Goal: Task Accomplishment & Management: Use online tool/utility

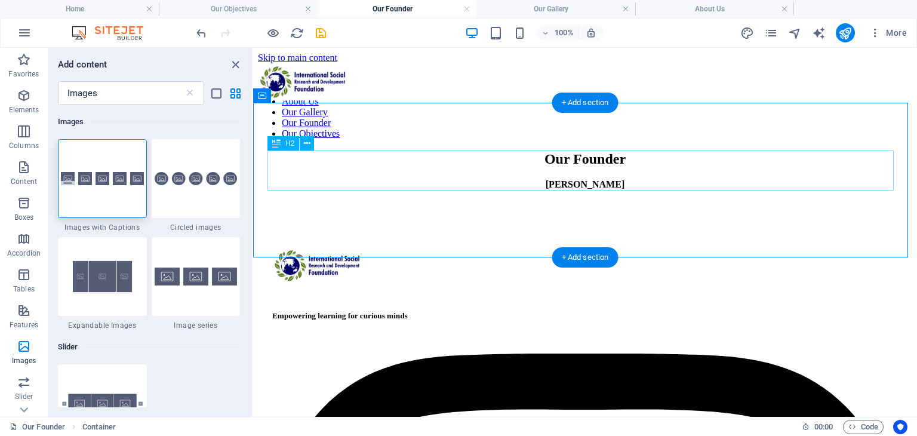
click at [409, 162] on div "Our Founder" at bounding box center [585, 159] width 654 height 16
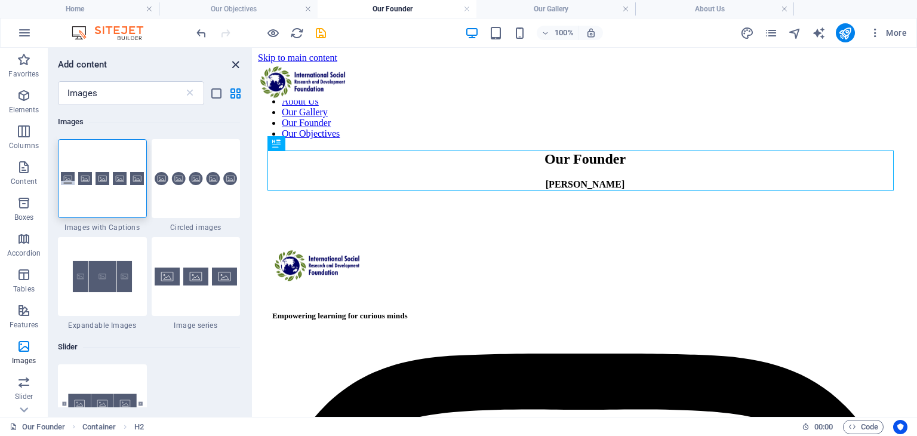
drag, startPoint x: 233, startPoint y: 69, endPoint x: 185, endPoint y: 21, distance: 68.0
click at [233, 69] on icon "close panel" at bounding box center [236, 65] width 14 height 14
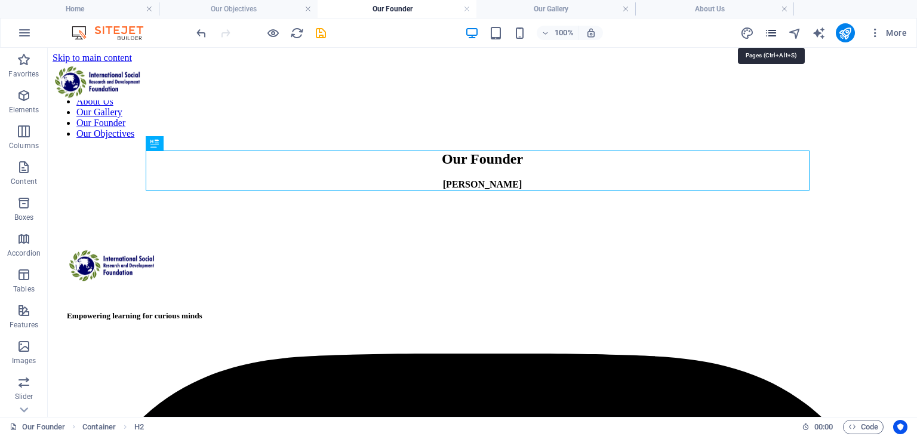
click at [775, 27] on icon "pages" at bounding box center [771, 33] width 14 height 14
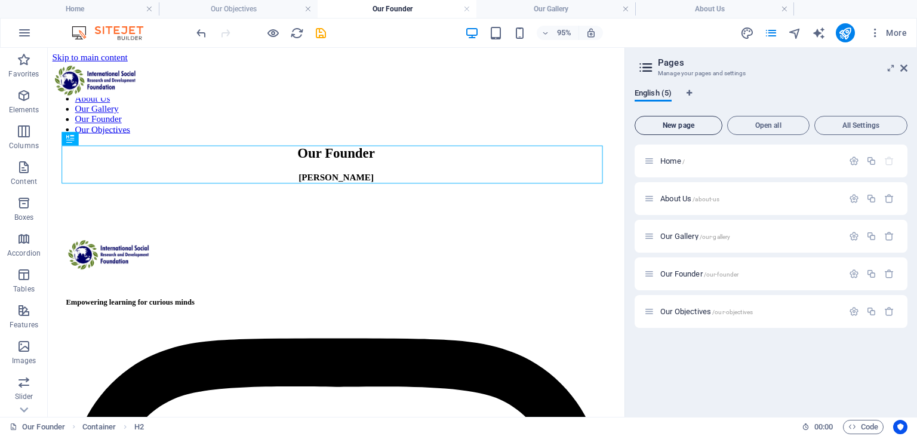
click at [701, 128] on span "New page" at bounding box center [678, 125] width 77 height 7
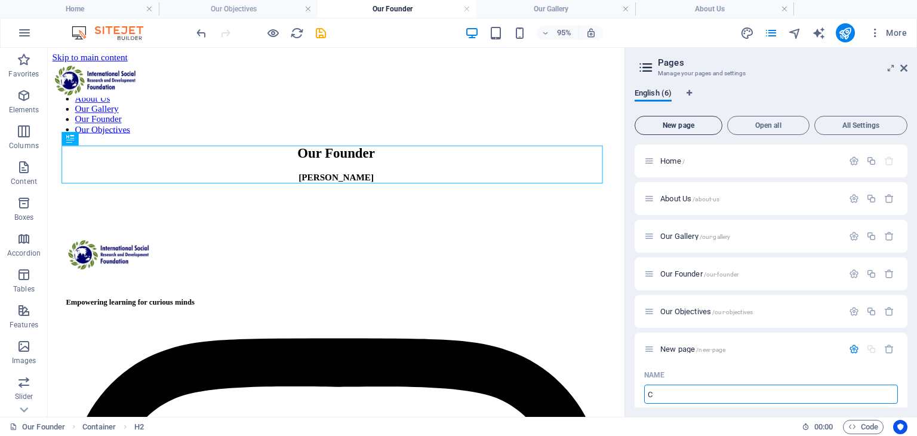
type input "C"
type input "/c"
type input "Contact"
type input "/con"
type input "Contact"
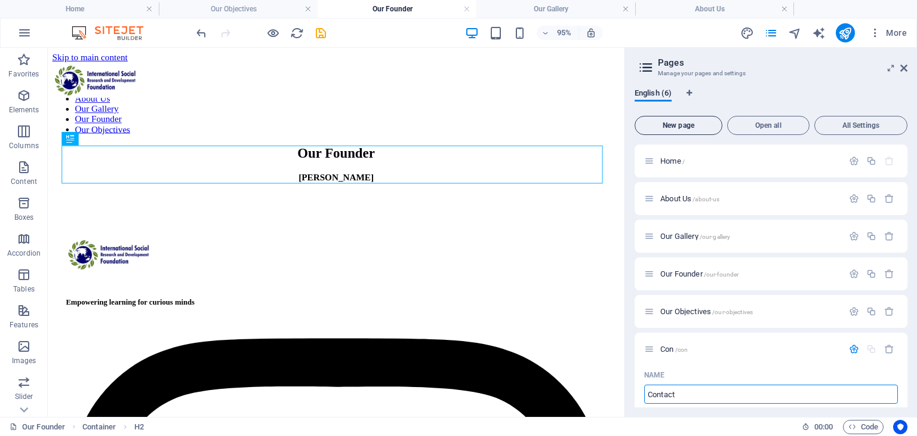
type input "/contact"
type input "Contact"
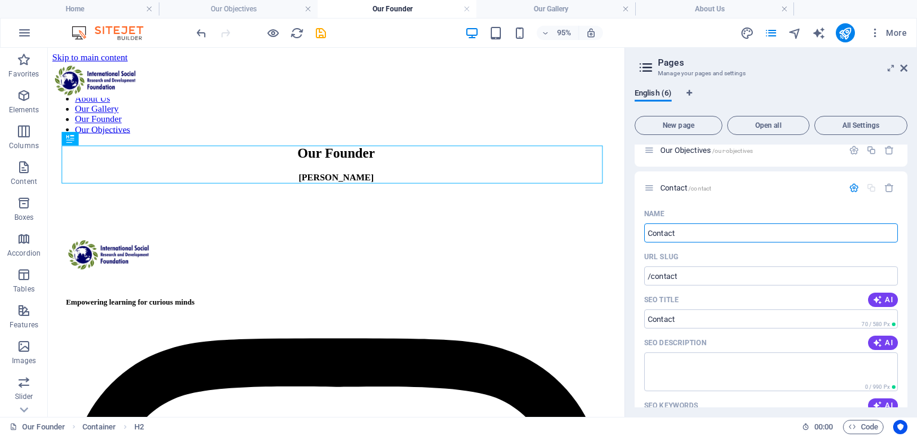
scroll to position [164, 0]
click at [851, 188] on icon "button" at bounding box center [854, 185] width 10 height 10
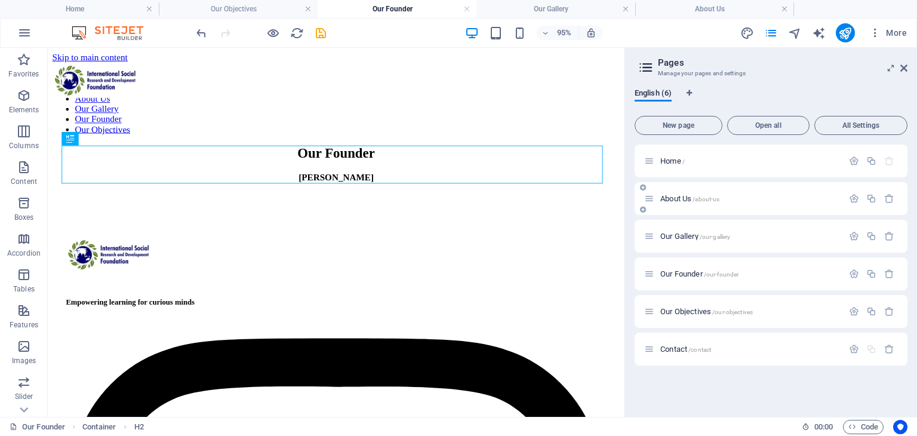
scroll to position [0, 0]
click at [616, 85] on nav "Home About Us Our Gallery Our Founder Our Objectives" at bounding box center [352, 112] width 598 height 54
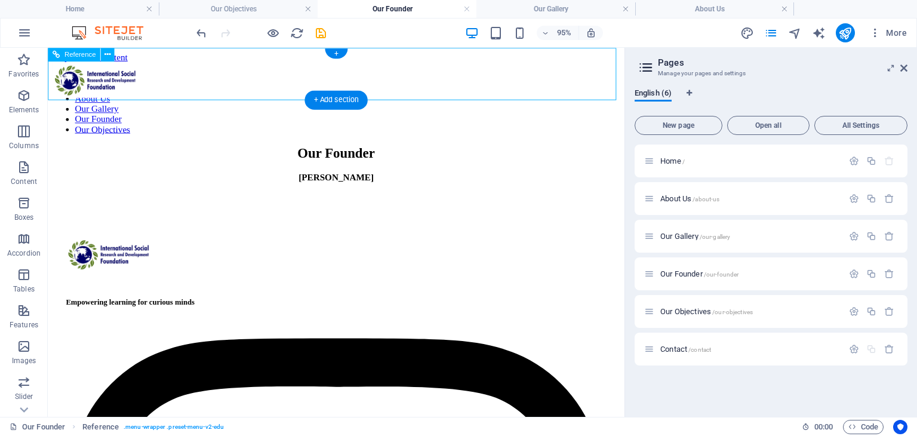
click at [588, 85] on nav "Home About Us Our Gallery Our Founder Our Objectives" at bounding box center [352, 112] width 598 height 54
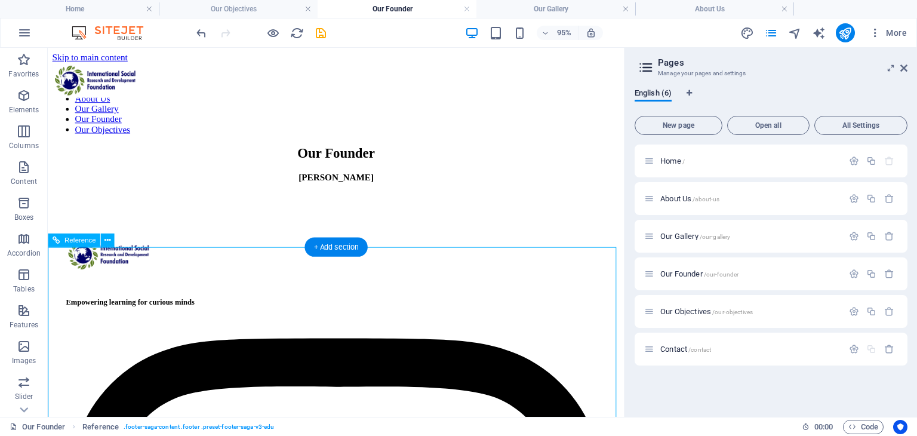
click at [112, 244] on button at bounding box center [108, 240] width 14 height 14
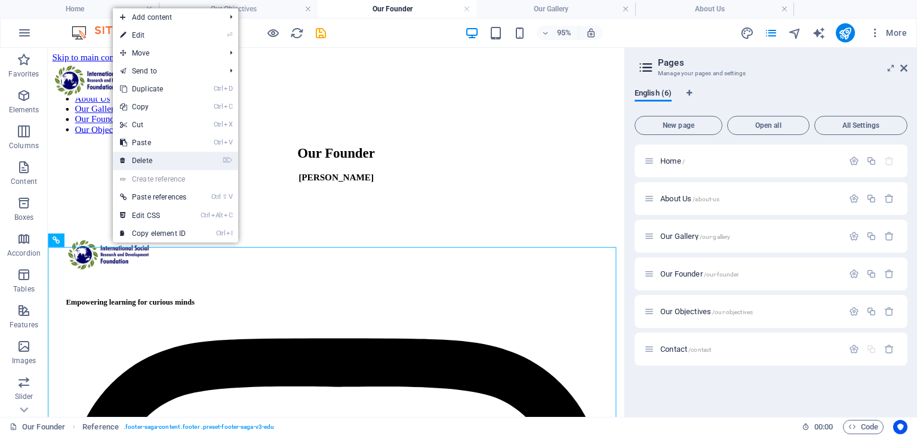
click at [179, 165] on link "⌦ Delete" at bounding box center [153, 161] width 81 height 18
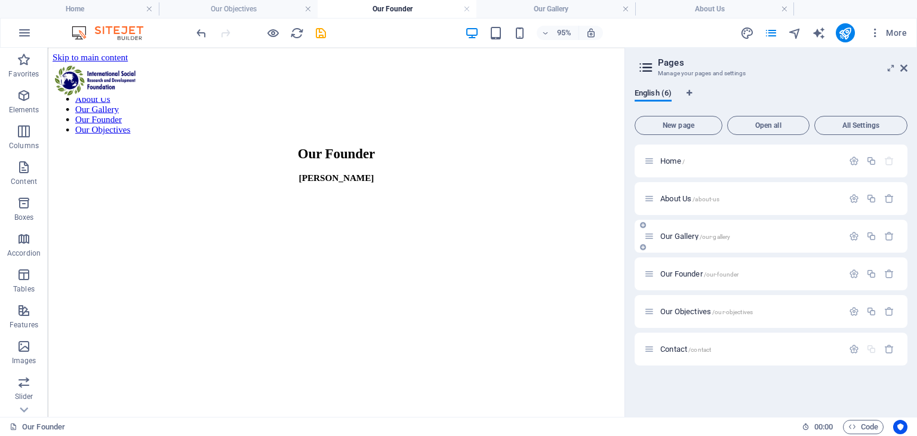
click at [686, 242] on div "Our Gallery /our-gallery" at bounding box center [743, 236] width 199 height 14
click at [536, 15] on h4 "Our Gallery" at bounding box center [556, 8] width 159 height 13
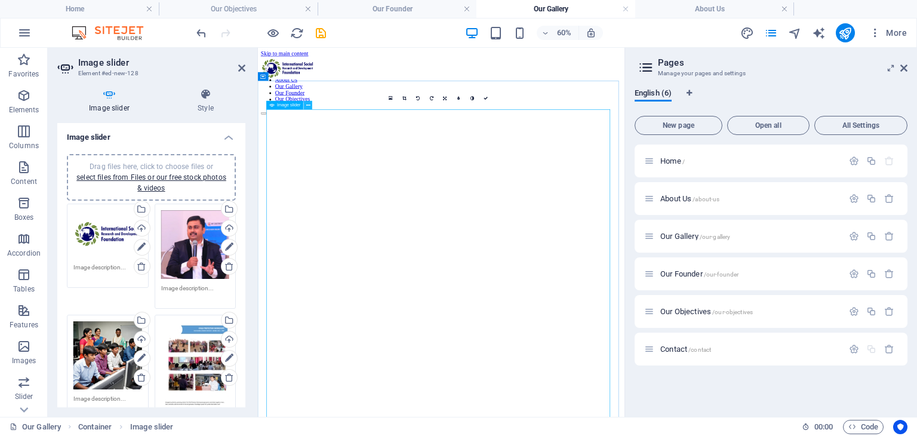
click at [307, 107] on icon at bounding box center [308, 106] width 4 height 8
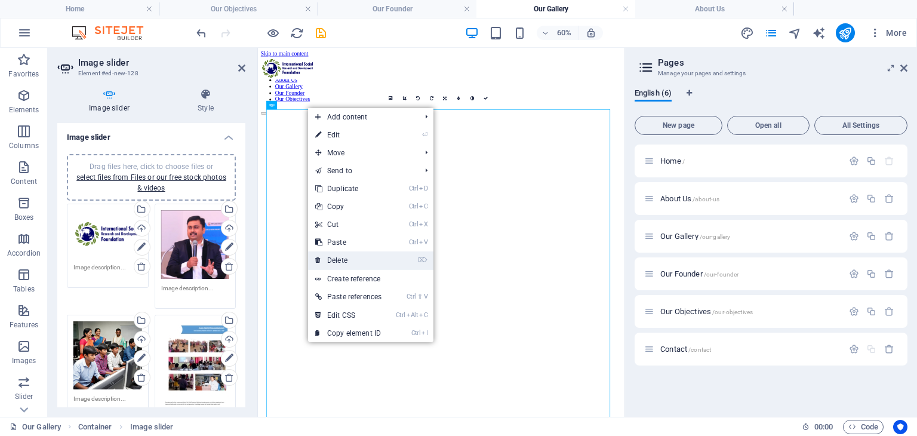
click at [344, 262] on link "⌦ Delete" at bounding box center [348, 260] width 81 height 18
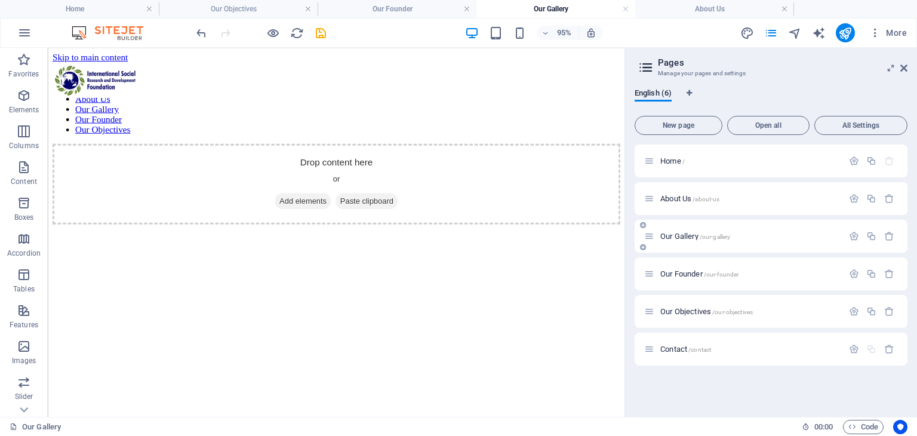
click at [651, 236] on icon at bounding box center [649, 236] width 10 height 10
click at [647, 239] on icon at bounding box center [649, 236] width 10 height 10
click at [652, 241] on icon at bounding box center [649, 236] width 10 height 10
click at [648, 239] on icon at bounding box center [649, 236] width 10 height 10
click at [649, 242] on div "Our Gallery /our-gallery" at bounding box center [743, 236] width 199 height 14
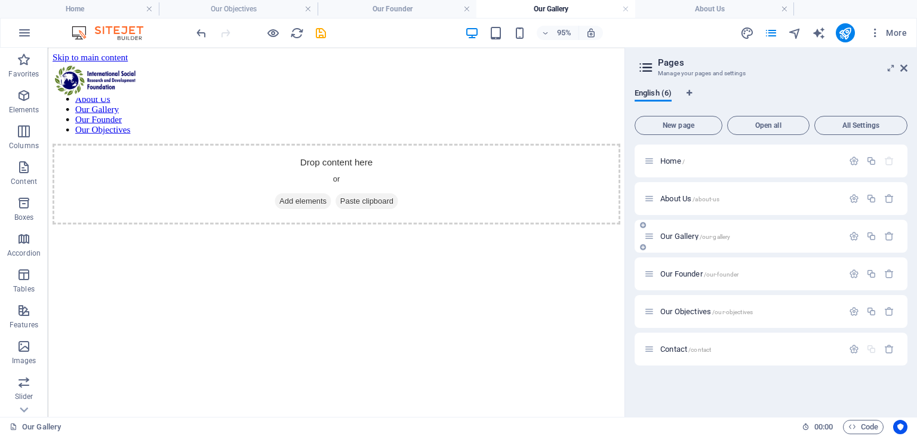
click at [852, 242] on div at bounding box center [872, 236] width 53 height 13
click at [853, 233] on icon "button" at bounding box center [854, 236] width 10 height 10
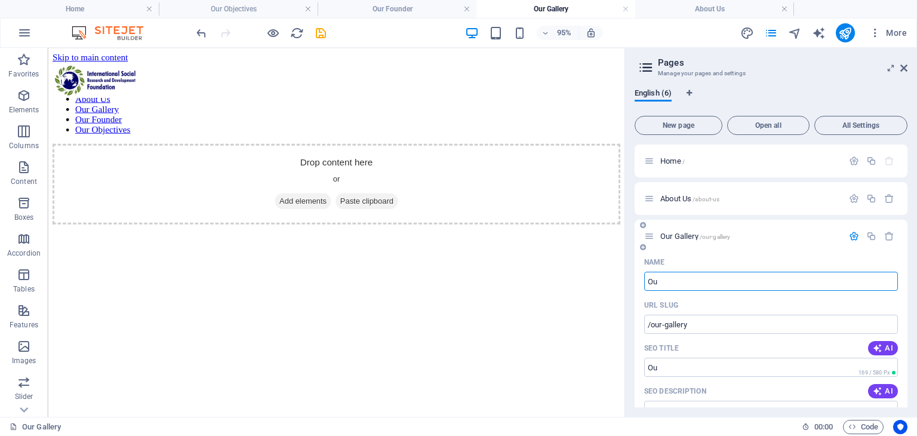
type input "O"
type input "C"
type input "/"
type input "Co"
type input "/c"
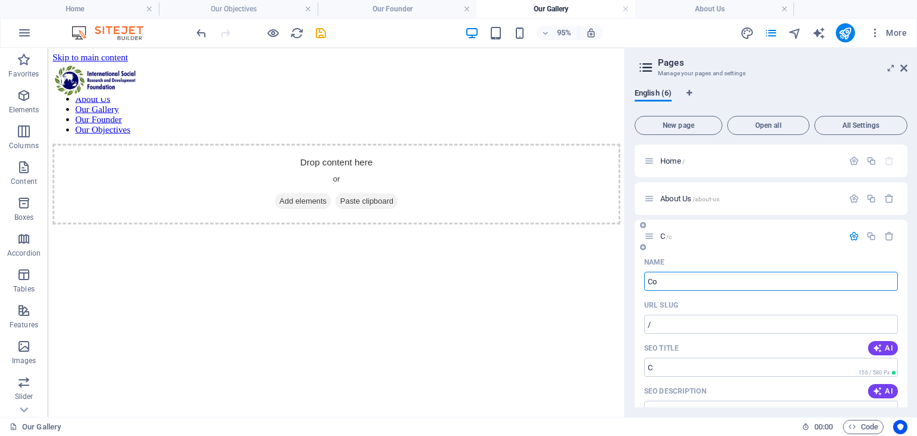
type input "C"
type input "Contact"
type input "/con"
type input "Con"
type input "Contact Us"
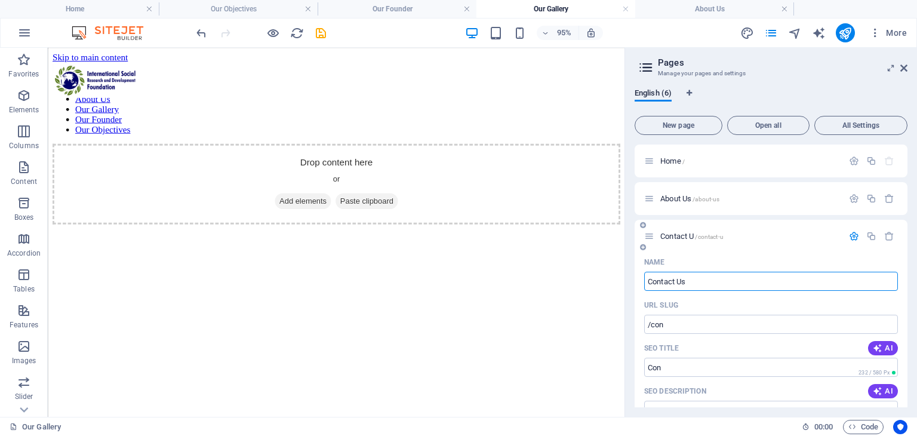
type input "/contact-u"
type input "Contact U"
type input "Contact Us"
type input "/contact-us"
type input "Contact Us"
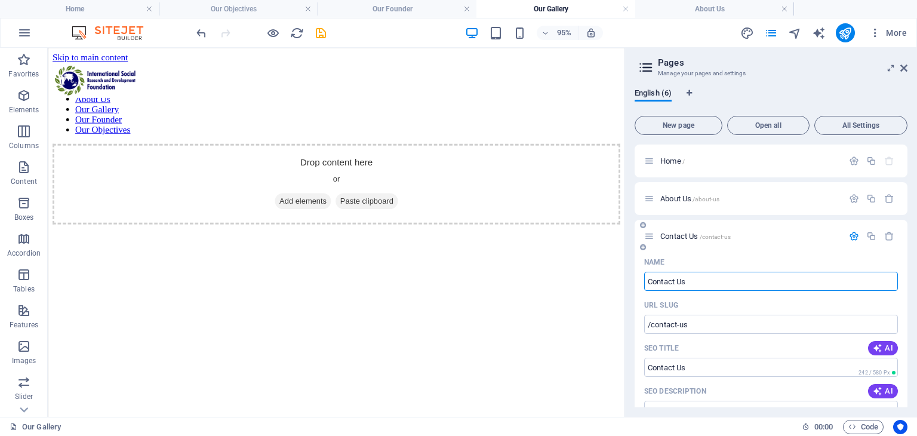
click at [654, 233] on div "Contact Us /contact-us" at bounding box center [743, 236] width 199 height 14
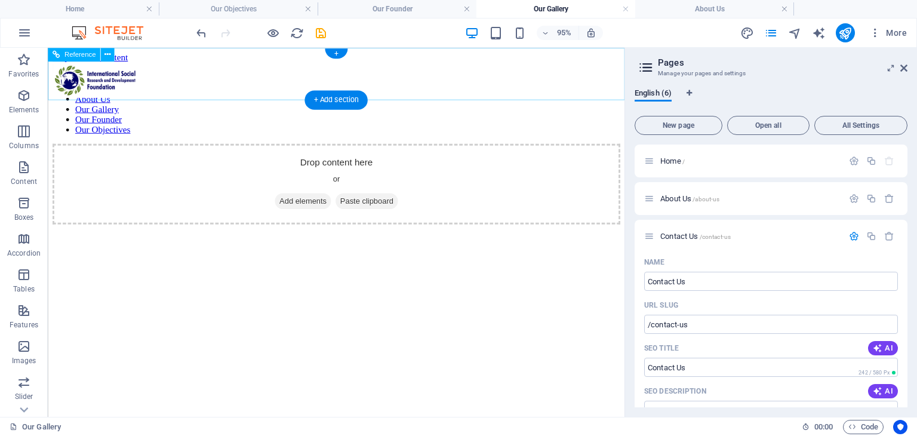
click at [370, 85] on nav "Home About Us Our Gallery Our Founder Our Objectives" at bounding box center [352, 112] width 598 height 54
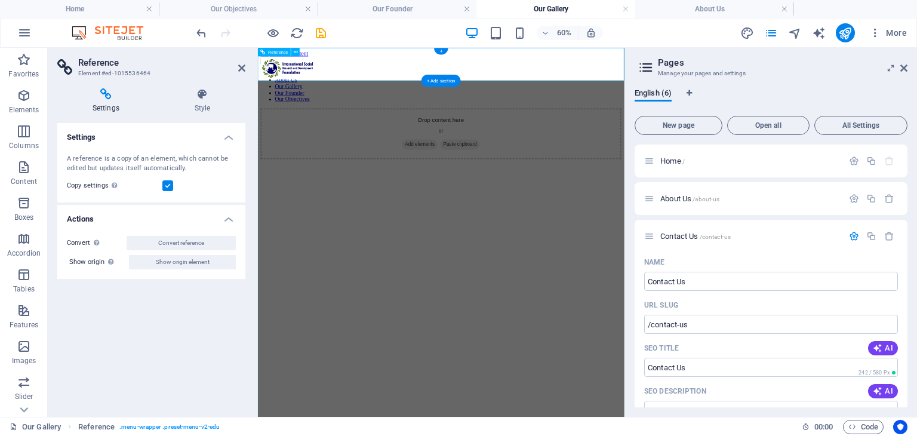
click at [576, 85] on nav "Home About Us Our Gallery Our Founder Our Objectives" at bounding box center [563, 112] width 601 height 54
click at [205, 96] on icon at bounding box center [202, 94] width 86 height 12
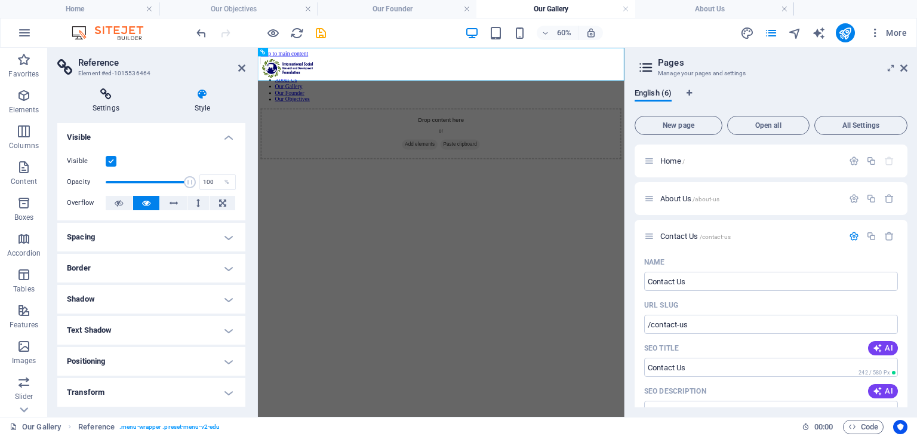
click at [107, 91] on icon at bounding box center [105, 94] width 97 height 12
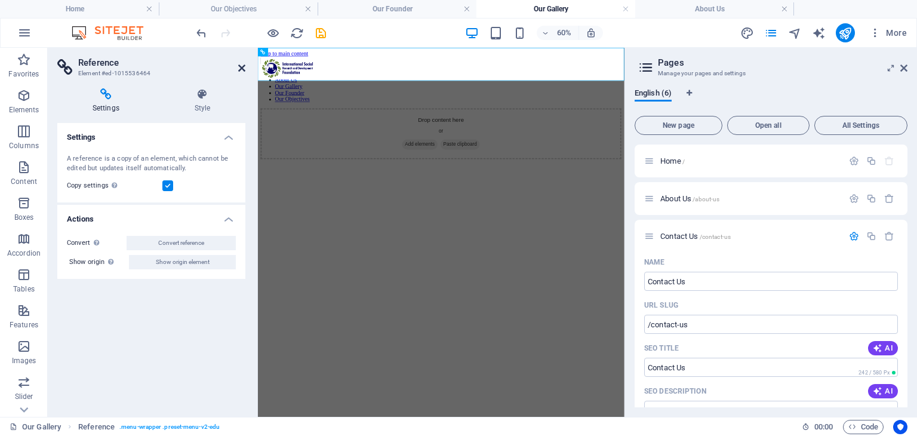
click at [242, 72] on icon at bounding box center [241, 68] width 7 height 10
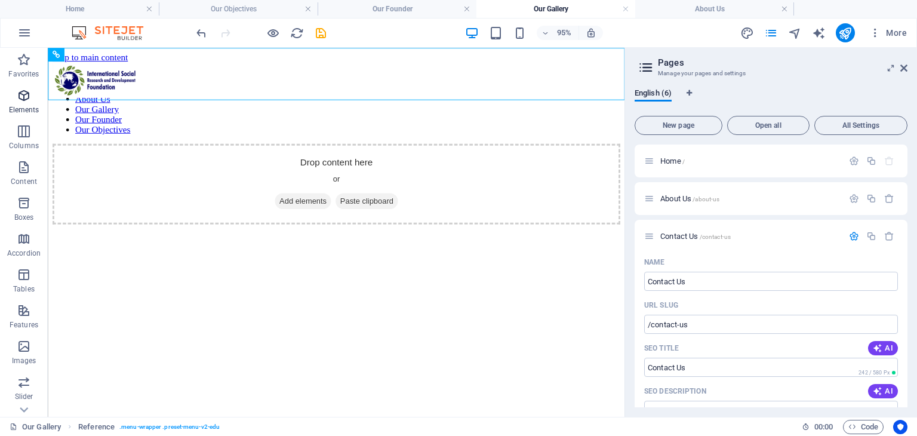
click at [17, 96] on icon "button" at bounding box center [24, 95] width 14 height 14
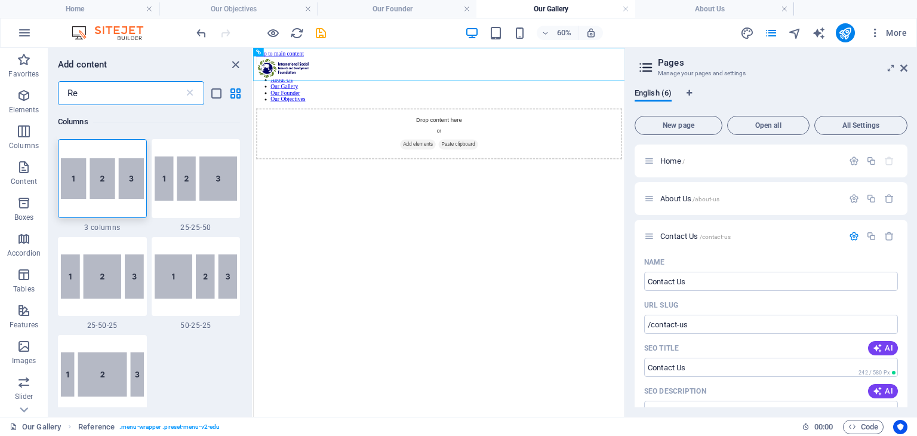
type input "R"
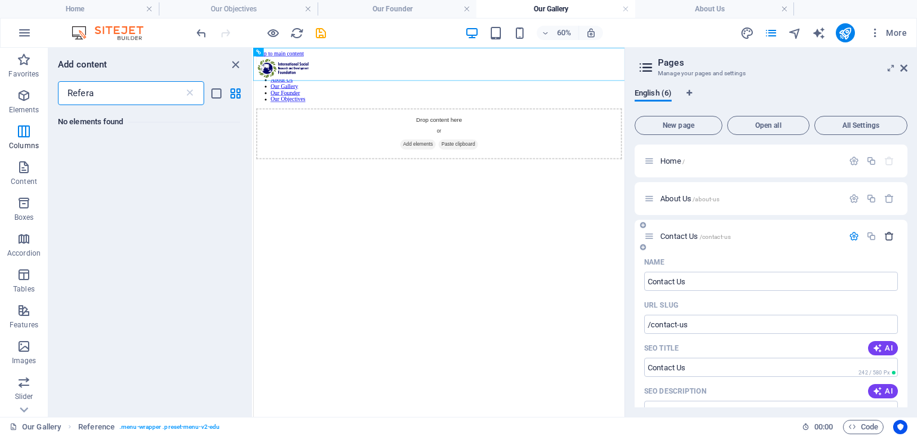
type input "Refera"
click at [886, 240] on icon "button" at bounding box center [889, 236] width 10 height 10
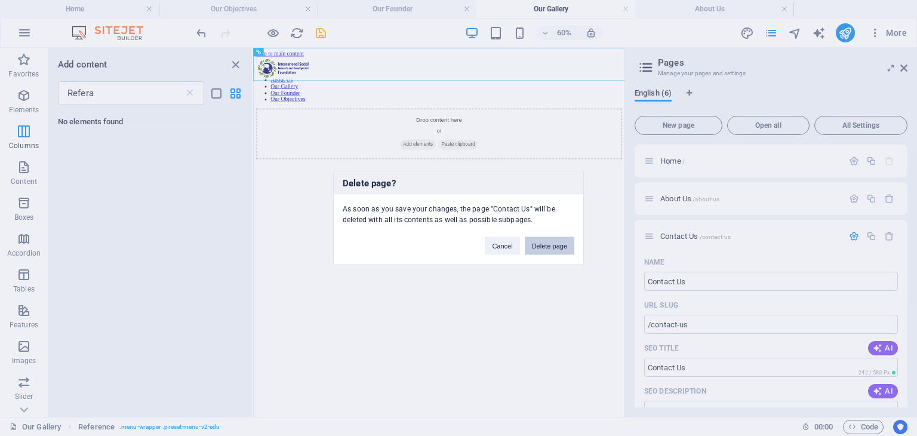
click at [549, 250] on button "Delete page" at bounding box center [550, 246] width 50 height 18
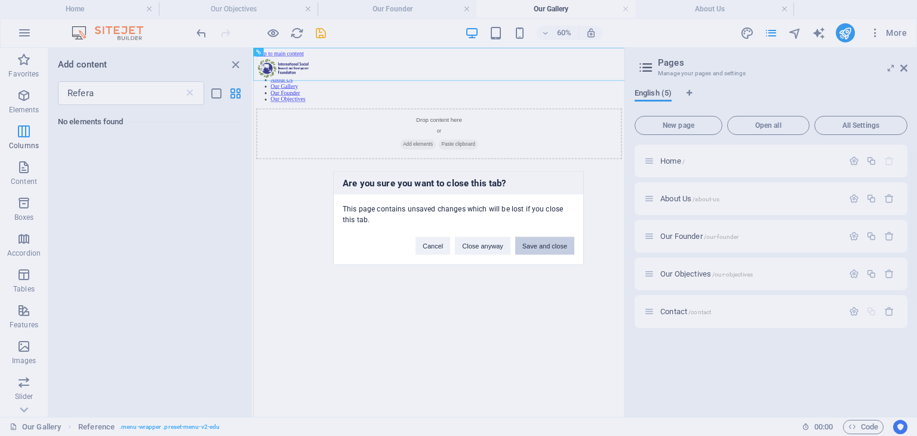
drag, startPoint x: 533, startPoint y: 249, endPoint x: 485, endPoint y: 201, distance: 67.6
click at [533, 249] on button "Save and close" at bounding box center [544, 246] width 59 height 18
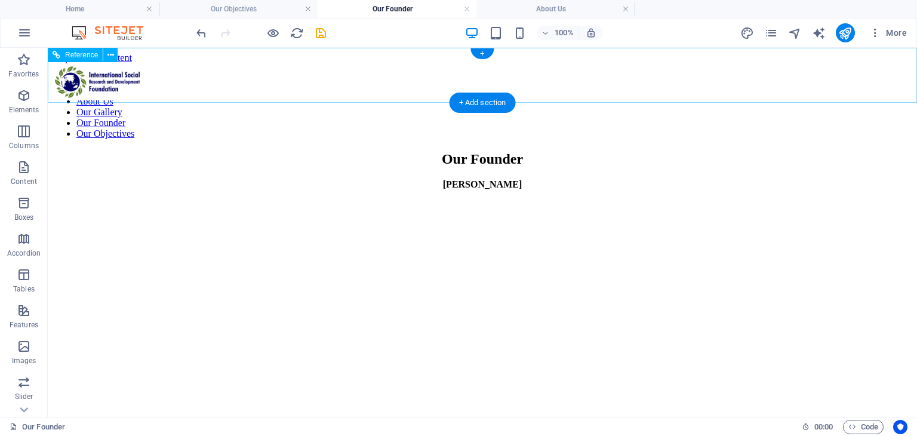
click at [486, 85] on nav "Home About Us Our Gallery Our Founder Our Objectives" at bounding box center [483, 112] width 860 height 54
click at [482, 85] on nav "Home About Us Our Gallery Our Founder Our Objectives" at bounding box center [483, 112] width 860 height 54
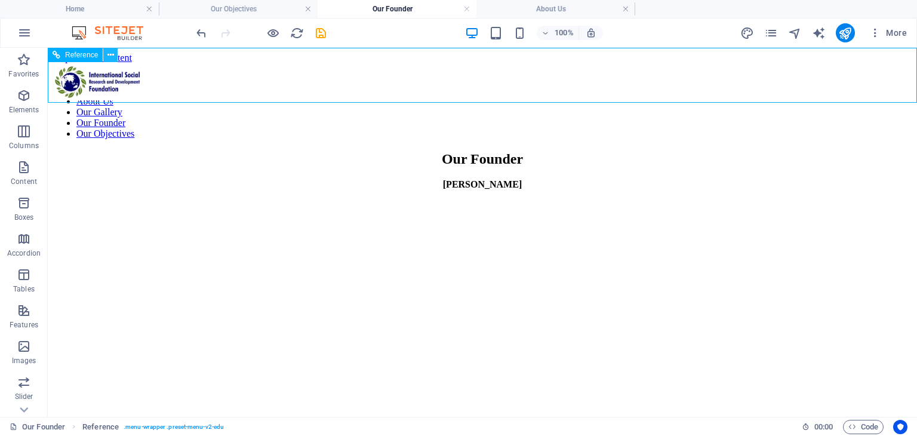
click at [107, 59] on icon at bounding box center [110, 55] width 7 height 13
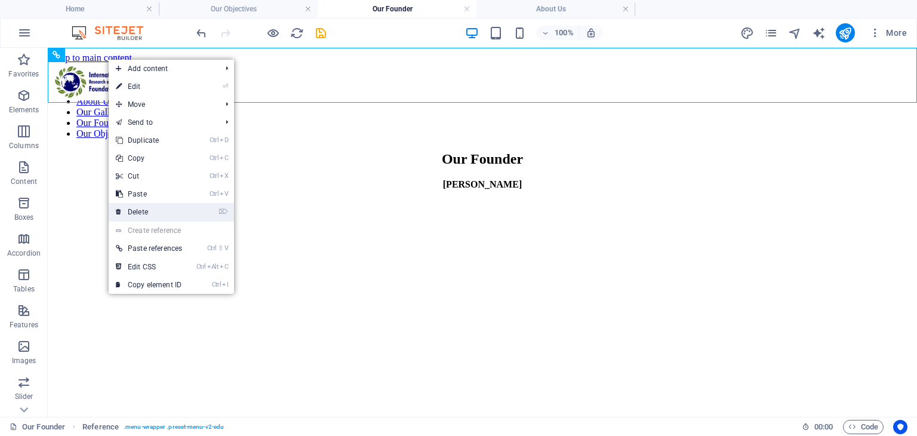
click at [143, 205] on link "⌦ Delete" at bounding box center [149, 212] width 81 height 18
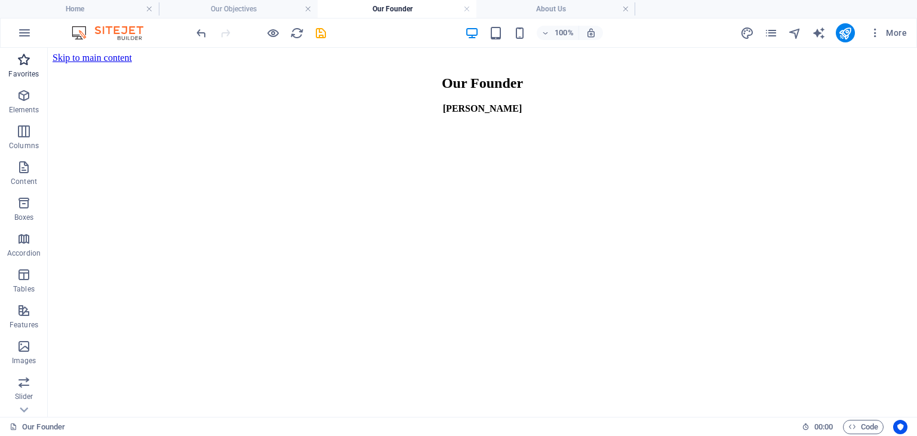
click at [24, 64] on icon "button" at bounding box center [24, 60] width 14 height 14
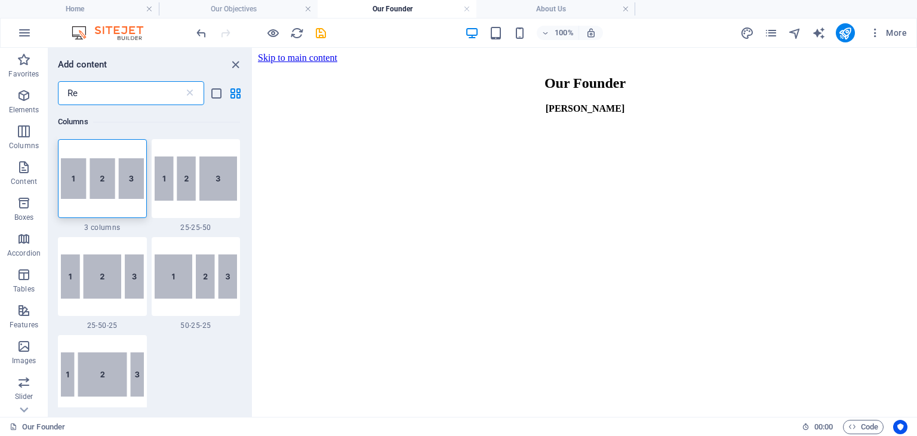
type input "R"
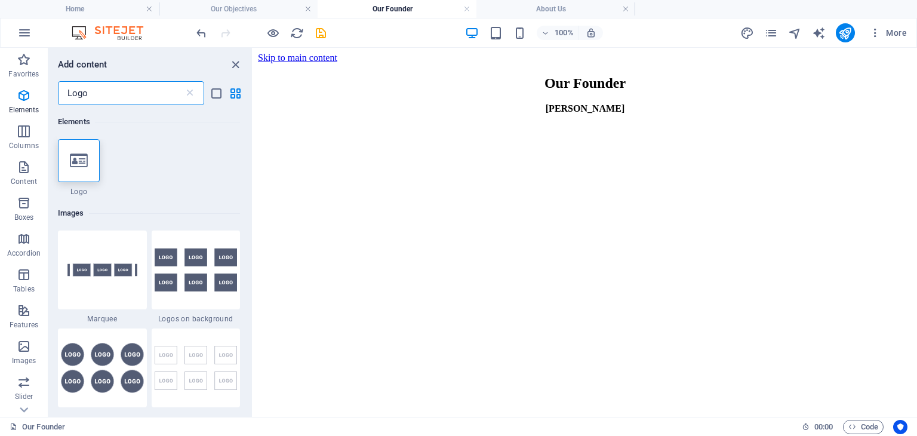
click at [111, 91] on input "Logo" at bounding box center [121, 93] width 126 height 24
type input "Logo"
drag, startPoint x: 249, startPoint y: 142, endPoint x: 248, endPoint y: 325, distance: 183.3
click at [248, 325] on div "Elements 1 Star Logo Images 1 Star Marquee 1 Star Logos on background 1 Star Lo…" at bounding box center [150, 256] width 204 height 302
click at [219, 214] on h6 "Images" at bounding box center [149, 213] width 182 height 14
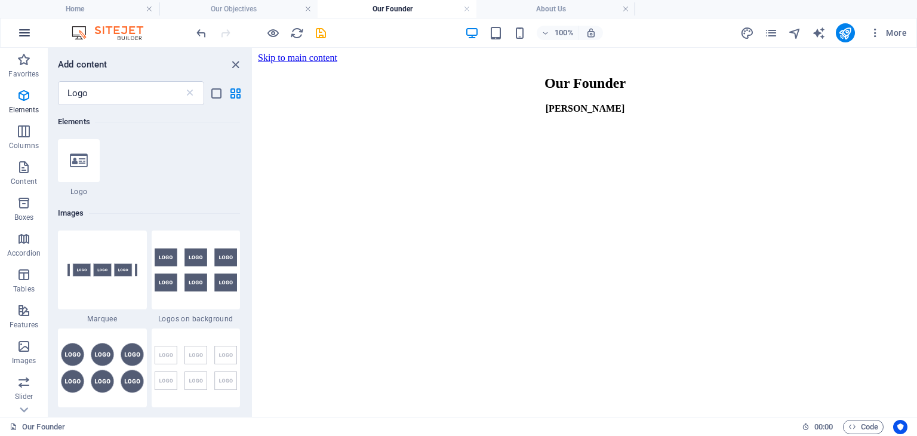
click at [19, 32] on icon "button" at bounding box center [24, 33] width 14 height 14
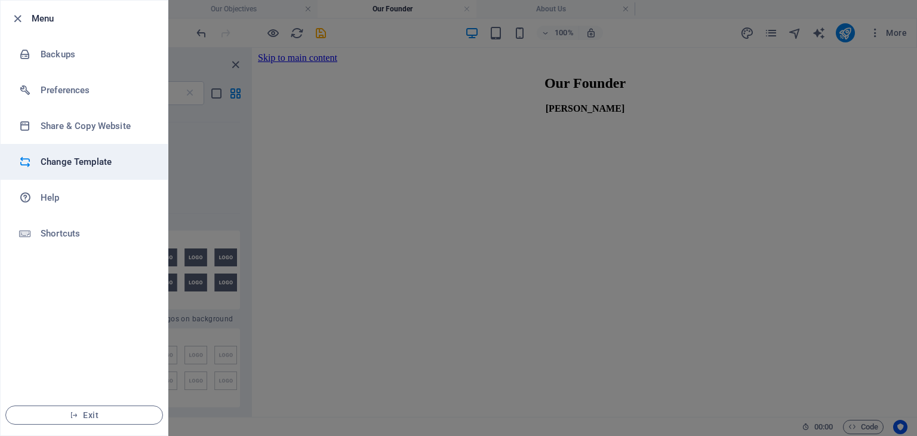
click at [112, 158] on h6 "Change Template" at bounding box center [96, 162] width 110 height 14
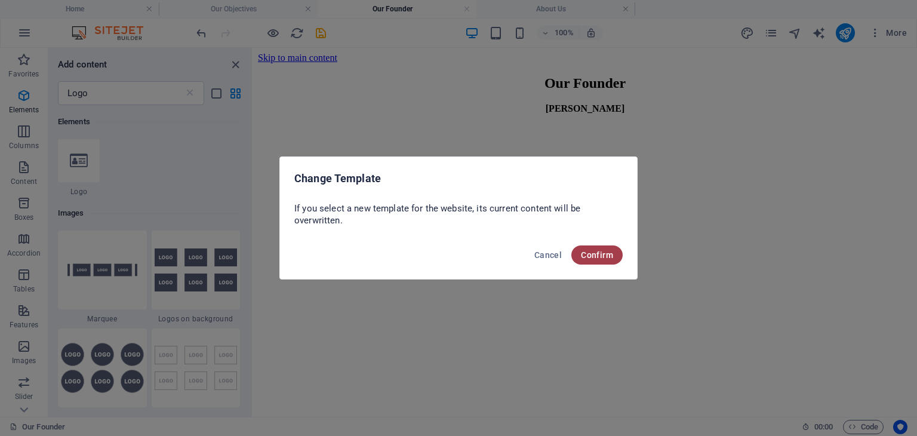
click at [603, 254] on span "Confirm" at bounding box center [597, 255] width 32 height 10
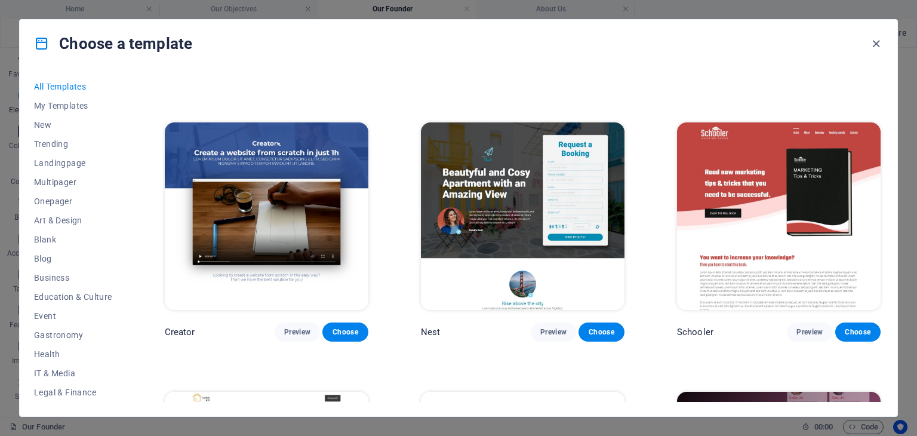
scroll to position [13679, 0]
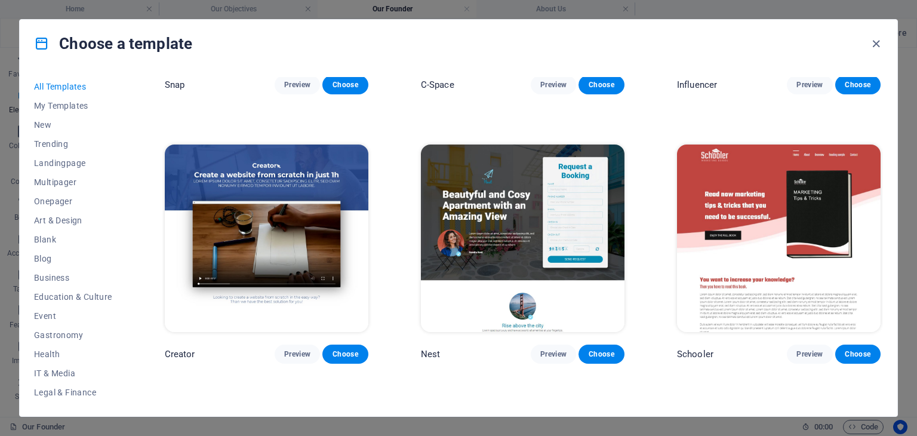
drag, startPoint x: 891, startPoint y: 364, endPoint x: 884, endPoint y: 358, distance: 8.9
click at [886, 356] on div "All Templates My Templates New Trending Landingpage Multipager Onepager Art & D…" at bounding box center [459, 241] width 878 height 349
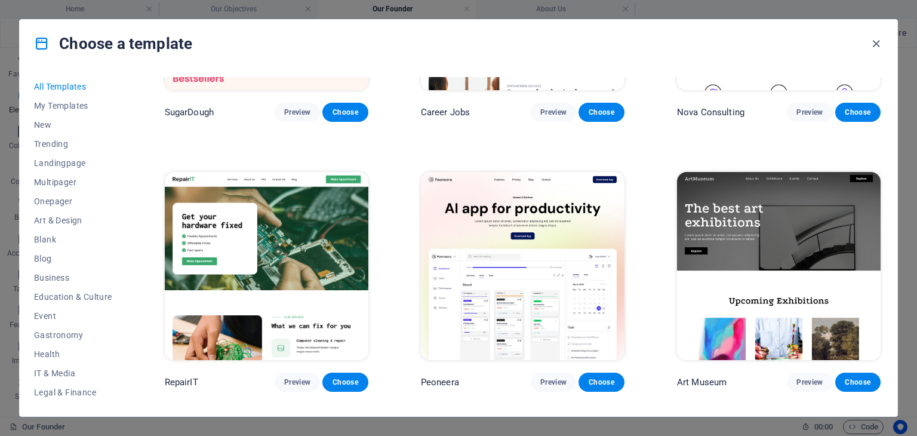
scroll to position [199, 0]
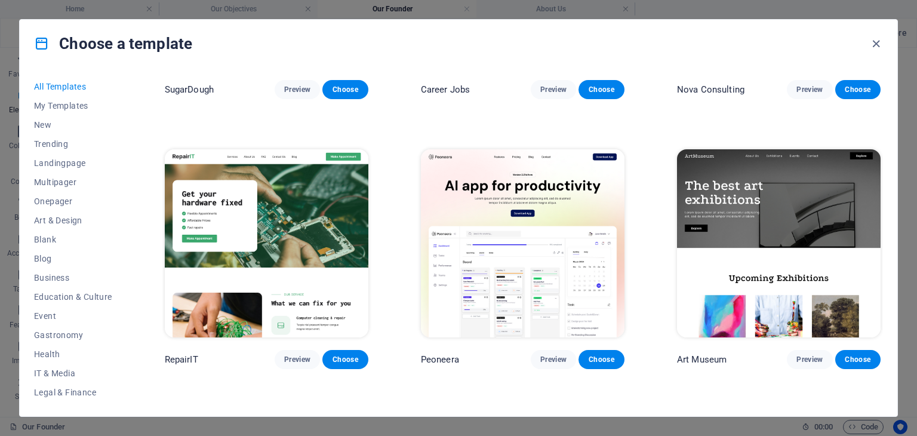
click at [888, 94] on div "All Templates My Templates New Trending Landingpage Multipager Onepager Art & D…" at bounding box center [459, 241] width 878 height 349
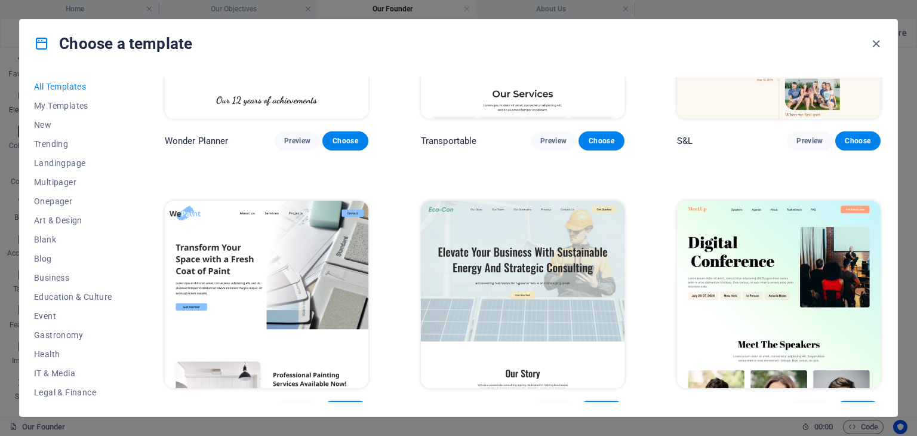
scroll to position [0, 0]
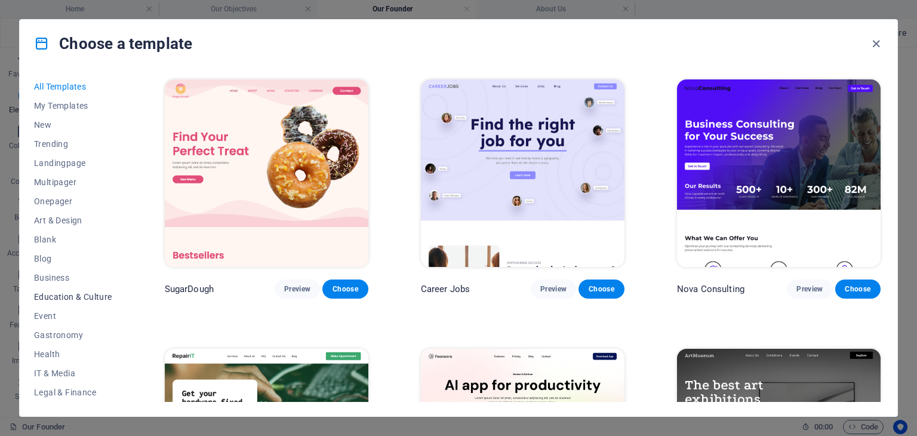
click at [62, 292] on span "Education & Culture" at bounding box center [73, 297] width 78 height 10
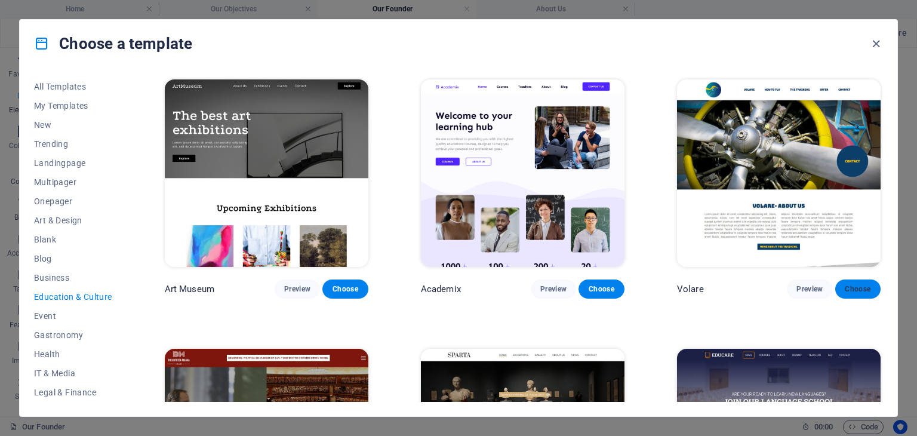
click at [855, 290] on span "Choose" at bounding box center [858, 289] width 26 height 10
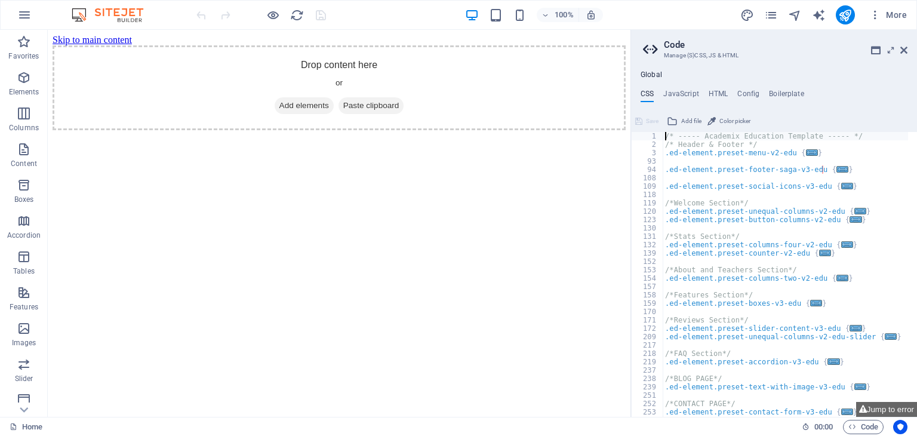
type textarea "@include slider-v3; }"
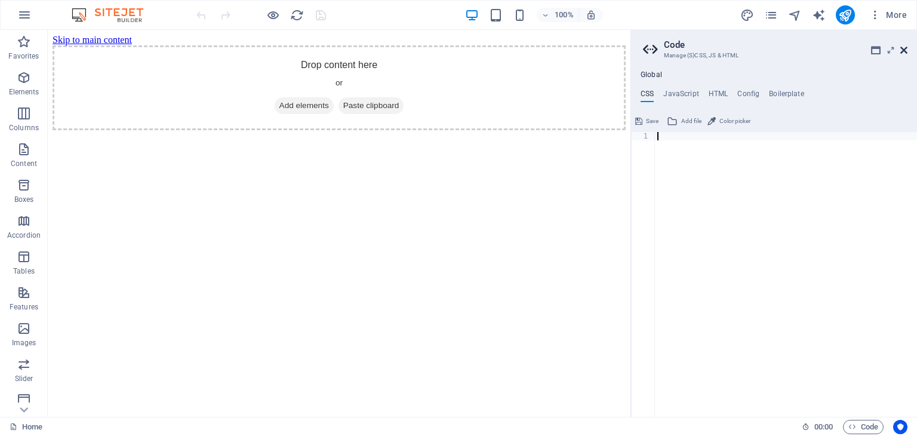
click at [905, 46] on icon at bounding box center [903, 50] width 7 height 10
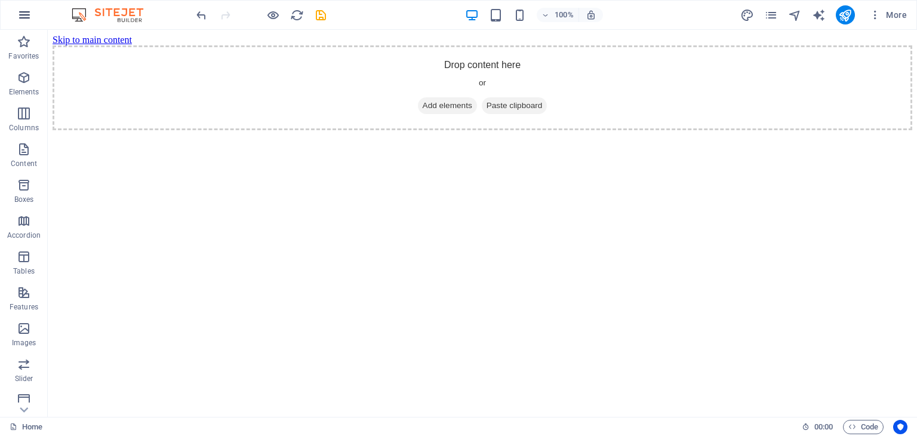
click at [27, 13] on icon "button" at bounding box center [24, 15] width 14 height 14
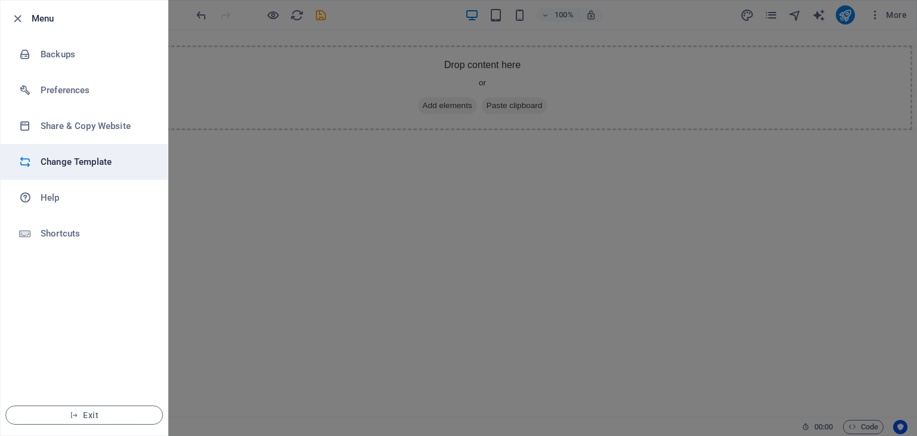
click at [77, 178] on li "Change Template" at bounding box center [84, 162] width 167 height 36
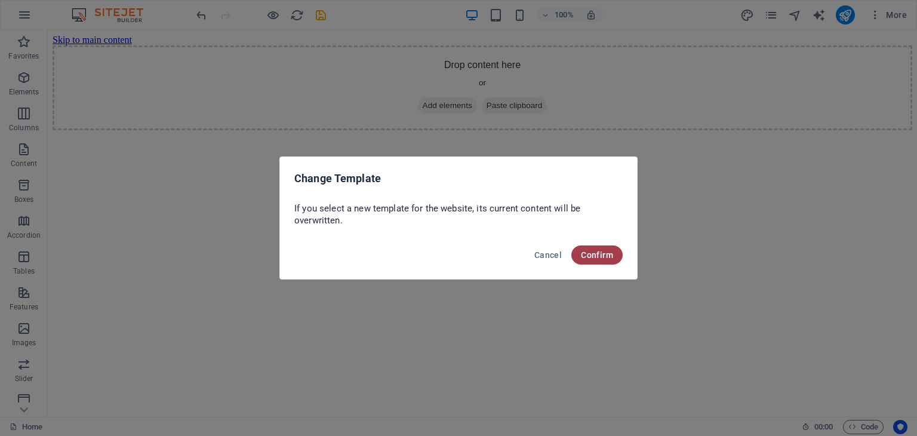
click at [604, 260] on button "Confirm" at bounding box center [596, 254] width 51 height 19
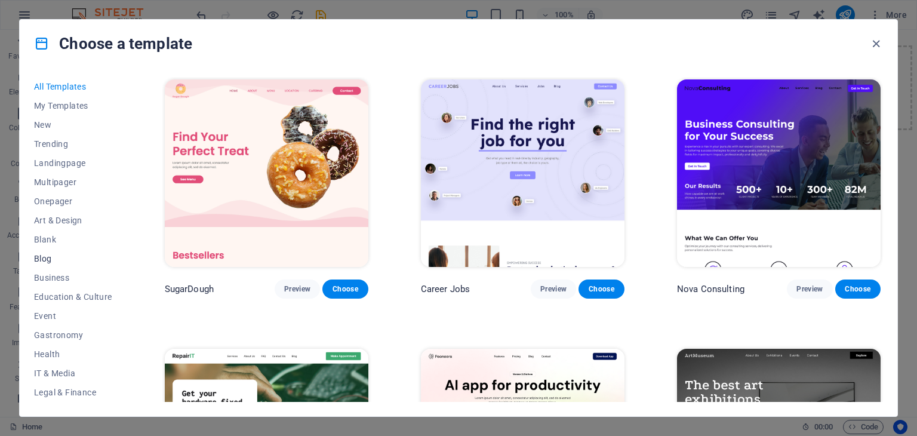
click at [52, 254] on span "Blog" at bounding box center [73, 259] width 78 height 10
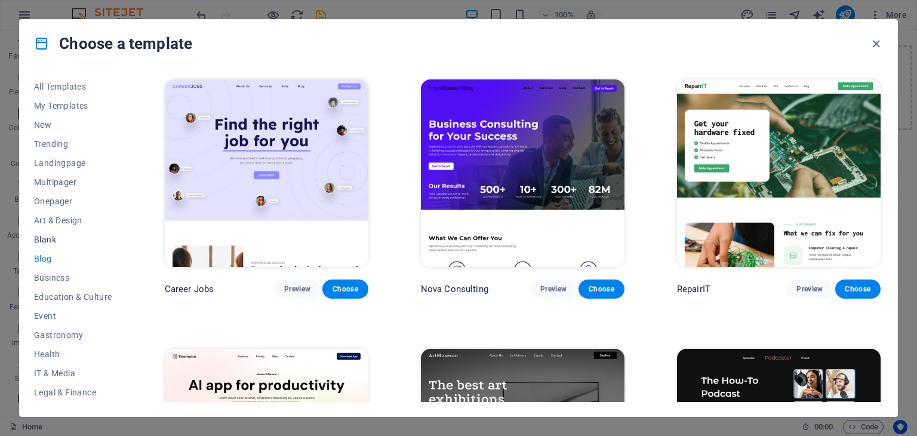
click at [50, 244] on button "Blank" at bounding box center [73, 239] width 78 height 19
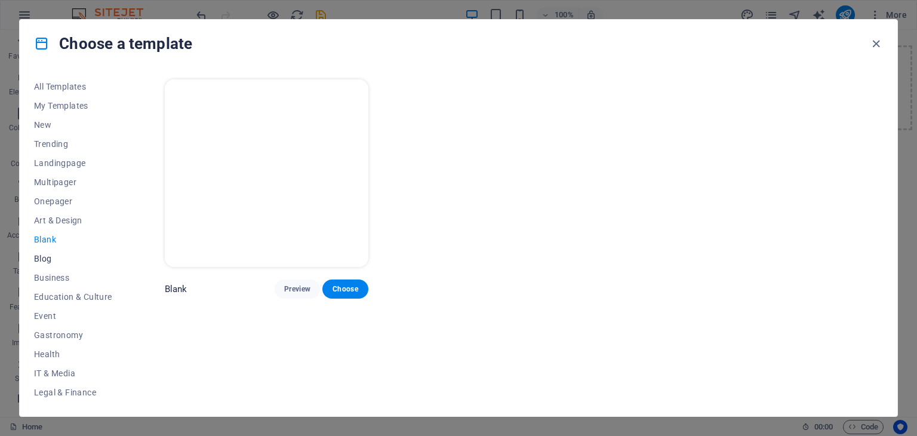
click at [50, 256] on span "Blog" at bounding box center [73, 259] width 78 height 10
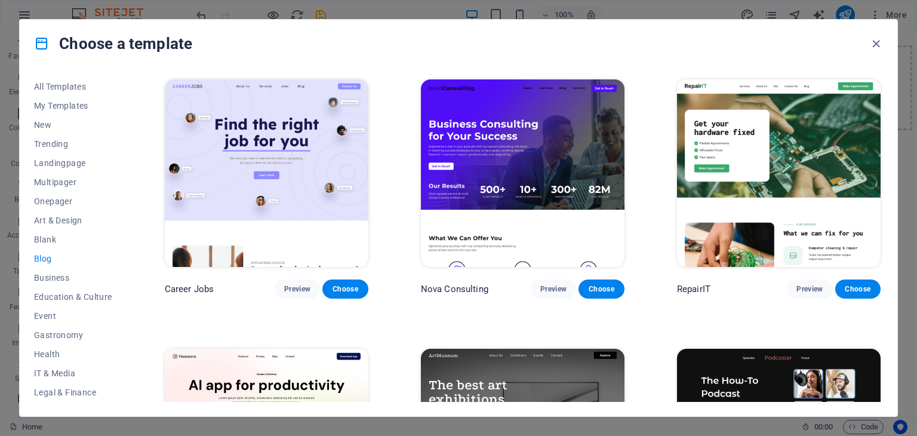
click at [879, 106] on div "RepairIT Preview Choose" at bounding box center [779, 188] width 208 height 222
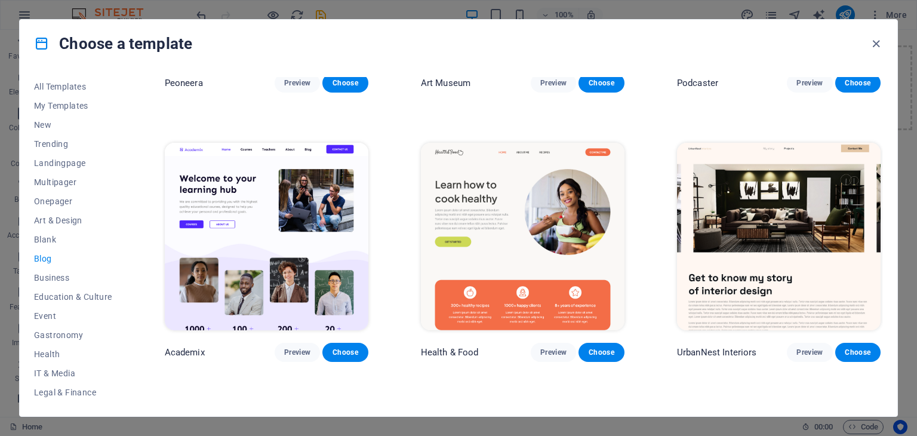
scroll to position [585, 0]
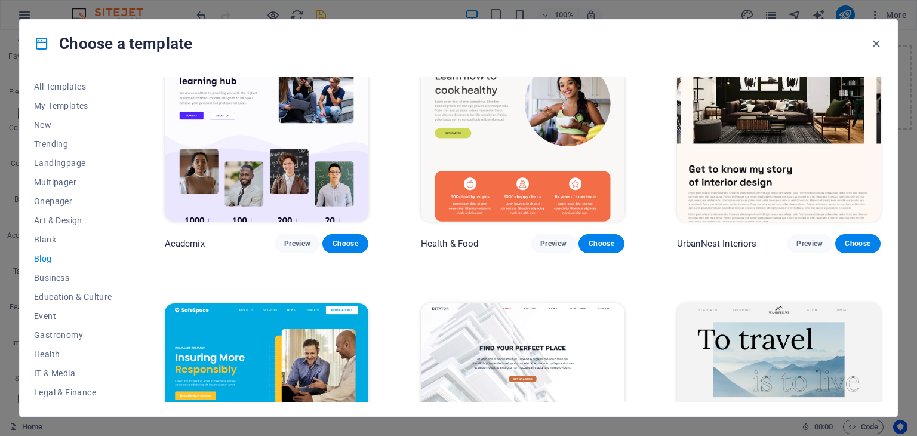
drag, startPoint x: 883, startPoint y: 174, endPoint x: 884, endPoint y: 184, distance: 10.2
click at [884, 184] on div "All Templates My Templates New Trending Landingpage Multipager Onepager Art & D…" at bounding box center [459, 241] width 878 height 349
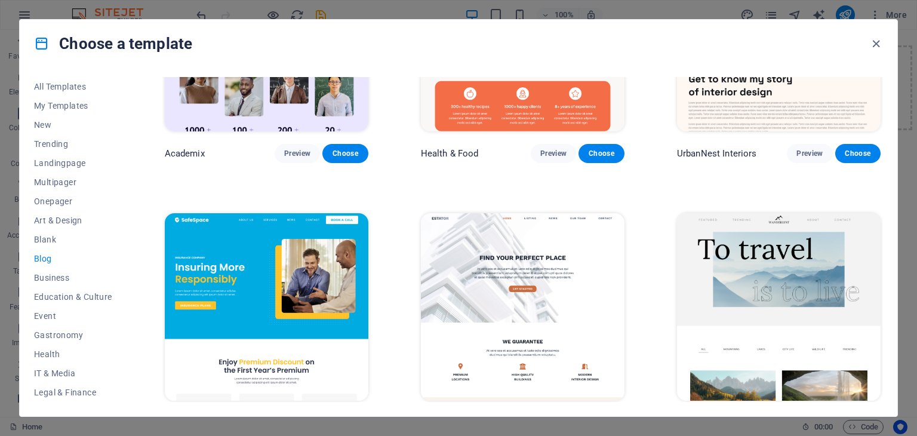
scroll to position [678, 0]
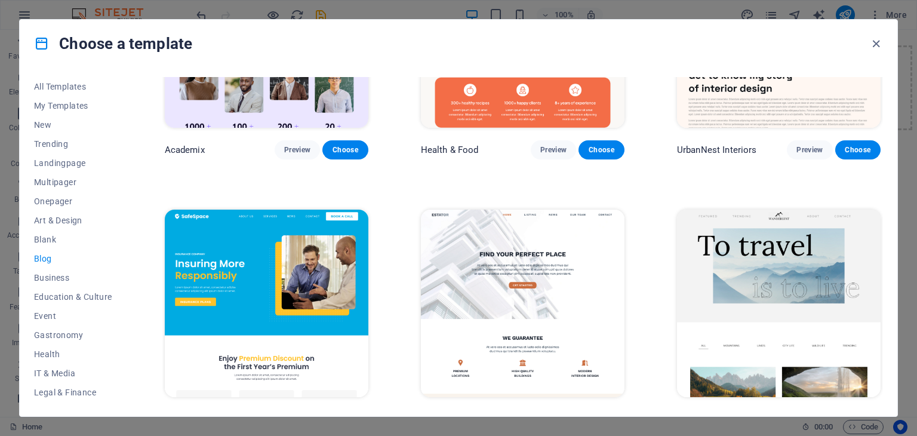
click at [884, 196] on div "All Templates My Templates New Trending Landingpage Multipager Onepager Art & D…" at bounding box center [459, 241] width 878 height 349
drag, startPoint x: 880, startPoint y: 199, endPoint x: 883, endPoint y: 205, distance: 6.4
click at [883, 205] on div "Career Jobs Preview Choose Nova Consulting Preview Choose RepairIT Preview Choo…" at bounding box center [522, 239] width 721 height 325
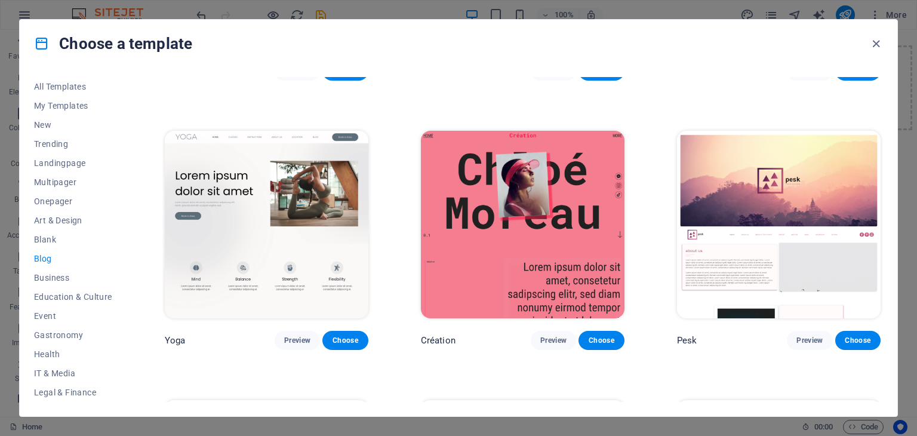
scroll to position [1569, 0]
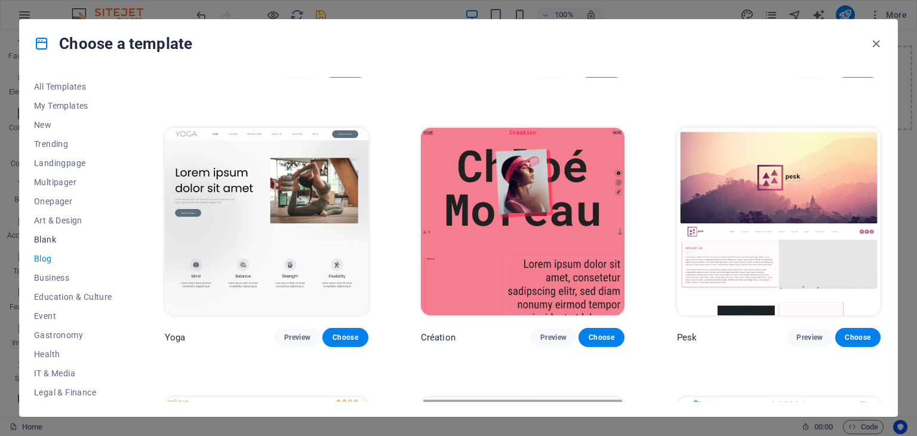
click at [49, 239] on span "Blank" at bounding box center [73, 240] width 78 height 10
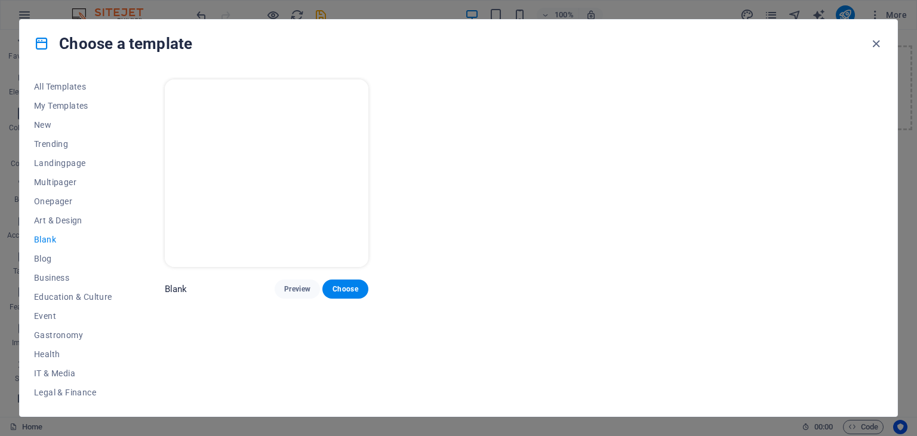
scroll to position [0, 0]
click at [874, 40] on icon "button" at bounding box center [876, 44] width 14 height 14
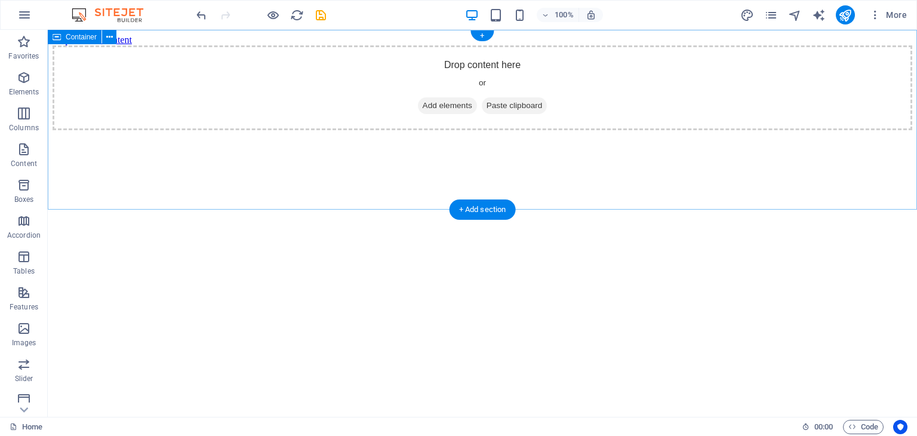
click at [428, 114] on span "Add elements" at bounding box center [447, 105] width 59 height 17
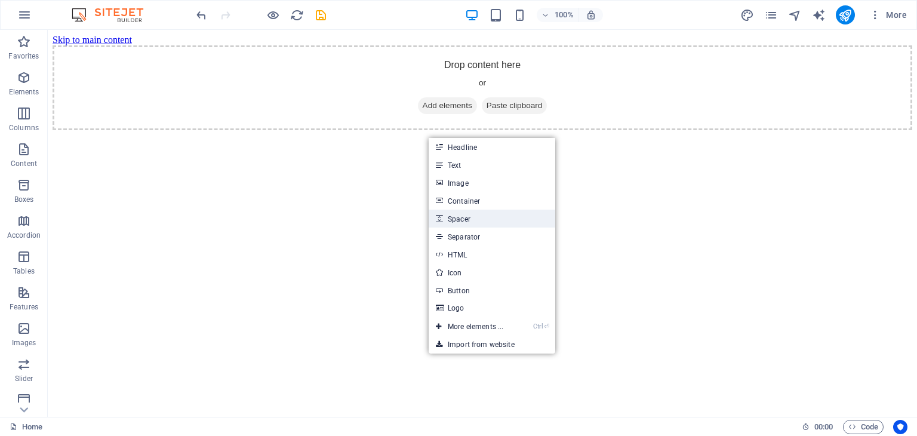
click at [474, 219] on link "Spacer" at bounding box center [492, 219] width 127 height 18
select select "px"
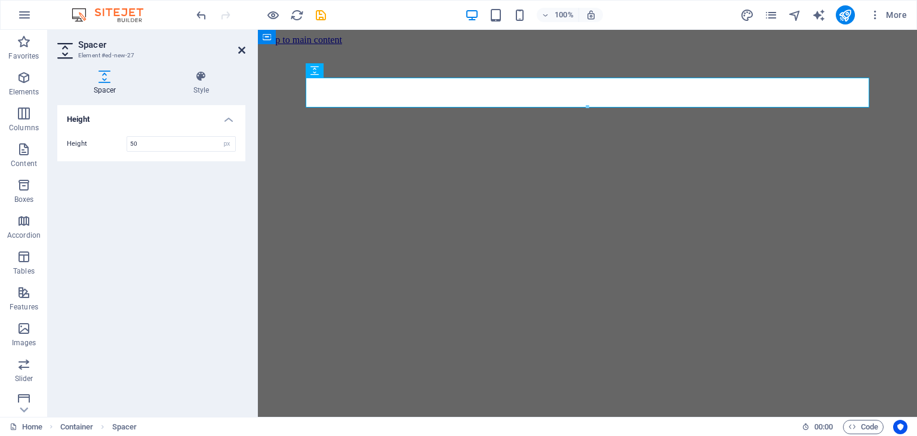
click at [238, 50] on icon at bounding box center [241, 50] width 7 height 10
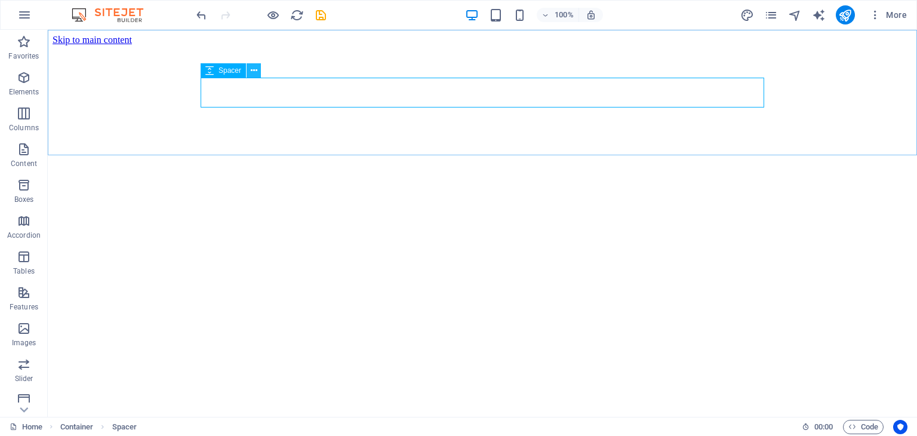
click at [257, 71] on icon at bounding box center [254, 70] width 7 height 13
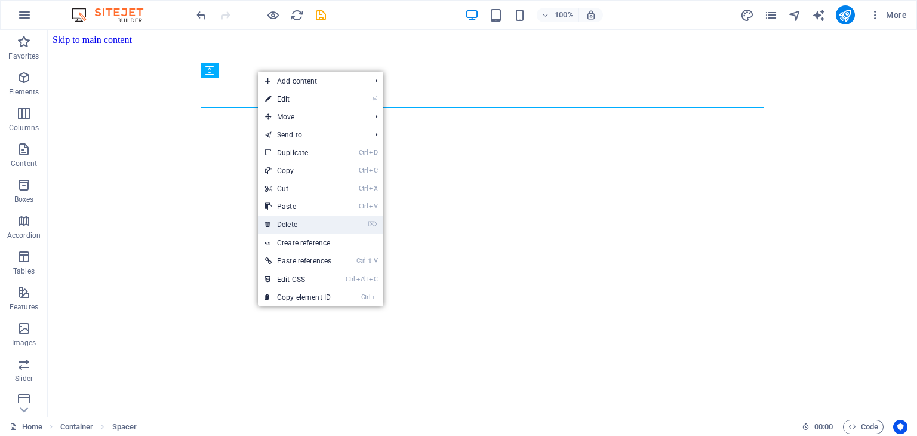
click at [300, 225] on link "⌦ Delete" at bounding box center [298, 225] width 81 height 18
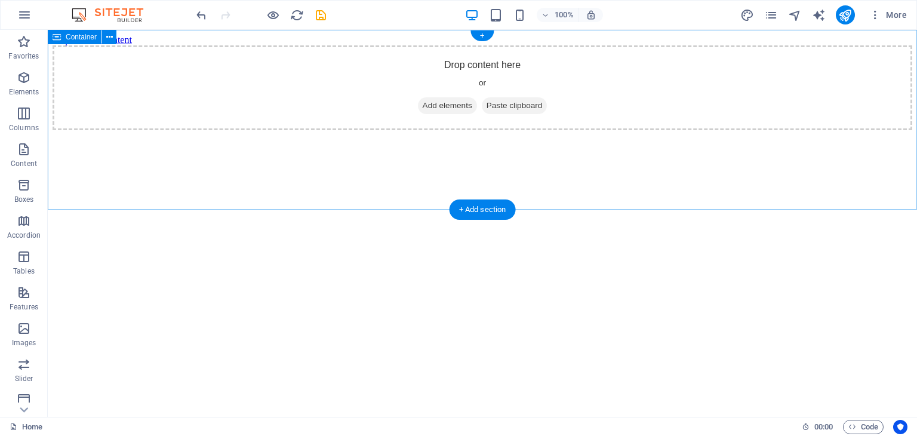
click at [434, 114] on span "Add elements" at bounding box center [447, 105] width 59 height 17
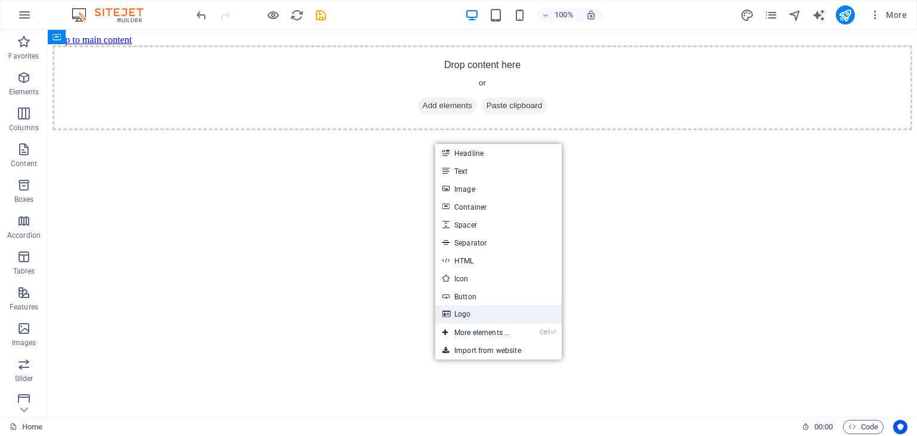
click at [484, 311] on link "Logo" at bounding box center [498, 314] width 127 height 18
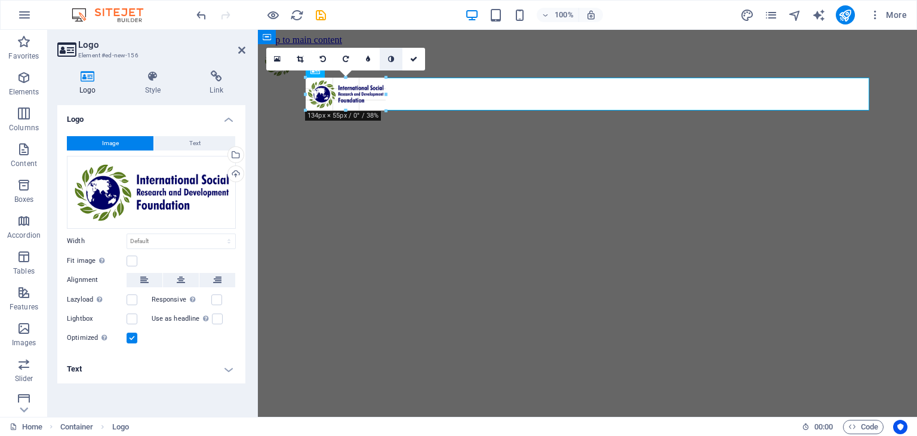
drag, startPoint x: 866, startPoint y: 306, endPoint x: 385, endPoint y: 57, distance: 541.9
type input "134"
select select "px"
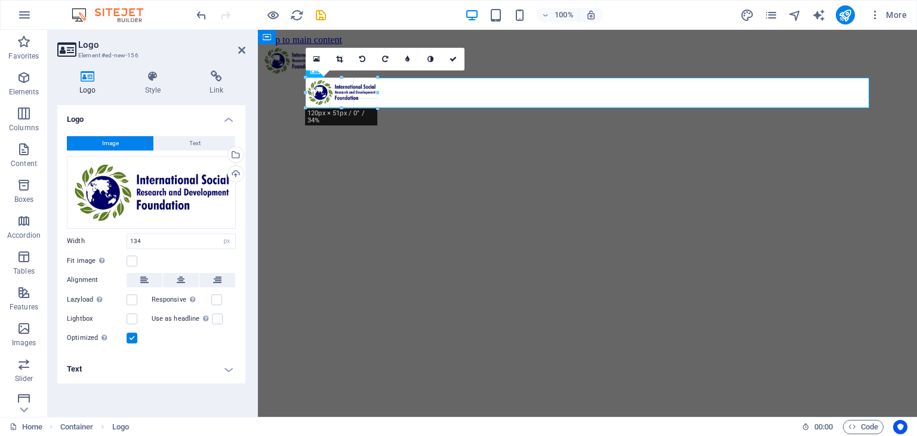
drag, startPoint x: 385, startPoint y: 111, endPoint x: 373, endPoint y: 103, distance: 14.6
type input "119"
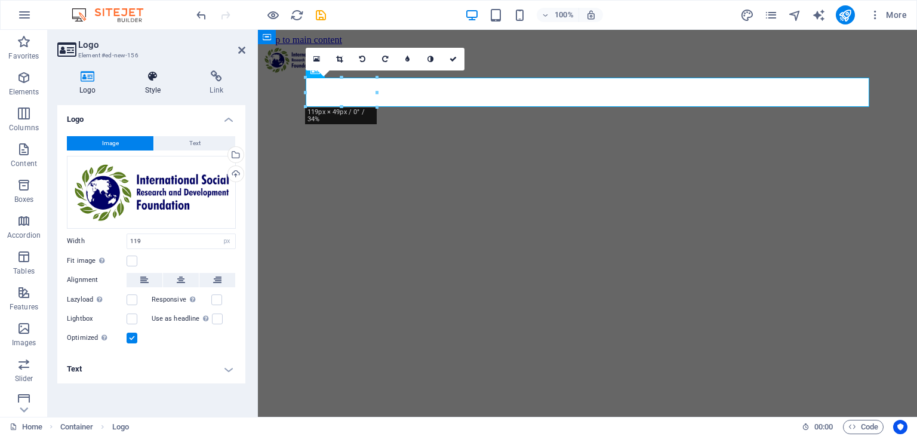
click at [160, 91] on h4 "Style" at bounding box center [155, 82] width 65 height 25
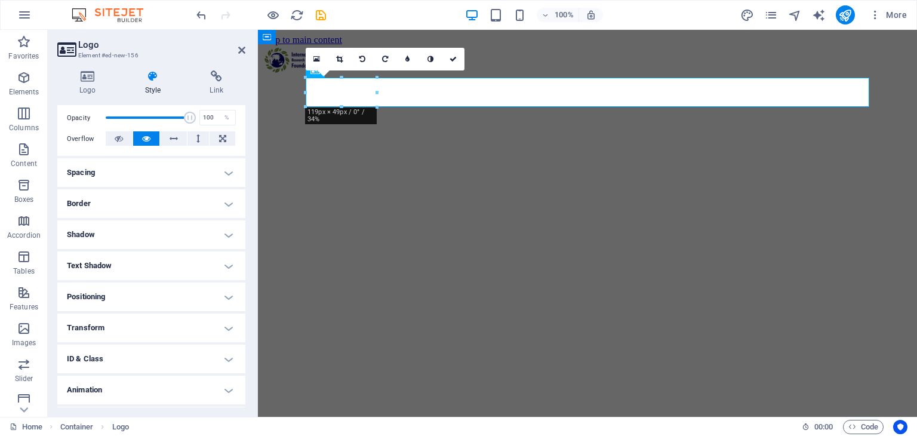
scroll to position [202, 0]
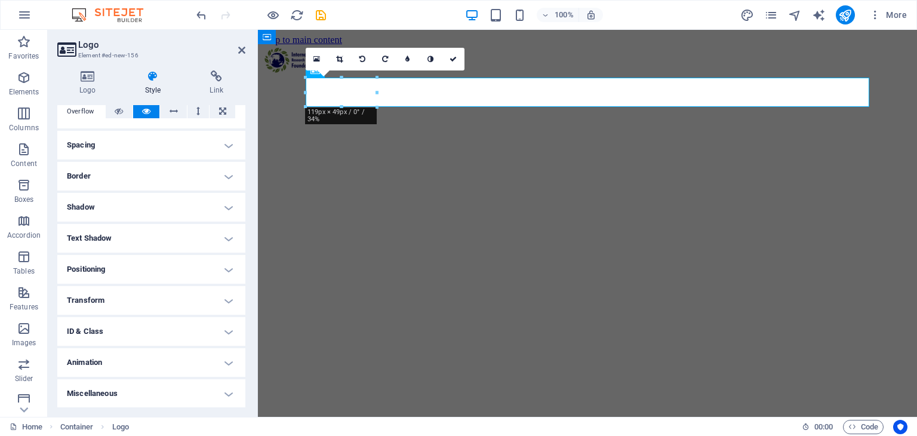
click at [167, 270] on h4 "Positioning" at bounding box center [151, 269] width 188 height 29
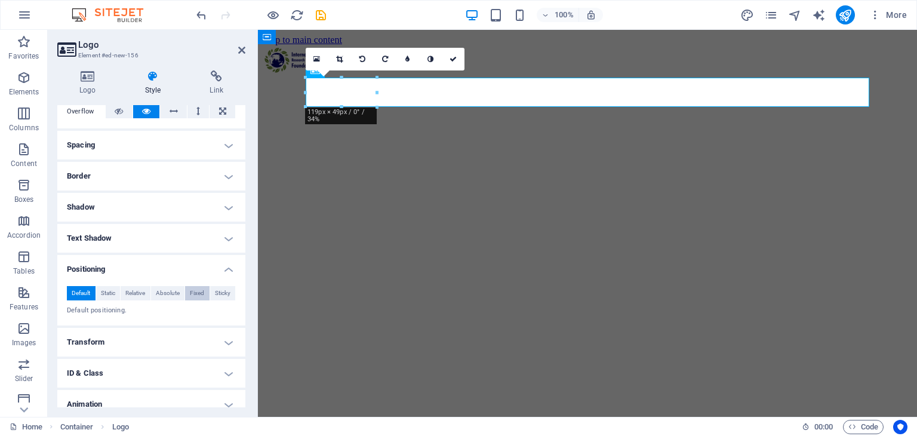
click at [186, 290] on button "Fixed" at bounding box center [197, 293] width 24 height 14
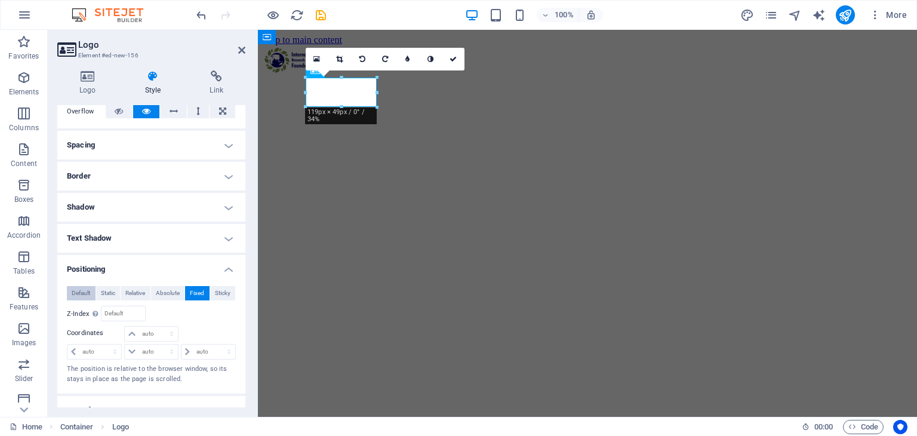
click at [72, 294] on span "Default" at bounding box center [81, 293] width 19 height 14
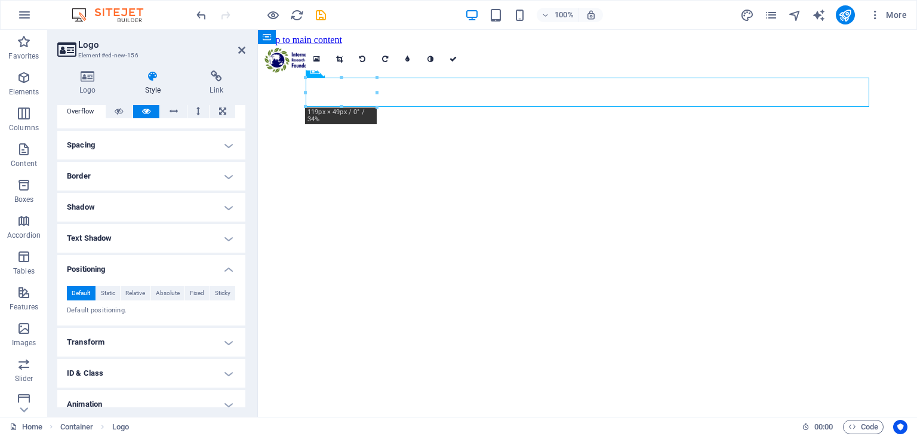
drag, startPoint x: 349, startPoint y: 94, endPoint x: 516, endPoint y: 73, distance: 168.4
click at [263, 45] on div at bounding box center [588, 61] width 650 height 32
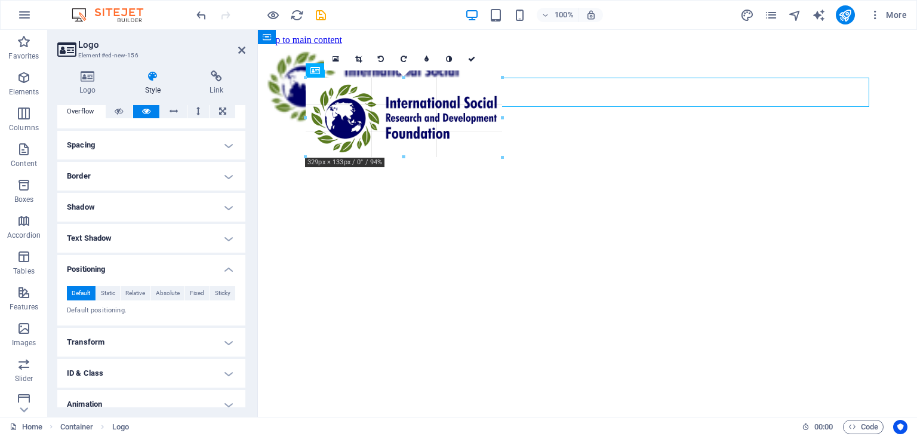
drag, startPoint x: 377, startPoint y: 106, endPoint x: 512, endPoint y: 162, distance: 146.2
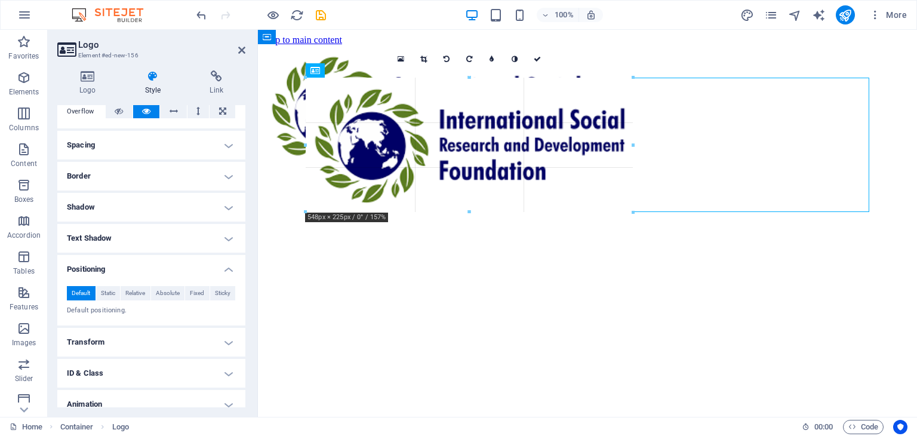
drag, startPoint x: 519, startPoint y: 164, endPoint x: 355, endPoint y: 179, distance: 164.4
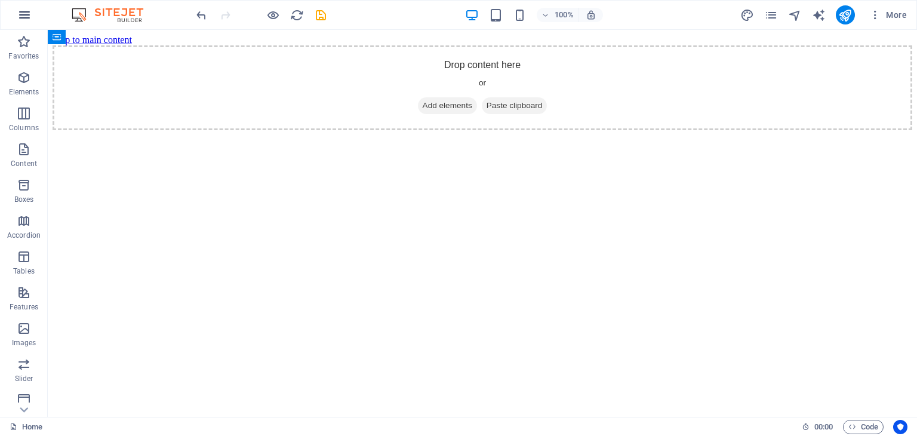
click at [24, 16] on icon "button" at bounding box center [24, 15] width 14 height 14
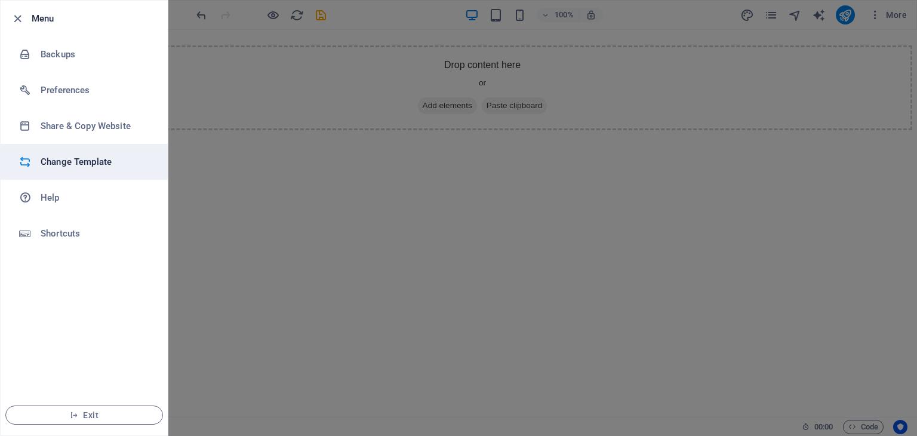
click at [41, 159] on h6 "Change Template" at bounding box center [96, 162] width 110 height 14
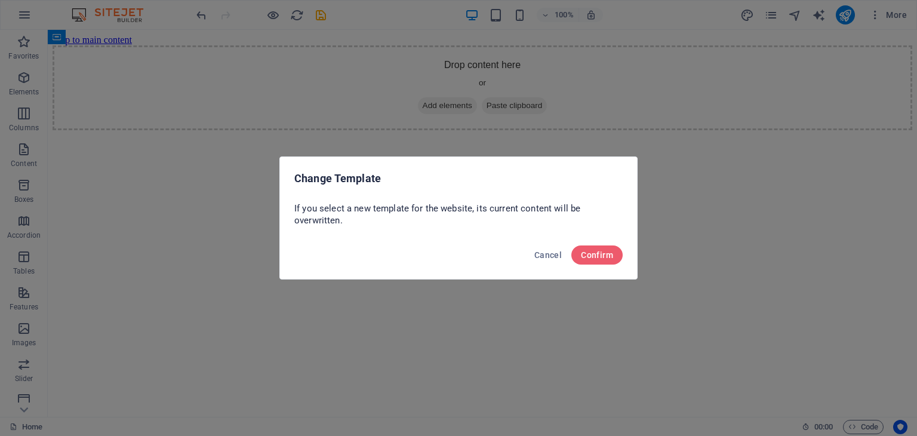
click at [594, 249] on button "Confirm" at bounding box center [596, 254] width 51 height 19
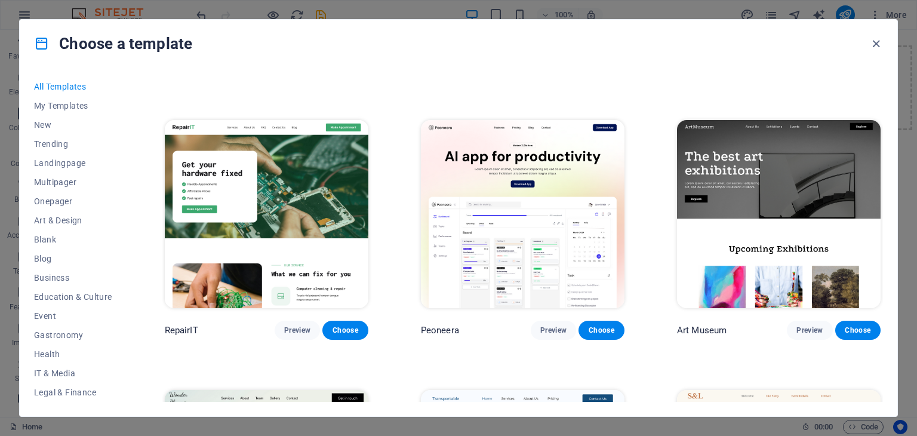
scroll to position [229, 0]
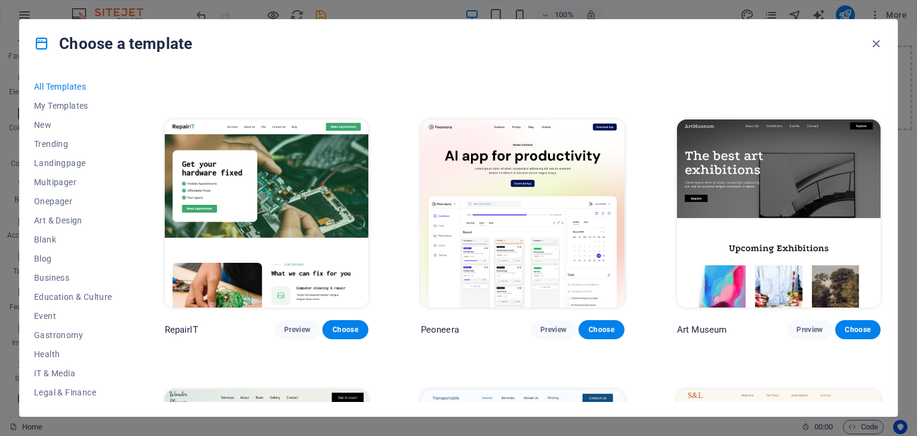
click at [821, 278] on img at bounding box center [779, 213] width 204 height 188
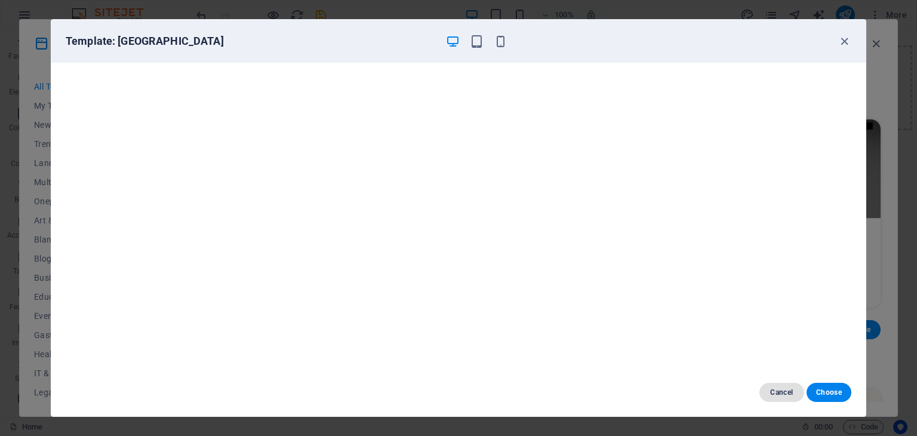
click at [786, 392] on span "Cancel" at bounding box center [782, 393] width 26 height 10
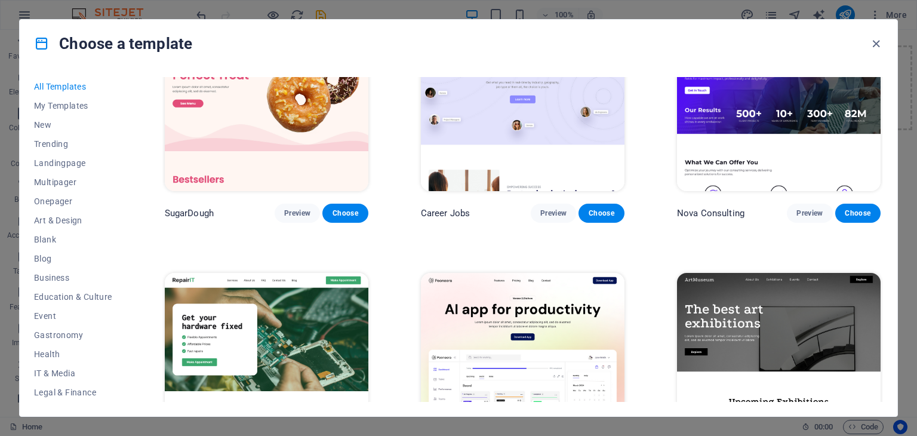
scroll to position [75, 0]
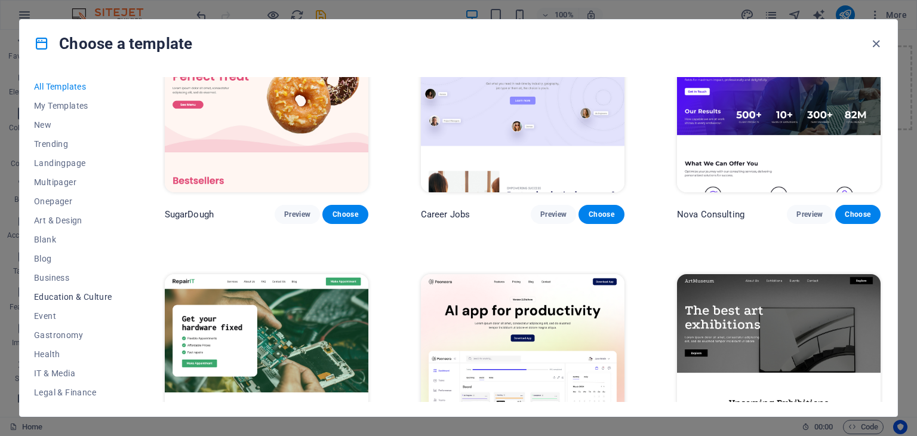
click at [104, 298] on span "Education & Culture" at bounding box center [73, 297] width 78 height 10
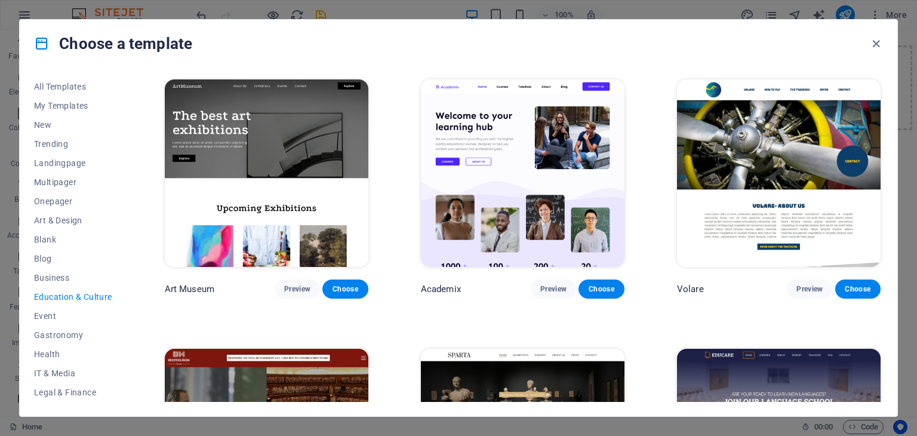
click at [867, 287] on span "Choose" at bounding box center [858, 289] width 26 height 10
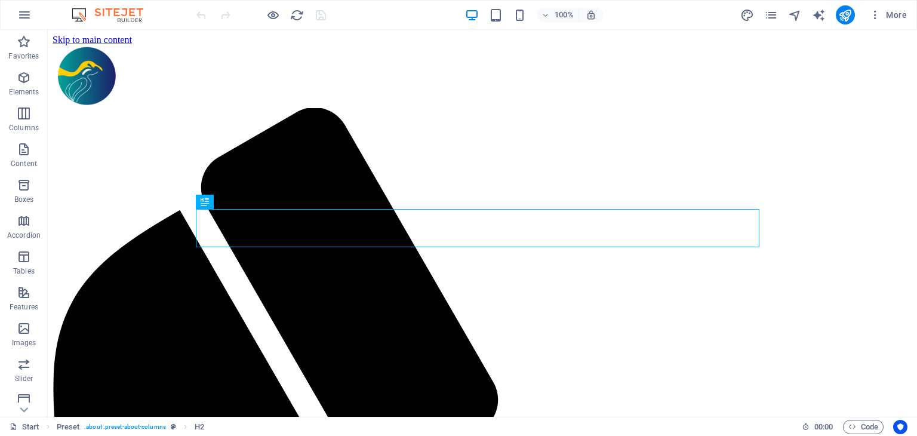
scroll to position [645, 0]
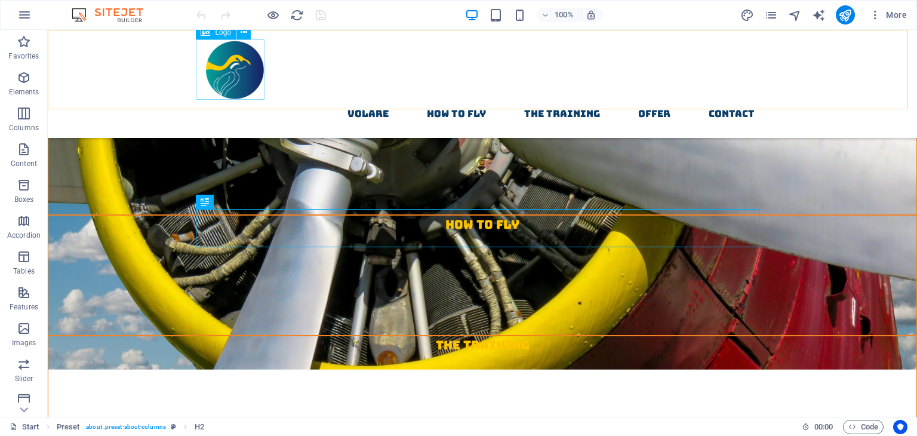
click at [232, 54] on div at bounding box center [483, 69] width 564 height 60
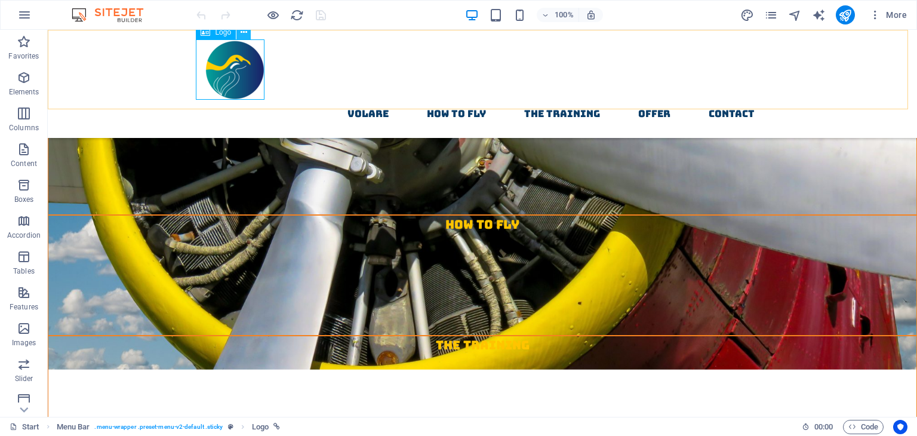
click at [242, 32] on icon at bounding box center [244, 32] width 7 height 13
click at [225, 50] on div at bounding box center [483, 69] width 564 height 60
select select "px"
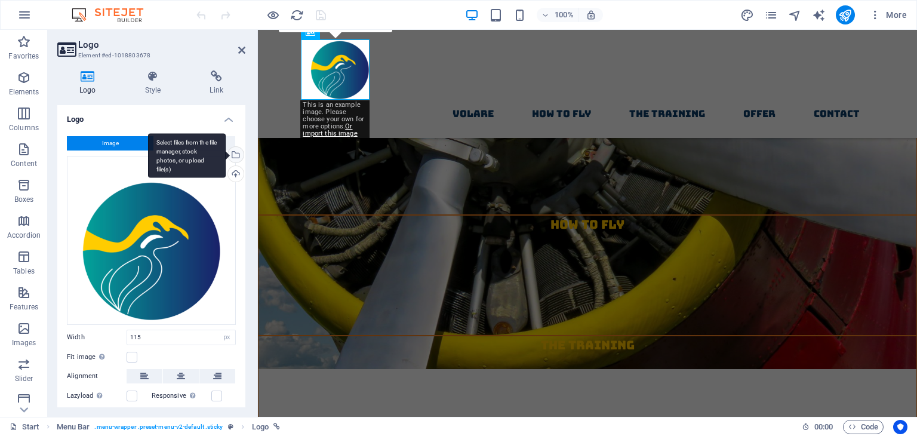
click at [233, 158] on div "Select files from the file manager, stock photos, or upload file(s)" at bounding box center [235, 156] width 18 height 18
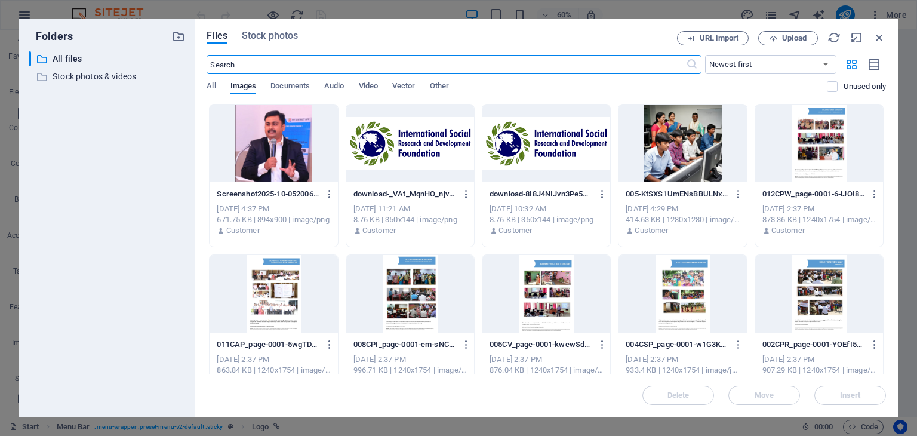
click at [428, 182] on div "download-_VAt_MqnHO_njvt6EAFUiQ.png download-_VAt_MqnHO_njvt6EAFUiQ.png [DATE] …" at bounding box center [410, 212] width 128 height 61
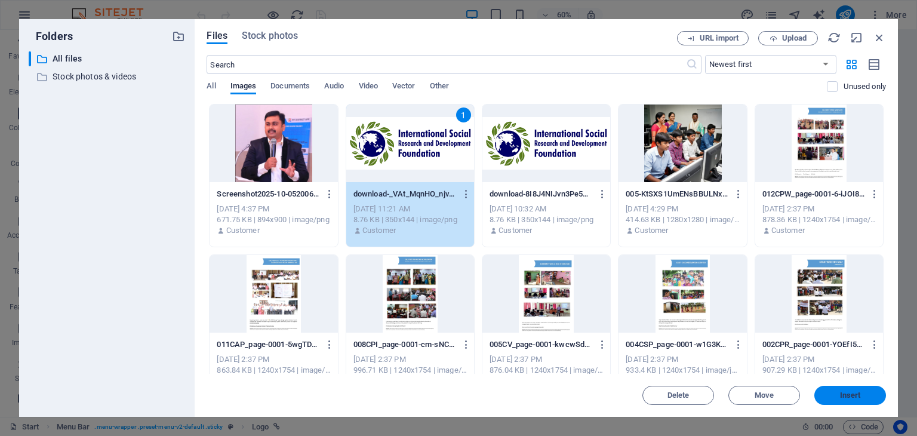
click at [837, 389] on button "Insert" at bounding box center [850, 395] width 72 height 19
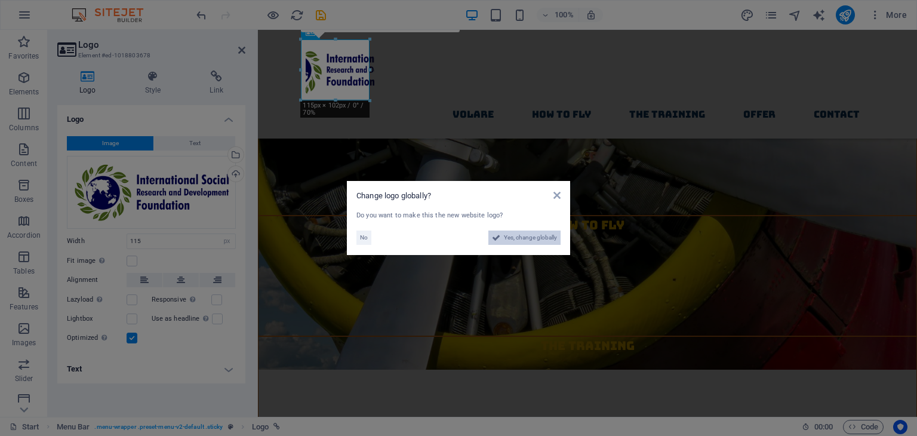
click at [509, 243] on span "Yes, change globally" at bounding box center [530, 237] width 53 height 14
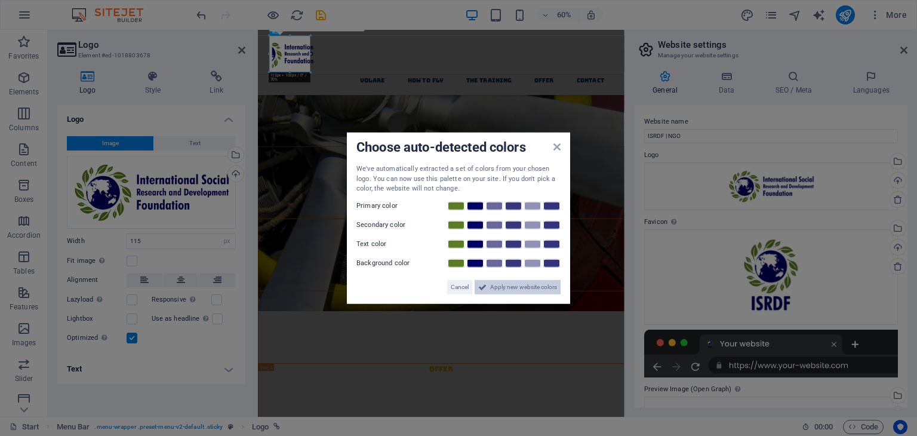
click at [537, 289] on span "Apply new website colors" at bounding box center [523, 286] width 67 height 14
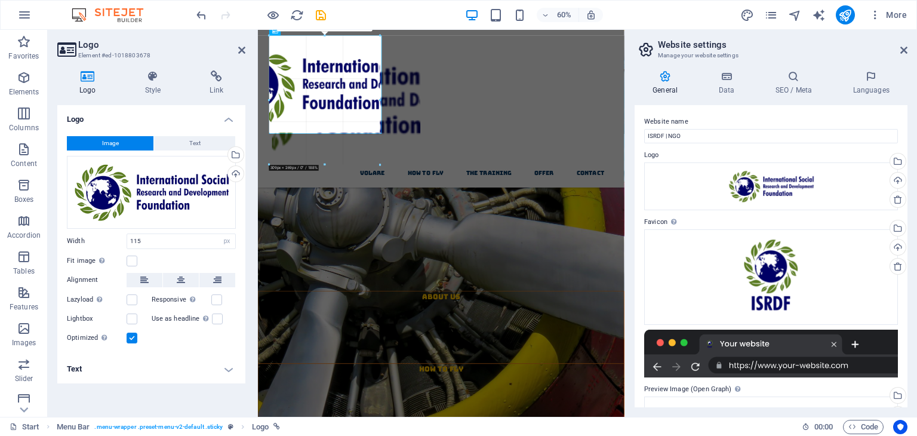
drag, startPoint x: 311, startPoint y: 53, endPoint x: 385, endPoint y: 234, distance: 195.7
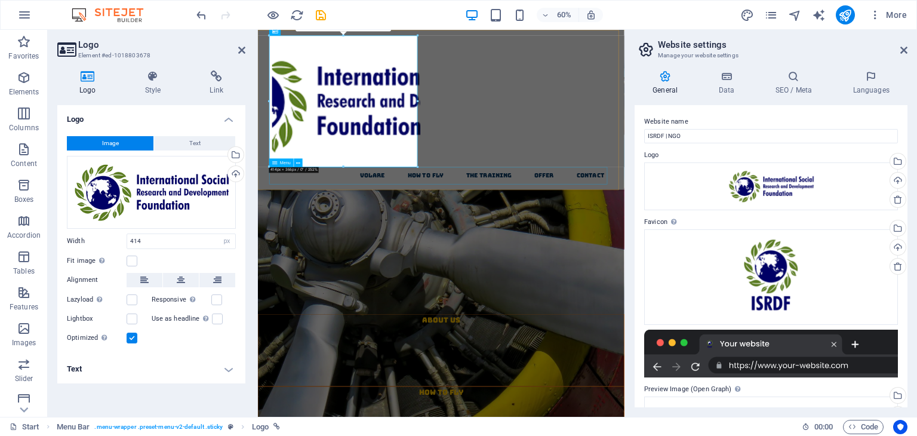
type input "115"
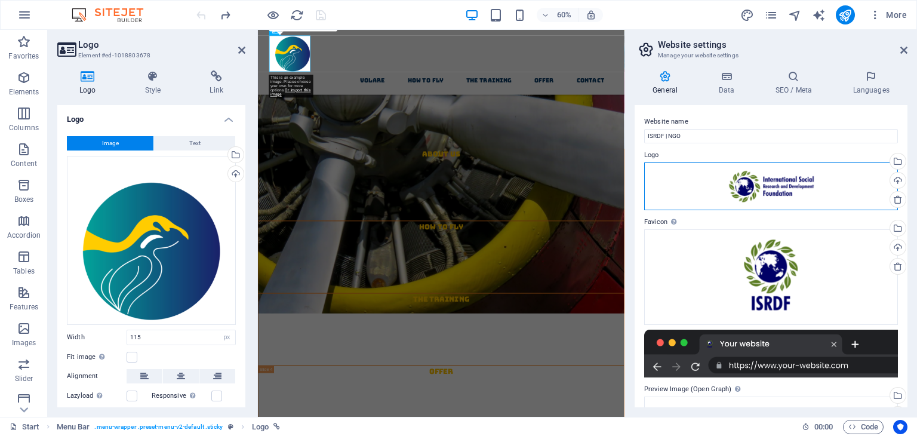
click at [733, 182] on div "Drag files here, click to choose files or select files from Files or our free s…" at bounding box center [771, 186] width 254 height 48
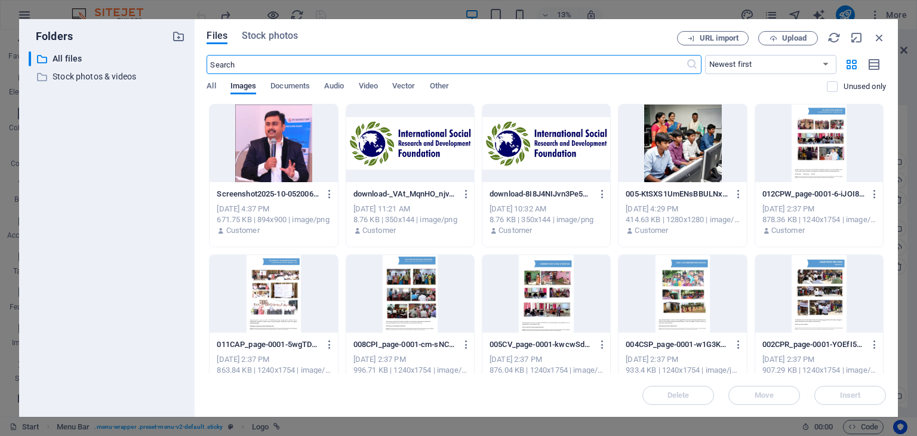
scroll to position [325, 0]
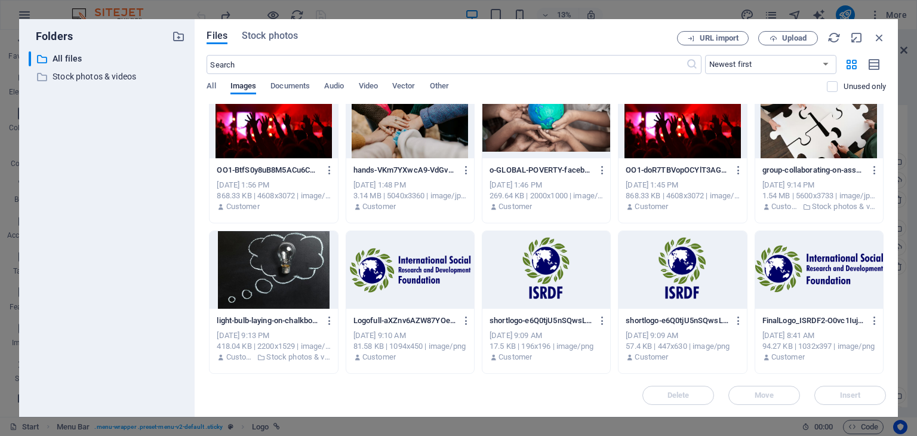
drag, startPoint x: 587, startPoint y: 311, endPoint x: 688, endPoint y: 349, distance: 107.9
click at [588, 311] on div "shortlogo-e6Q0tjU5nSQwsL8tYPmjbA-6E7ZOJY5wxCZR2R-BpBVXQ.png shortlogo-e6Q0tjU5n…" at bounding box center [546, 320] width 113 height 19
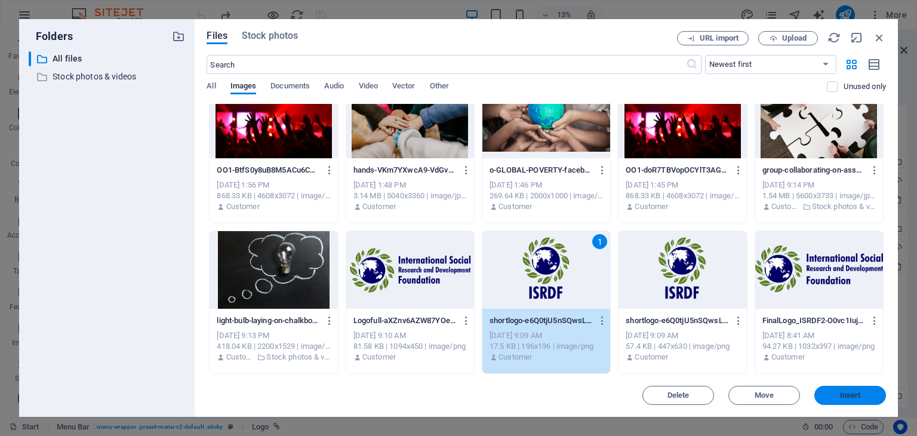
click at [851, 393] on span "Insert" at bounding box center [850, 395] width 21 height 7
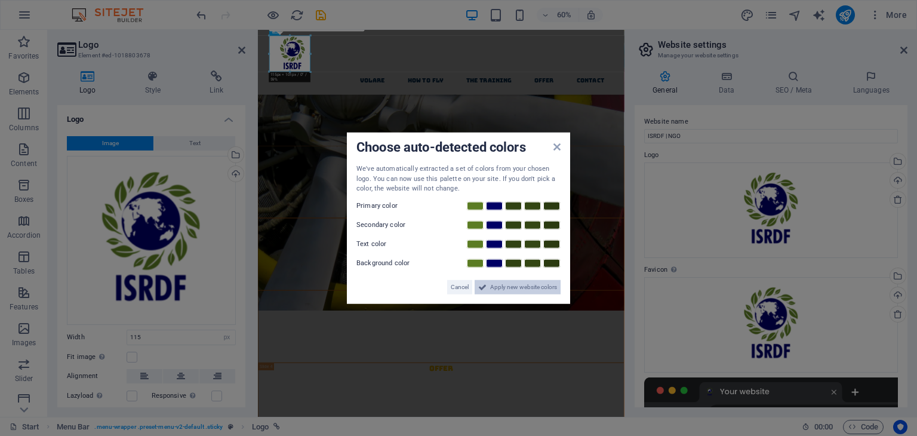
click at [530, 288] on span "Apply new website colors" at bounding box center [523, 286] width 67 height 14
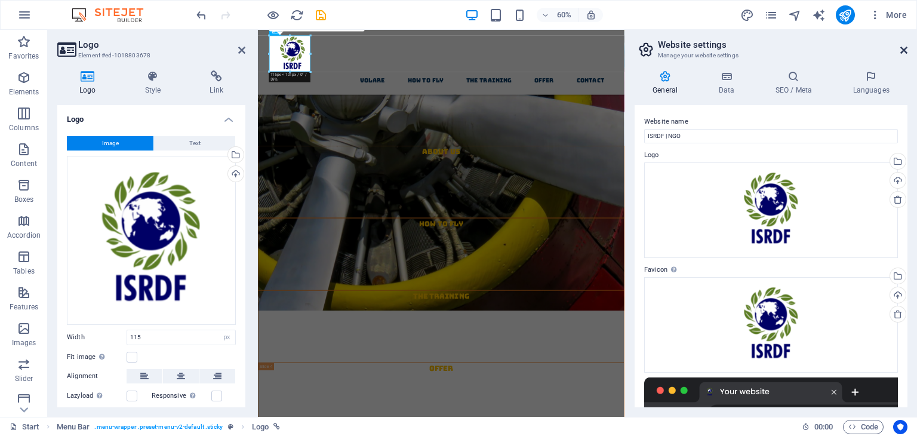
click at [903, 53] on icon at bounding box center [903, 50] width 7 height 10
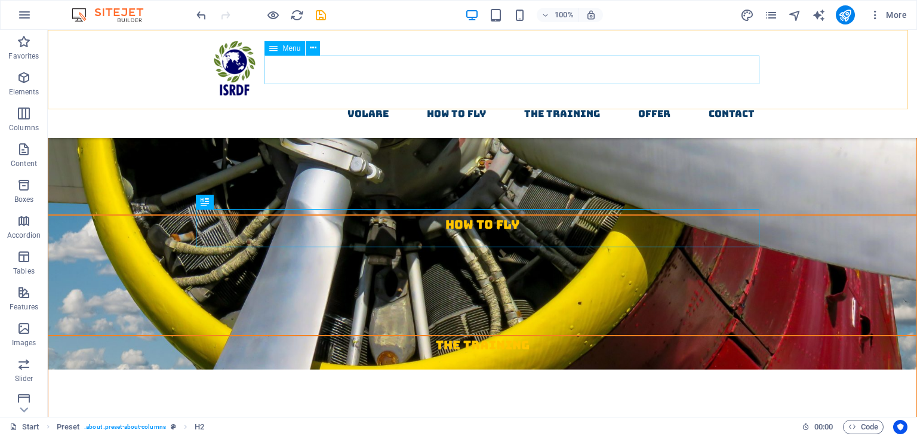
click at [387, 100] on nav "Volare How to fly The Training Offer contact" at bounding box center [483, 114] width 564 height 29
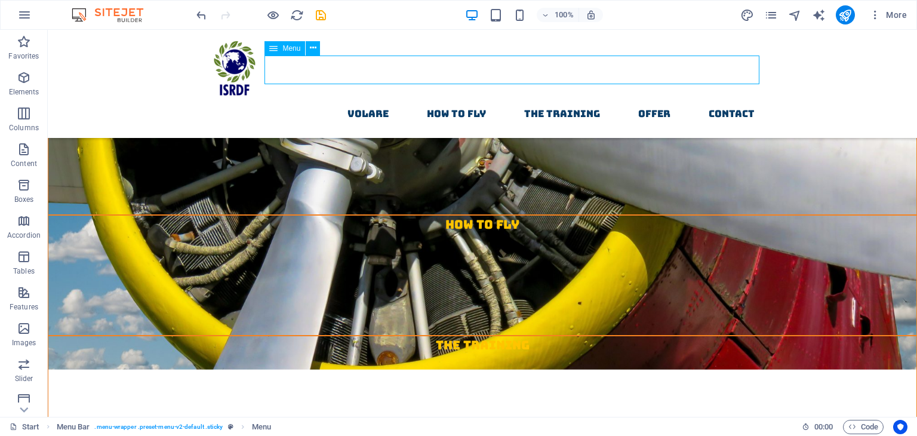
click at [382, 100] on nav "Volare How to fly The Training Offer contact" at bounding box center [483, 114] width 564 height 29
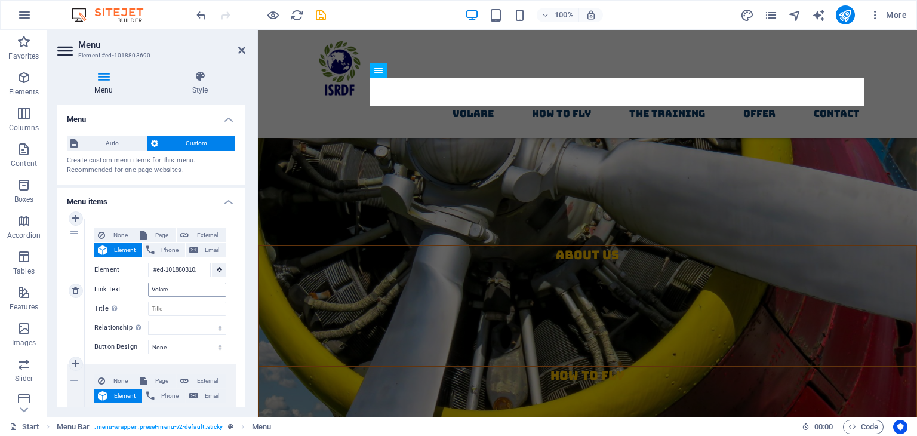
scroll to position [487, 0]
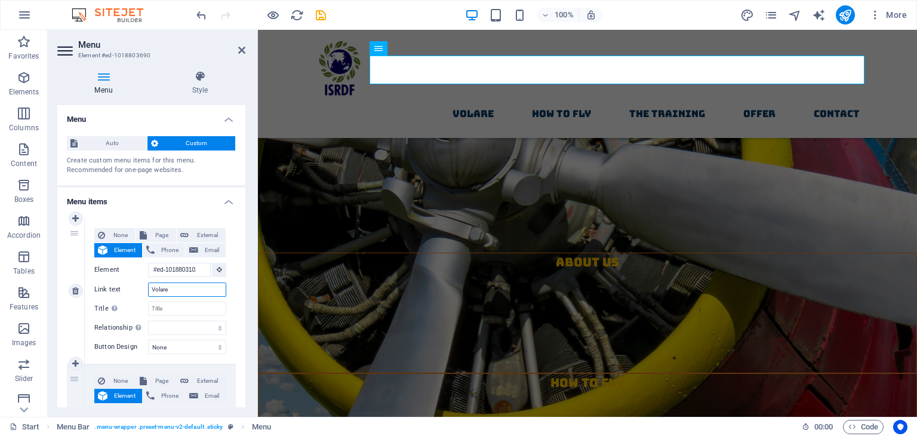
drag, startPoint x: 177, startPoint y: 289, endPoint x: 128, endPoint y: 290, distance: 49.0
click at [128, 290] on div "Link text Volare" at bounding box center [160, 289] width 132 height 14
type input "A"
select select
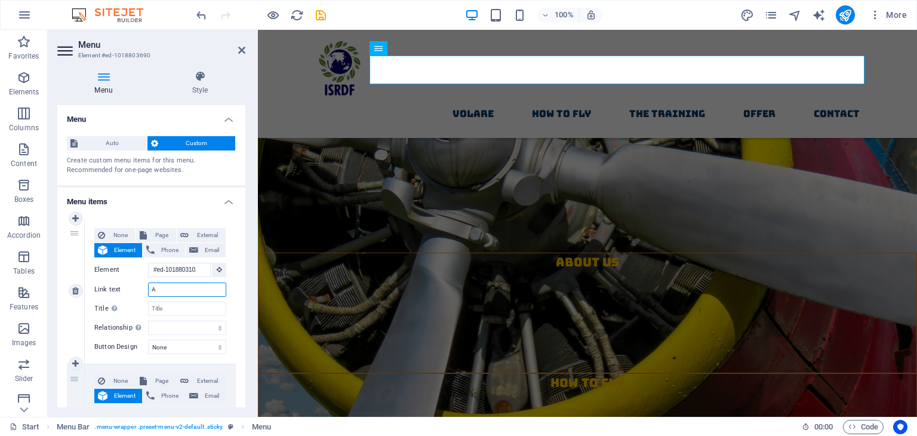
select select
type input "About"
select select
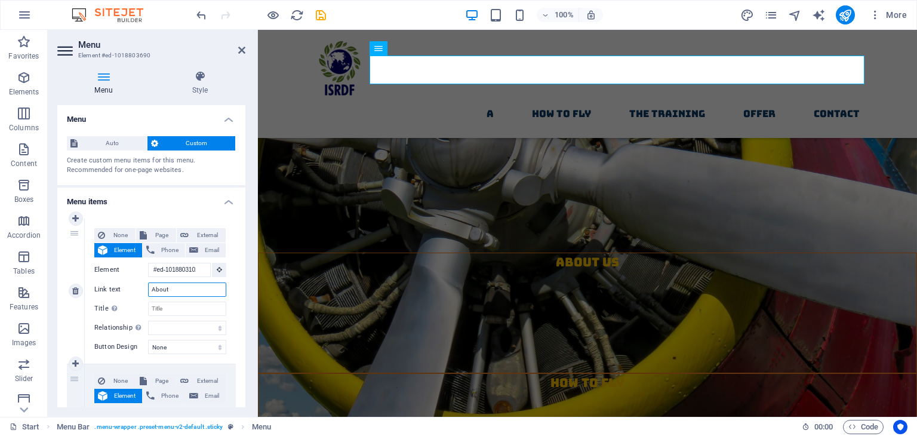
select select
type input "About U"
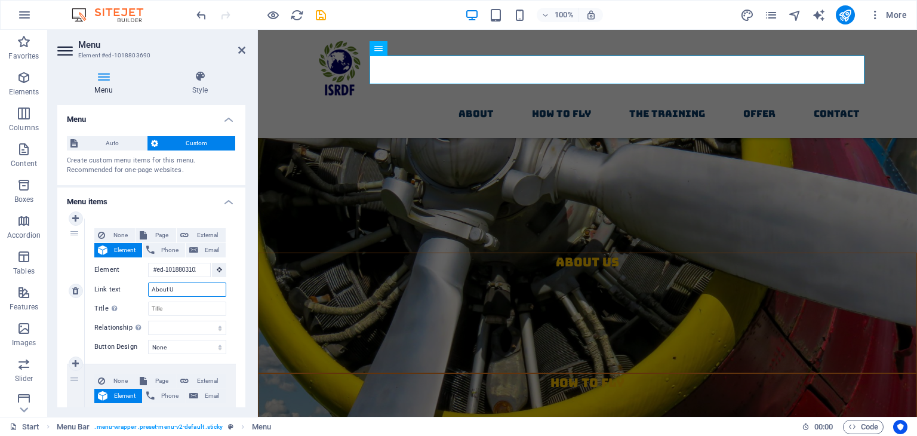
select select
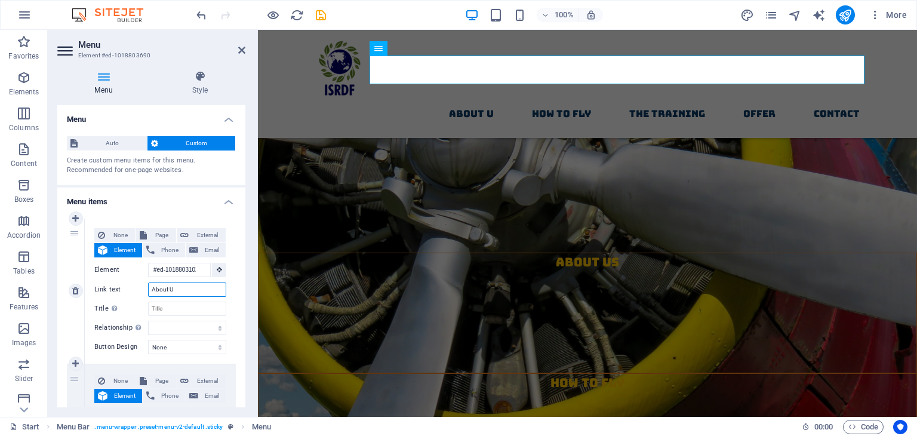
type input "About Us"
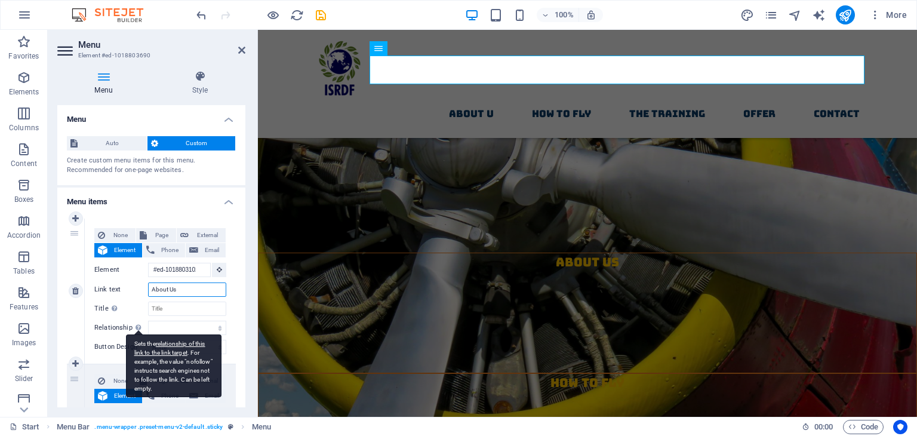
select select
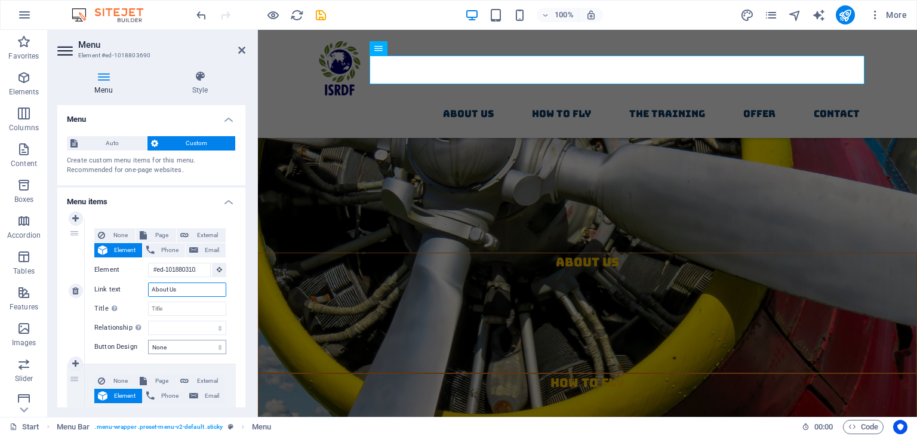
type input "About Us"
click at [197, 346] on select "None Default Primary Secondary" at bounding box center [187, 347] width 78 height 14
click at [197, 349] on select "None Default Primary Secondary" at bounding box center [187, 347] width 78 height 14
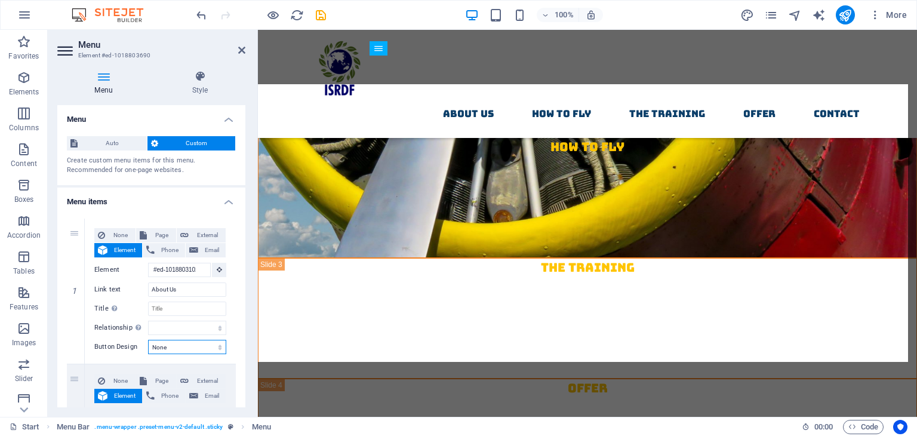
scroll to position [407, 0]
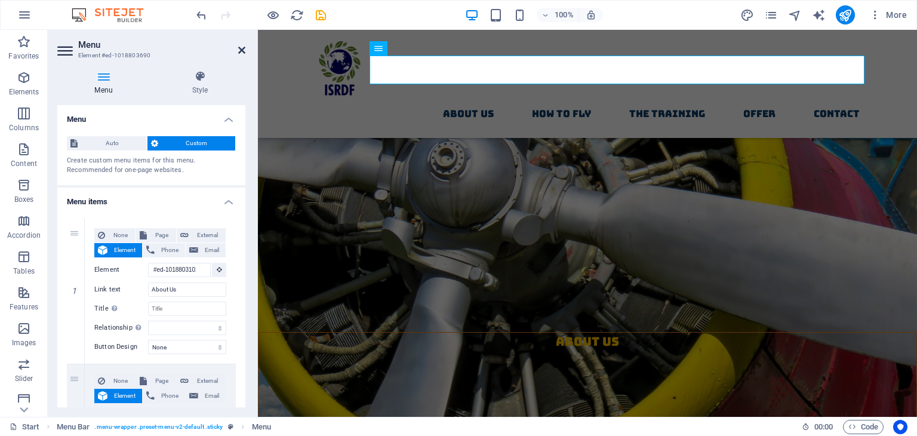
click at [241, 48] on icon at bounding box center [241, 50] width 7 height 10
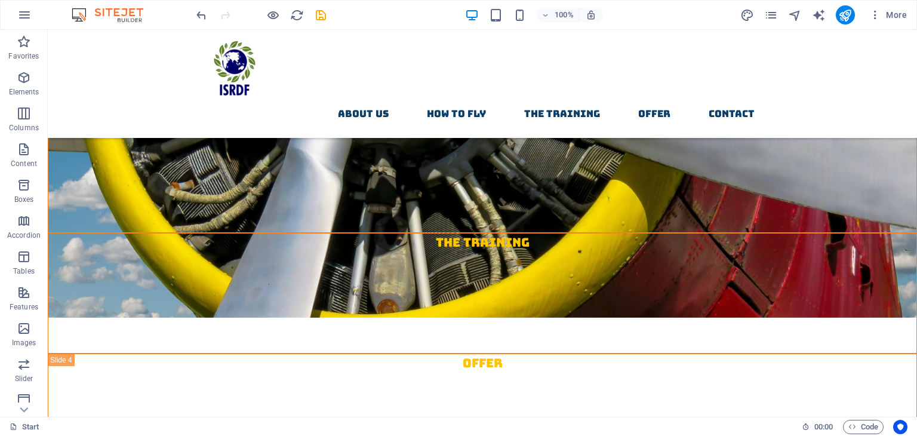
scroll to position [0, 0]
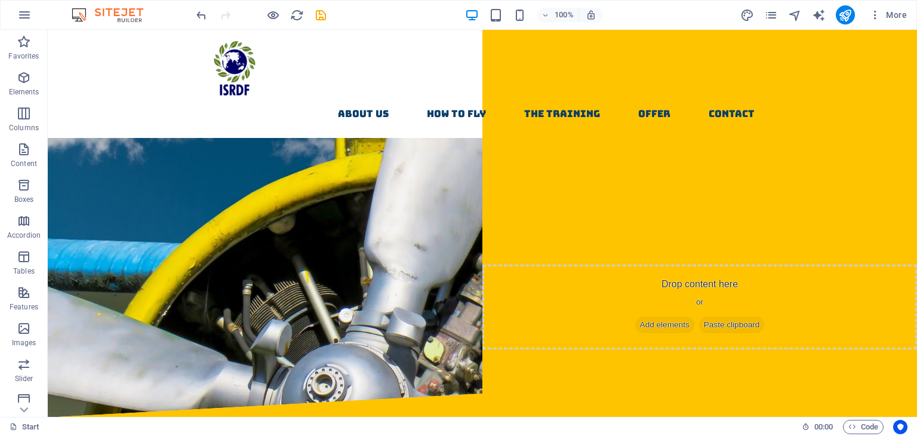
drag, startPoint x: 915, startPoint y: 167, endPoint x: 961, endPoint y: 59, distance: 117.7
click at [106, 153] on icon at bounding box center [109, 150] width 7 height 13
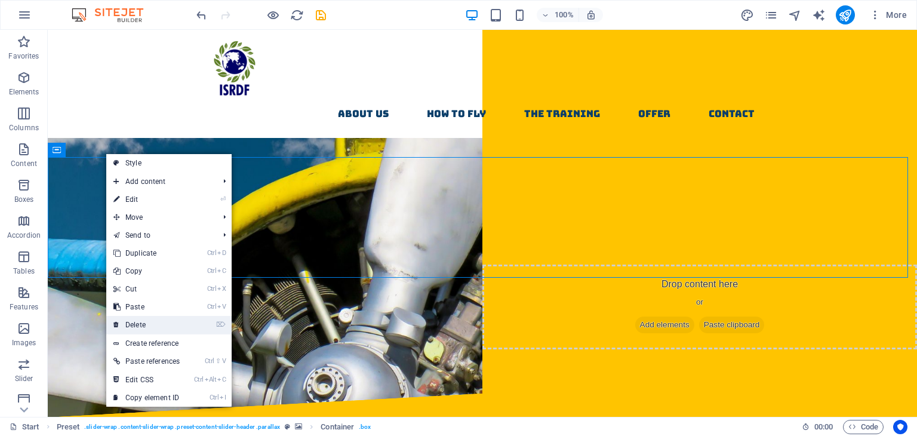
click at [159, 323] on link "⌦ Delete" at bounding box center [146, 325] width 81 height 18
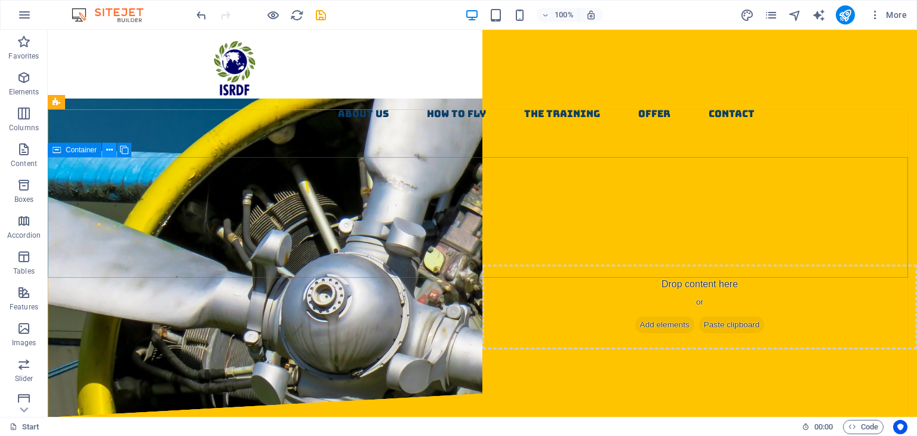
click at [107, 147] on icon at bounding box center [109, 150] width 7 height 13
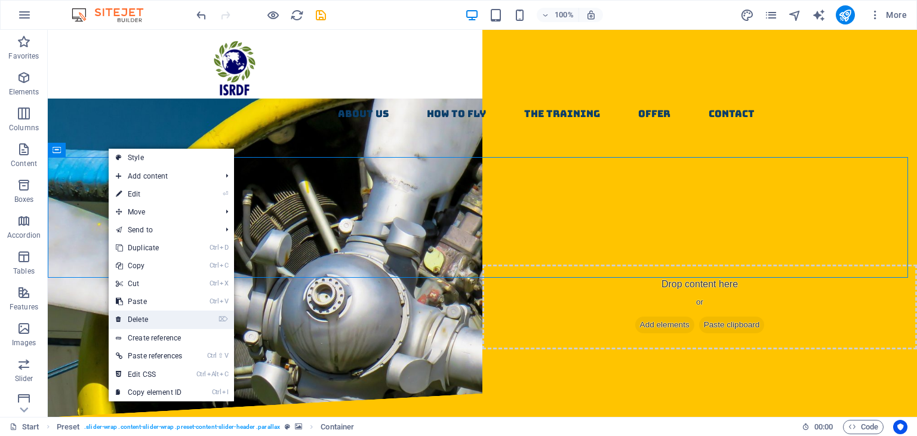
click at [149, 313] on link "⌦ Delete" at bounding box center [149, 320] width 81 height 18
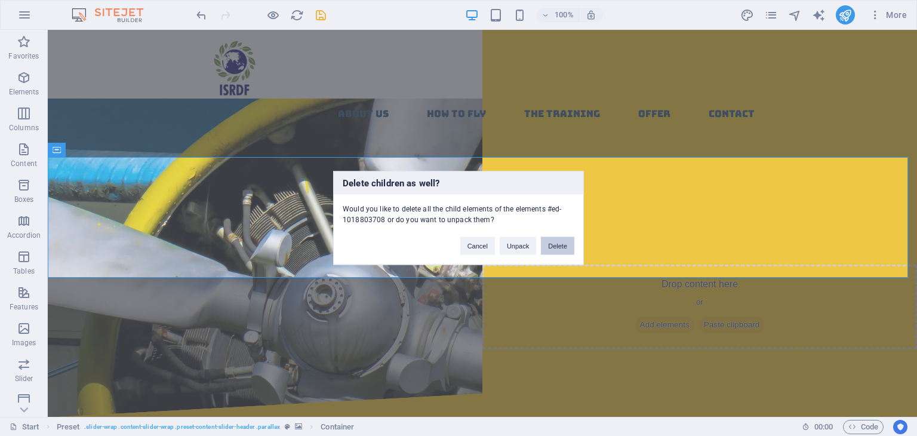
click at [566, 251] on button "Delete" at bounding box center [557, 246] width 33 height 18
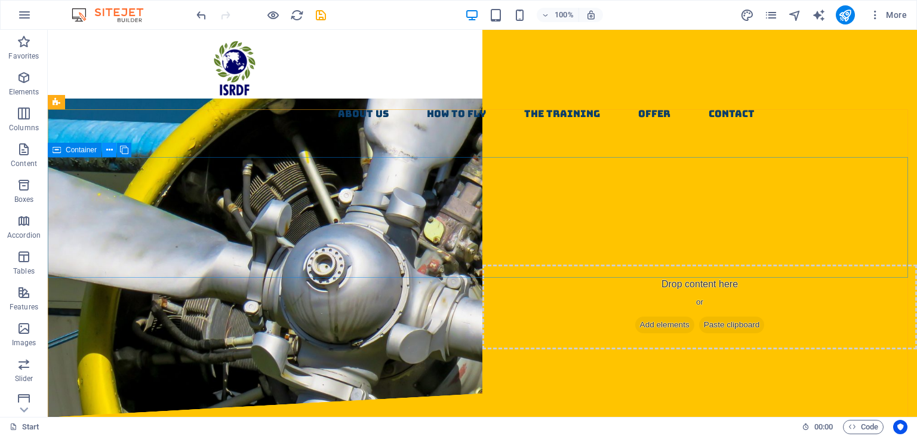
click at [107, 146] on icon at bounding box center [109, 150] width 7 height 13
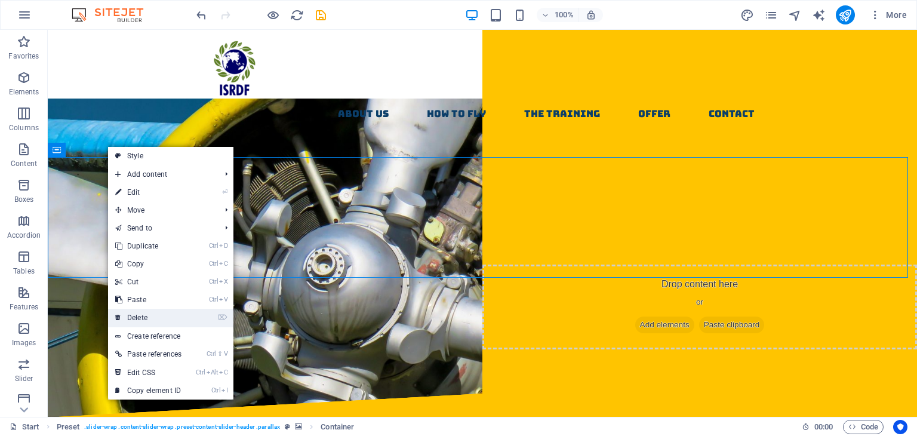
click at [160, 318] on link "⌦ Delete" at bounding box center [148, 318] width 81 height 18
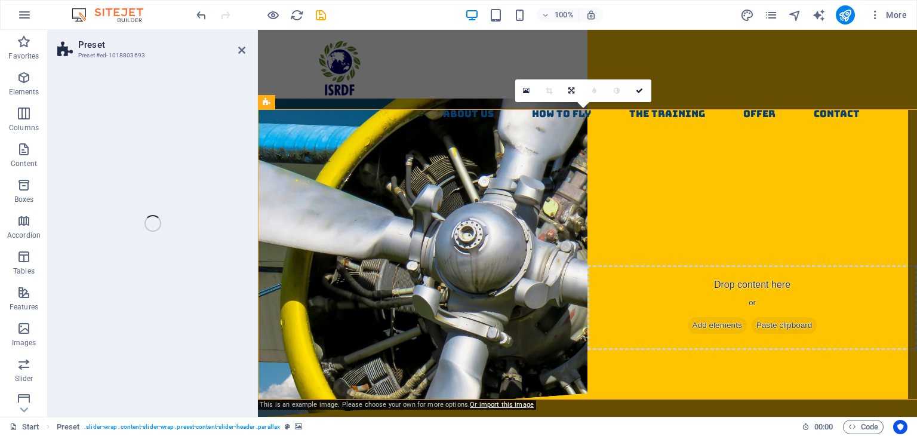
select select "vh"
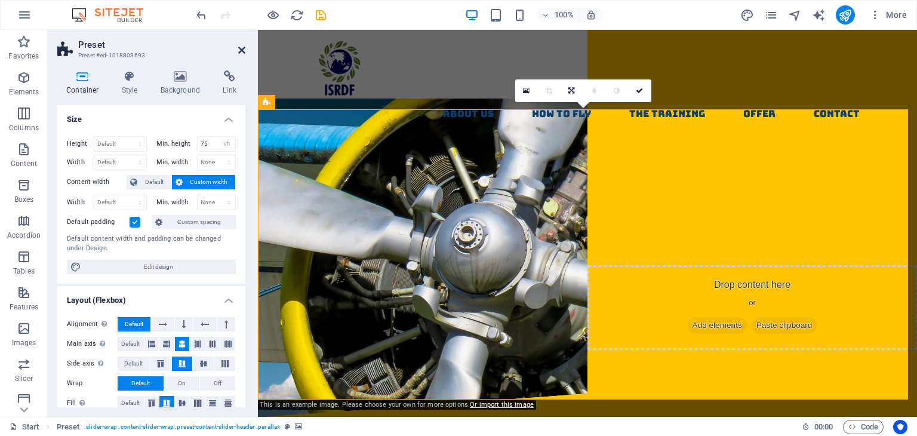
click at [244, 48] on icon at bounding box center [241, 50] width 7 height 10
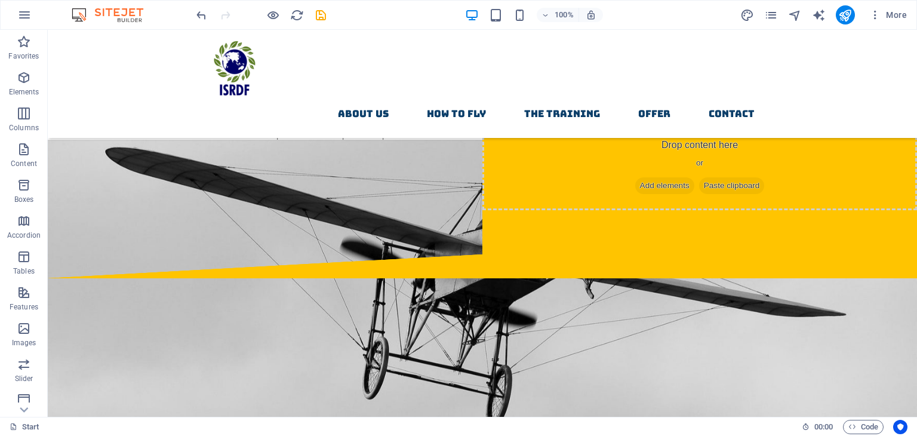
scroll to position [132, 0]
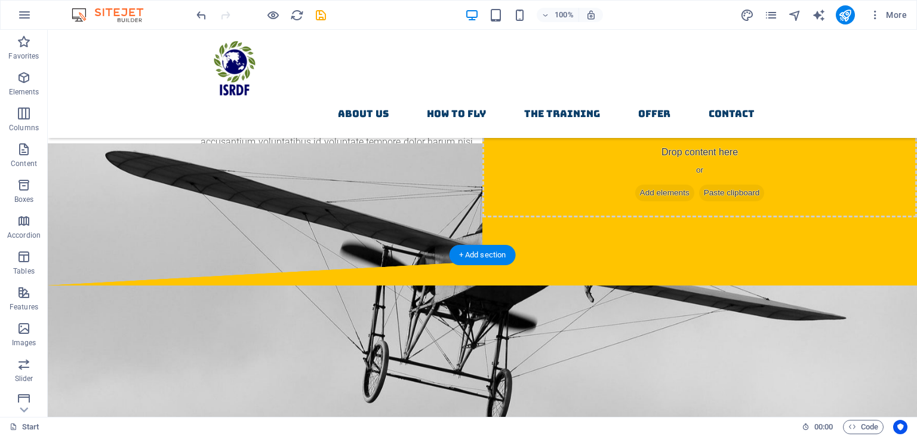
click at [448, 339] on figure at bounding box center [482, 299] width 869 height 313
select select "px"
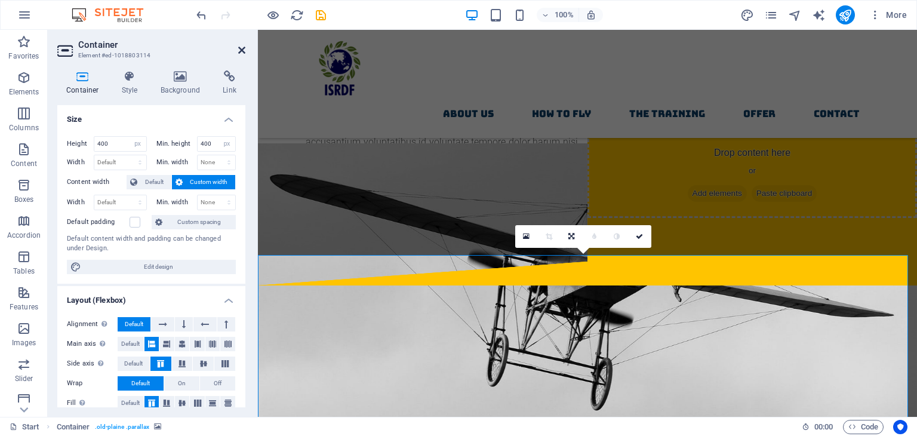
click at [244, 48] on icon at bounding box center [241, 50] width 7 height 10
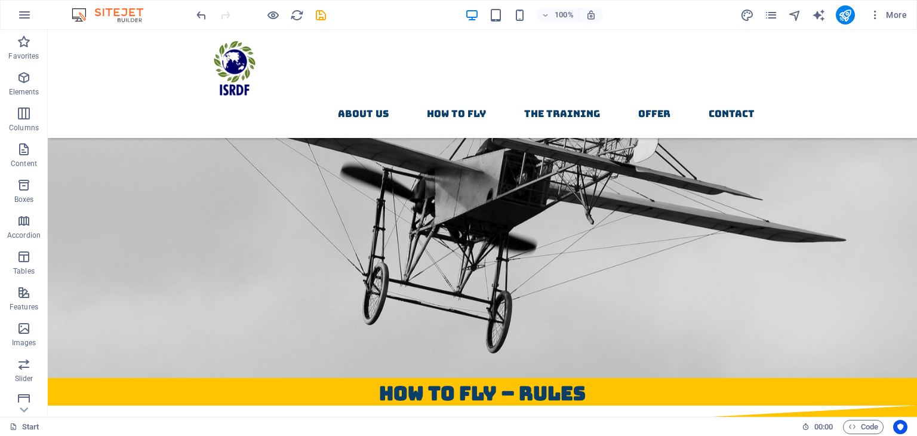
scroll to position [311, 0]
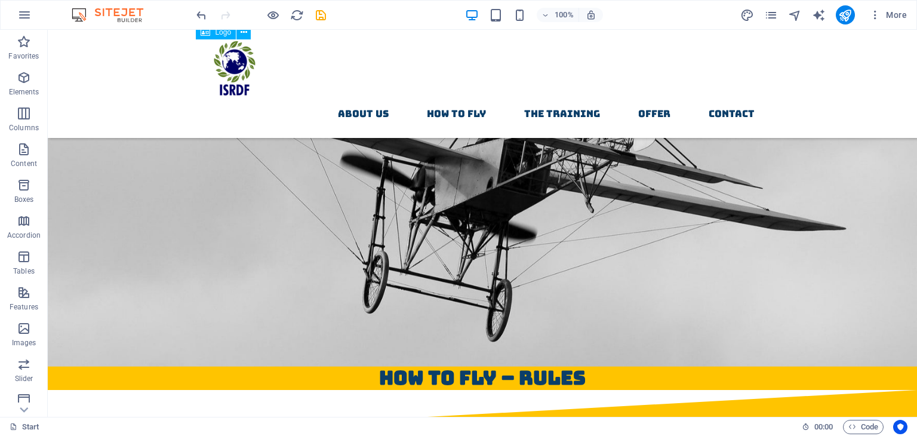
click at [680, 193] on figure at bounding box center [482, 210] width 869 height 313
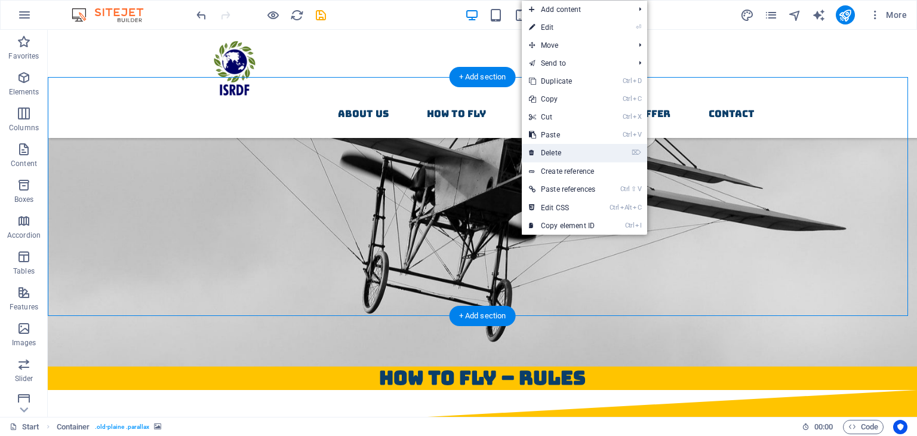
click at [603, 148] on link "⌦ Delete" at bounding box center [562, 153] width 81 height 18
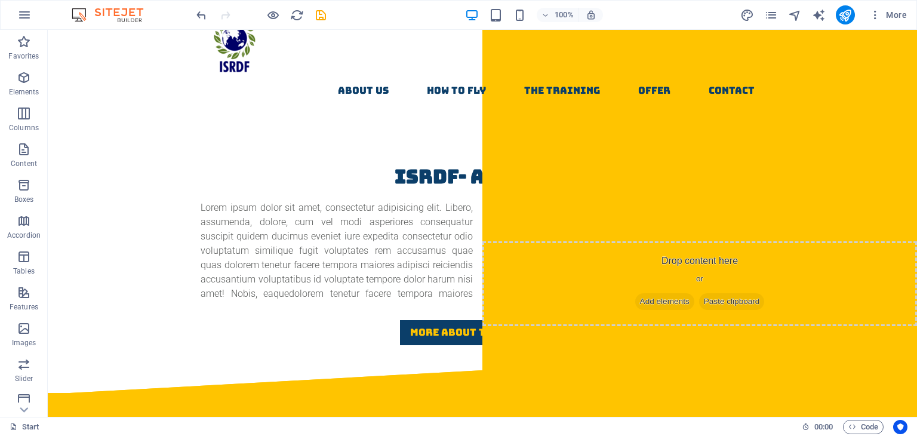
scroll to position [0, 0]
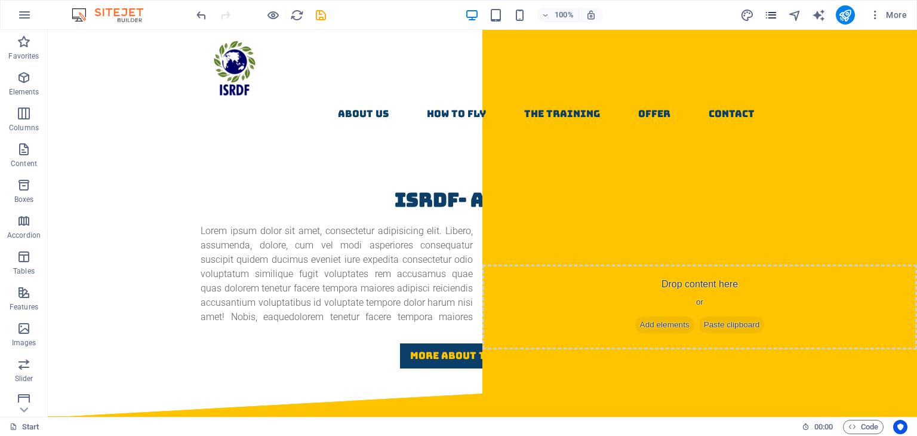
drag, startPoint x: 758, startPoint y: 6, endPoint x: 765, endPoint y: 10, distance: 7.8
click at [763, 10] on div "More" at bounding box center [825, 14] width 171 height 19
click at [765, 10] on icon "pages" at bounding box center [771, 15] width 14 height 14
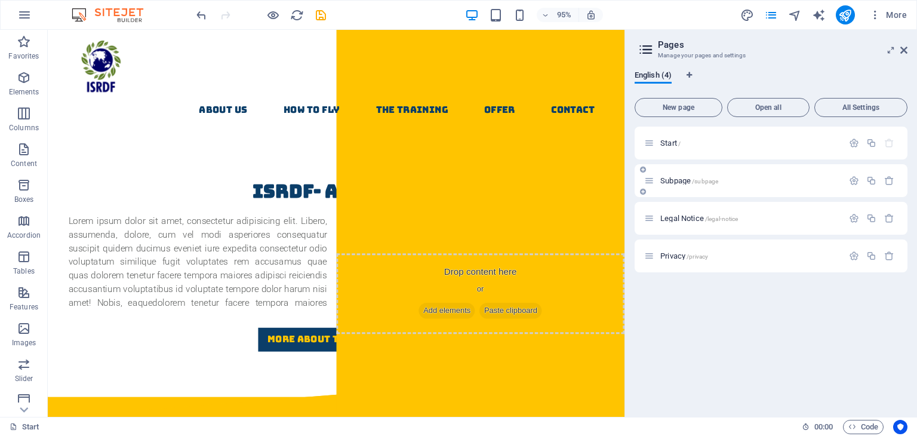
click at [769, 177] on p "Subpage /subpage" at bounding box center [749, 181] width 179 height 8
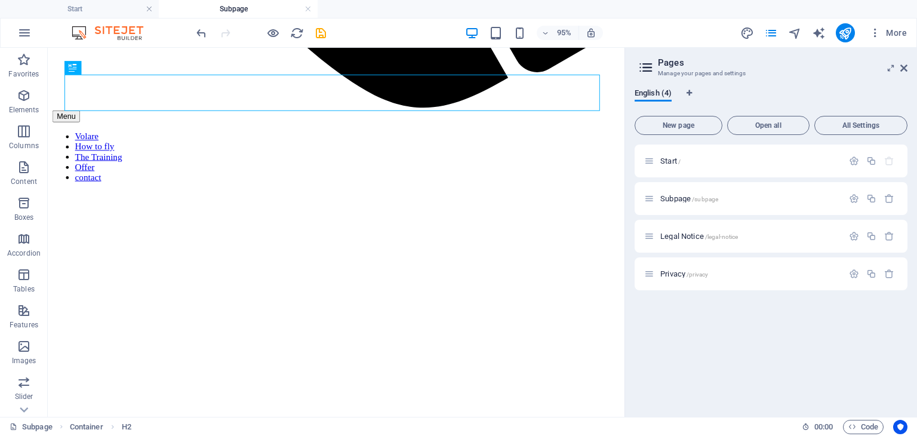
scroll to position [851, 0]
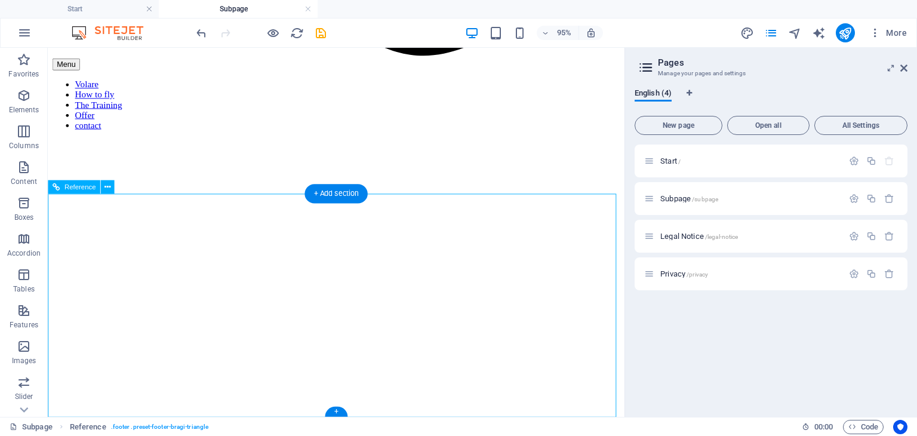
drag, startPoint x: 194, startPoint y: 271, endPoint x: 232, endPoint y: 306, distance: 51.1
click at [232, 306] on div "Drag here to replace the existing content. Press “Ctrl” if you want to create a…" at bounding box center [336, 232] width 577 height 369
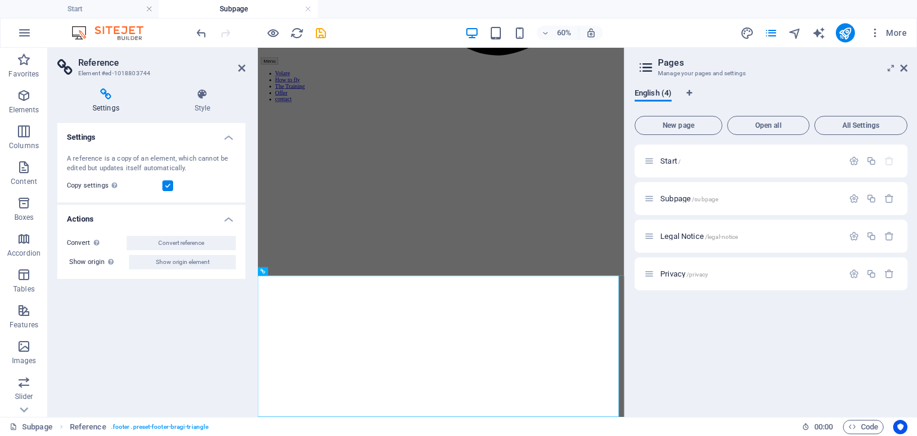
scroll to position [625, 0]
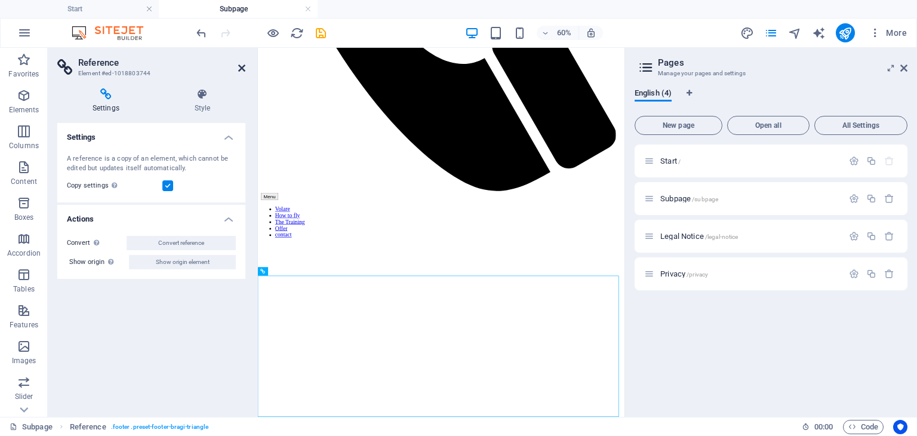
click at [243, 67] on icon at bounding box center [241, 68] width 7 height 10
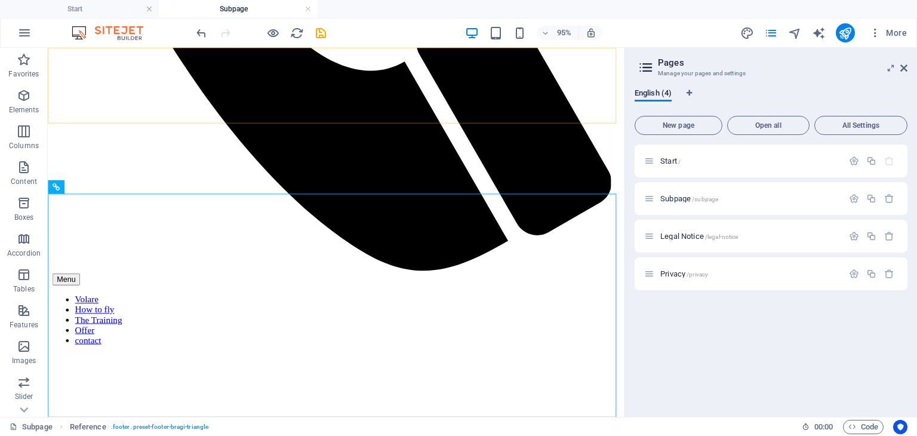
scroll to position [851, 0]
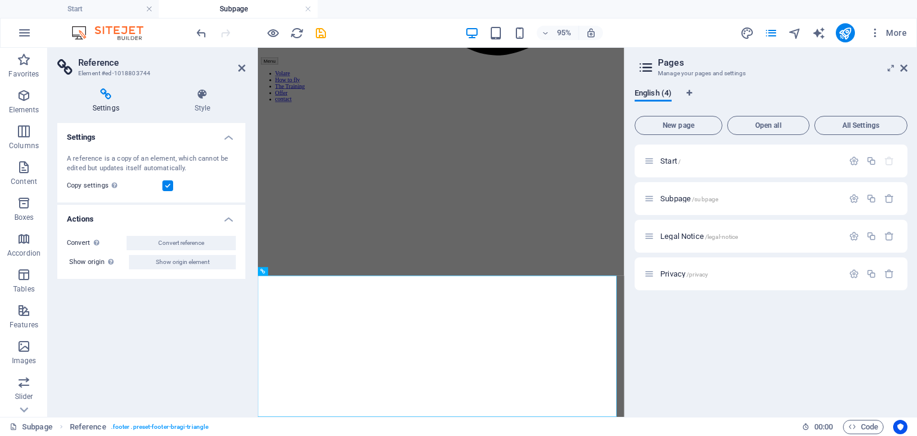
scroll to position [625, 0]
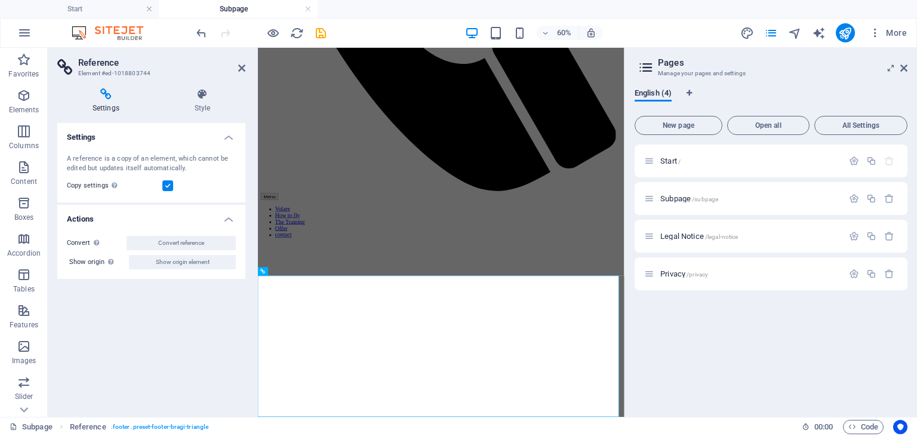
click at [168, 186] on label at bounding box center [167, 185] width 11 height 11
click at [0, 0] on input "Copy settings Use the same settings (flex, animation, position, style) as for t…" at bounding box center [0, 0] width 0 height 0
click at [171, 186] on label at bounding box center [167, 185] width 11 height 11
click at [0, 0] on input "Copy settings Use the same settings (flex, animation, position, style) as for t…" at bounding box center [0, 0] width 0 height 0
click at [237, 68] on header "Reference Element #ed-1018803744" at bounding box center [151, 63] width 188 height 31
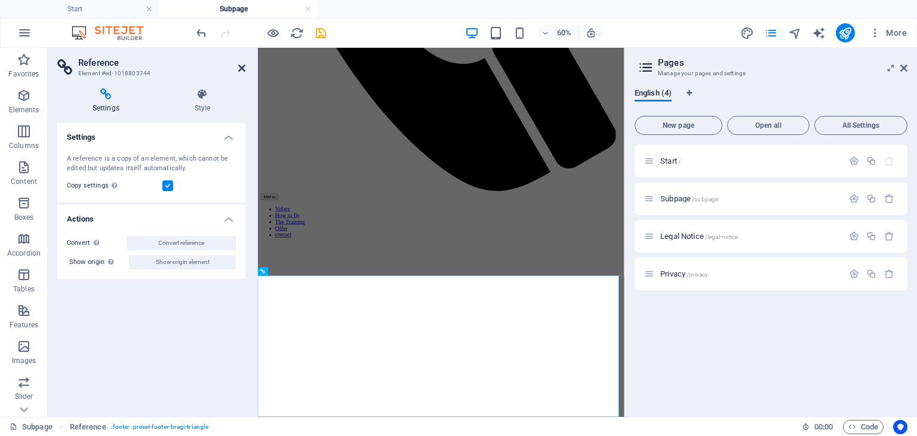
click at [241, 65] on icon at bounding box center [241, 68] width 7 height 10
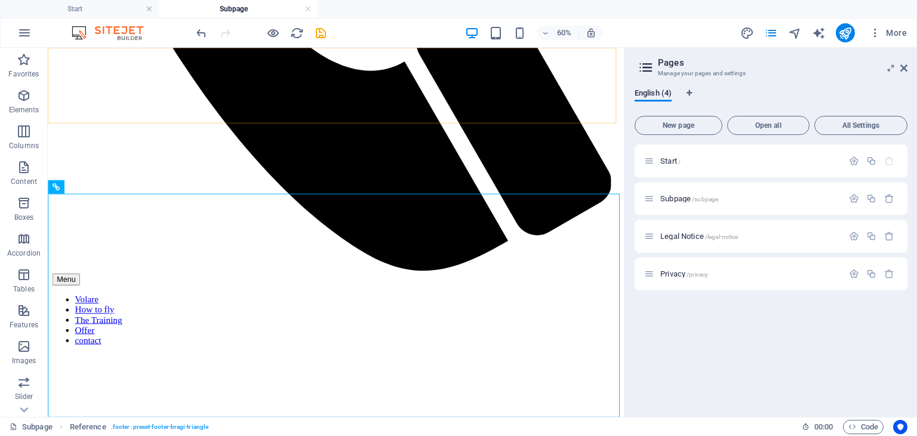
scroll to position [851, 0]
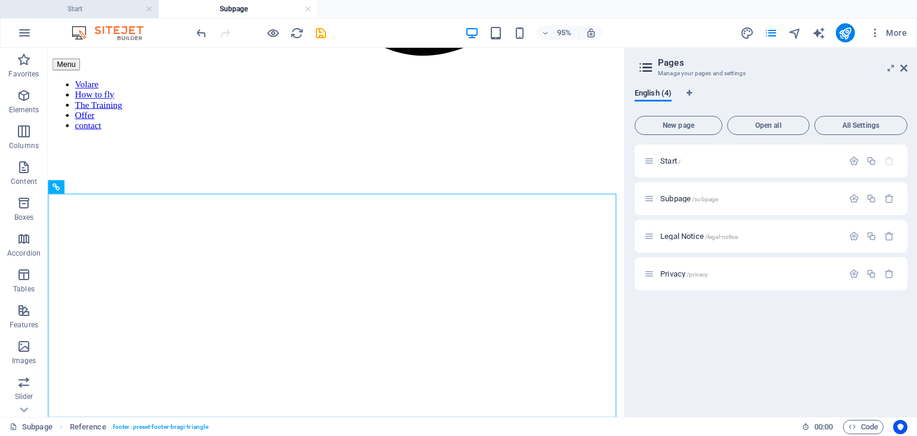
click at [133, 7] on h4 "Start" at bounding box center [79, 8] width 159 height 13
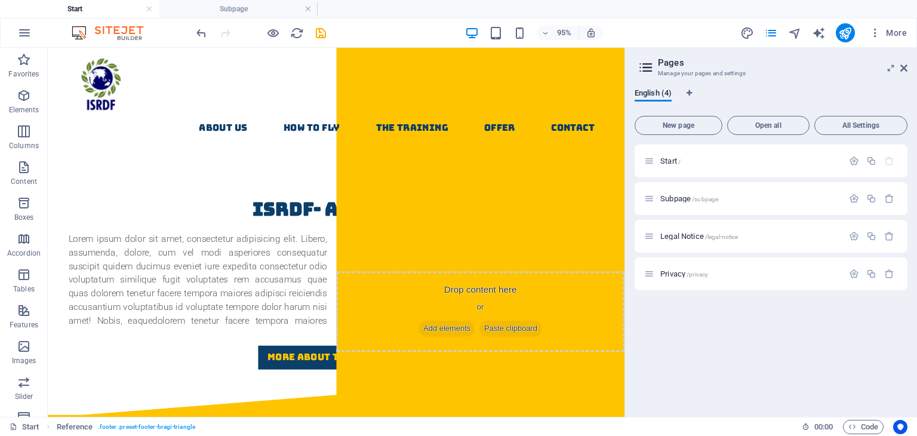
scroll to position [0, 0]
click at [903, 69] on icon at bounding box center [903, 68] width 7 height 10
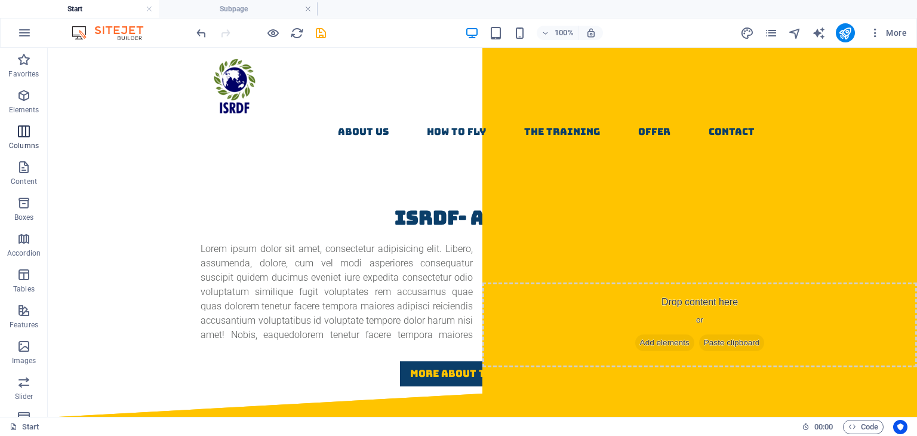
click at [23, 119] on button "Columns" at bounding box center [24, 137] width 48 height 36
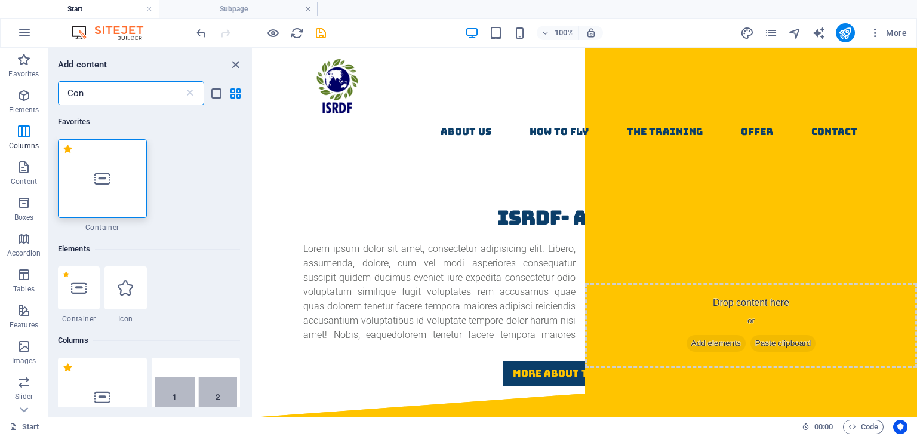
type input "Con"
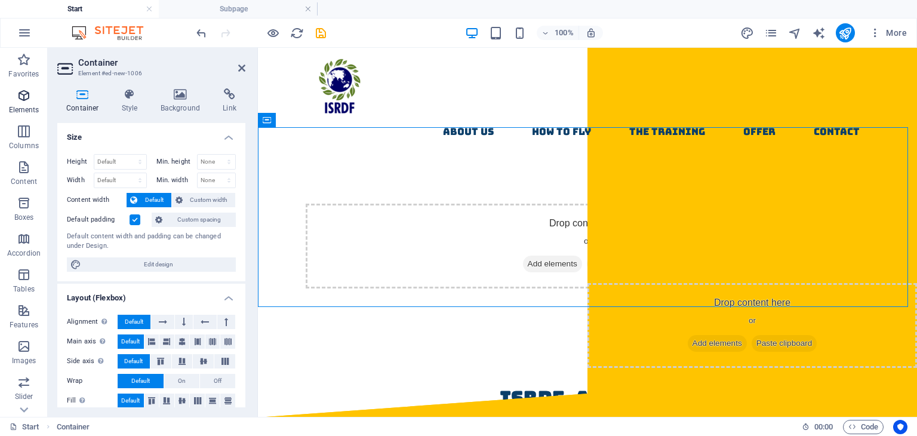
click at [24, 113] on p "Elements" at bounding box center [24, 110] width 30 height 10
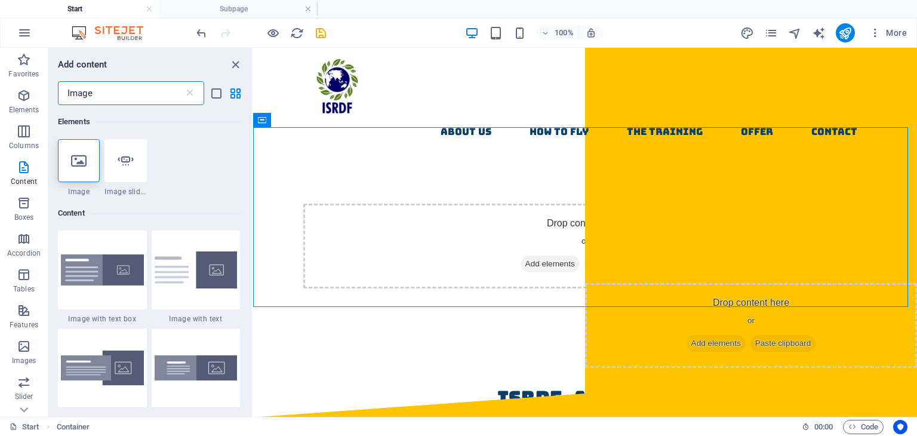
scroll to position [258, 0]
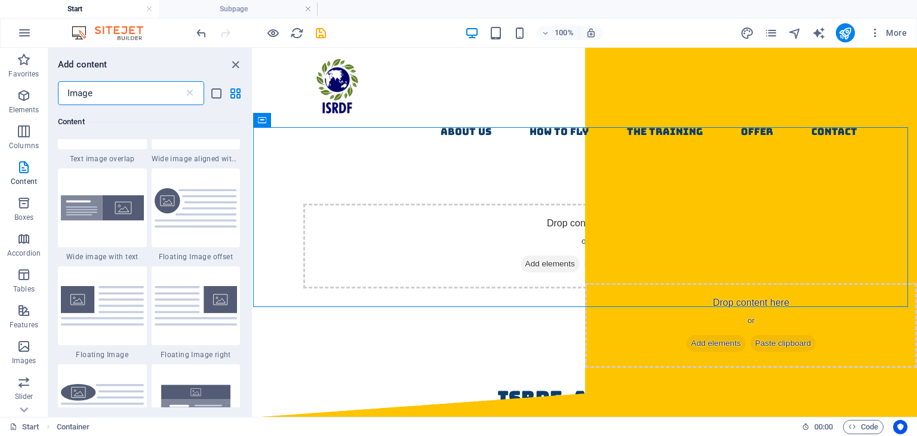
drag, startPoint x: 251, startPoint y: 142, endPoint x: 2, endPoint y: 137, distance: 248.5
type input "Image"
click at [32, 273] on span "Tables" at bounding box center [24, 282] width 48 height 29
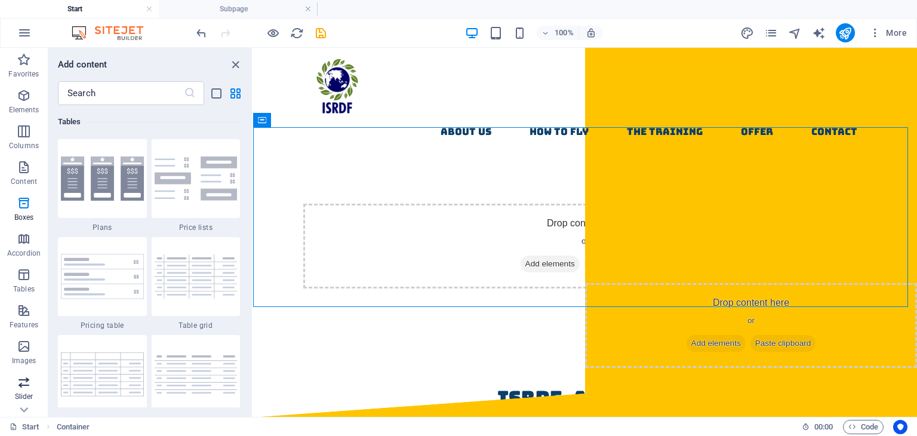
click at [30, 392] on p "Slider" at bounding box center [24, 397] width 19 height 10
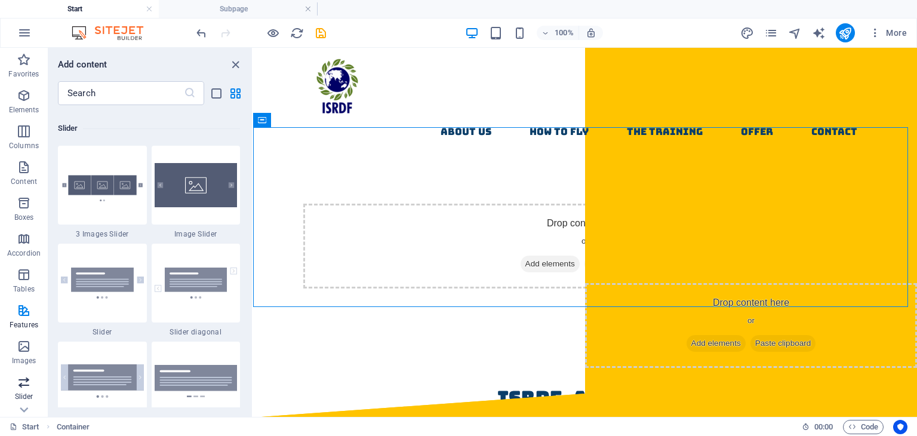
scroll to position [6868, 0]
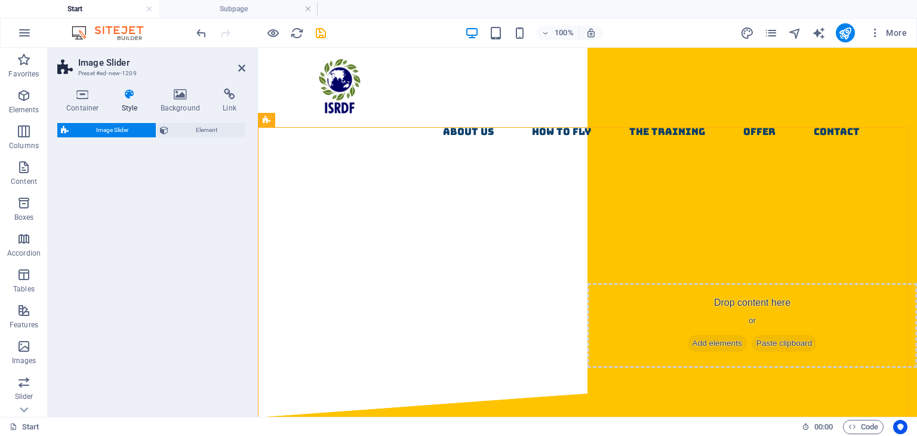
select select "rem"
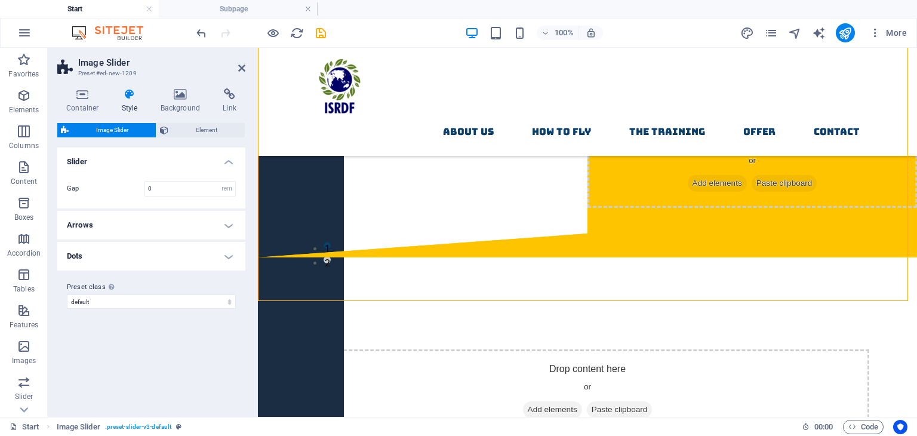
scroll to position [296, 0]
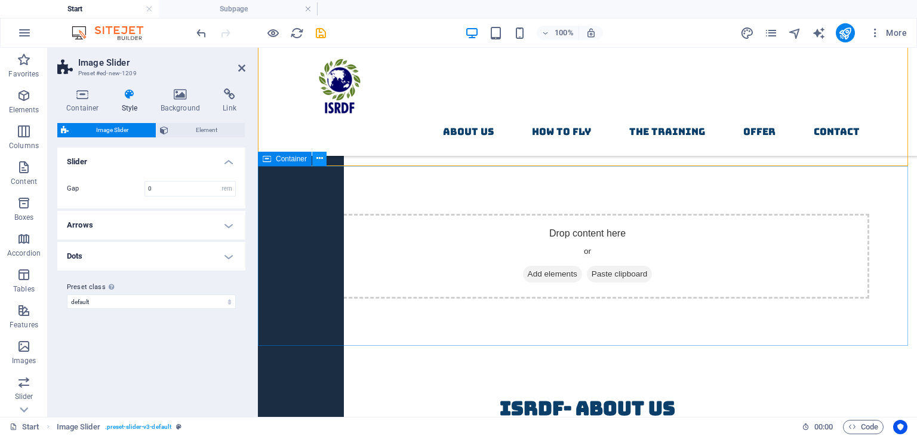
click at [322, 158] on icon at bounding box center [319, 158] width 7 height 13
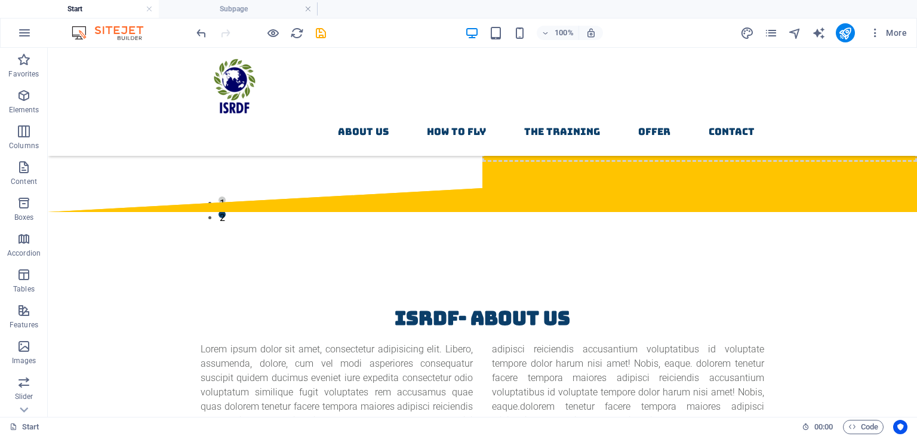
scroll to position [0, 0]
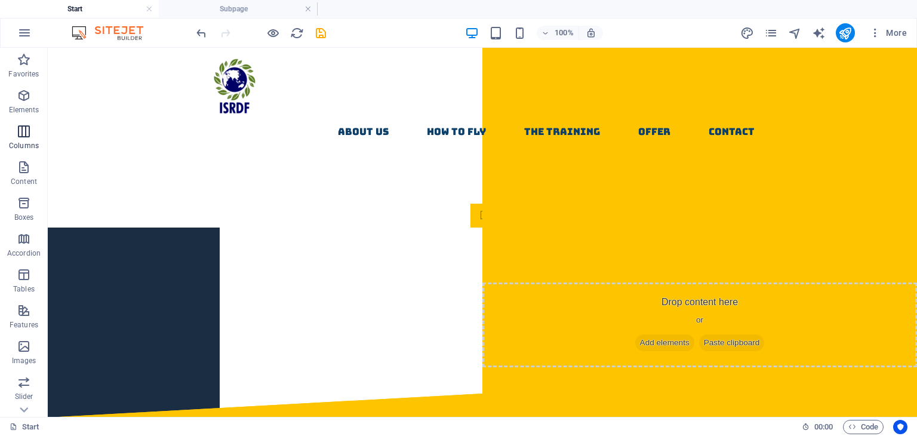
click at [19, 138] on icon "button" at bounding box center [24, 131] width 14 height 14
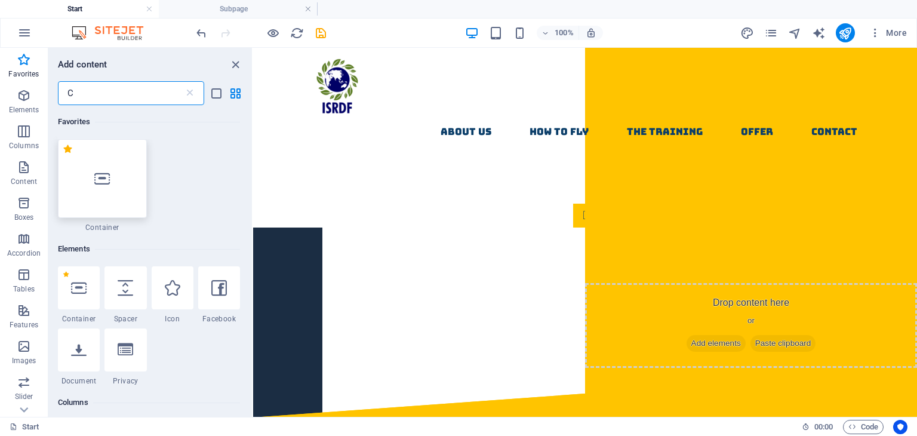
type input "C"
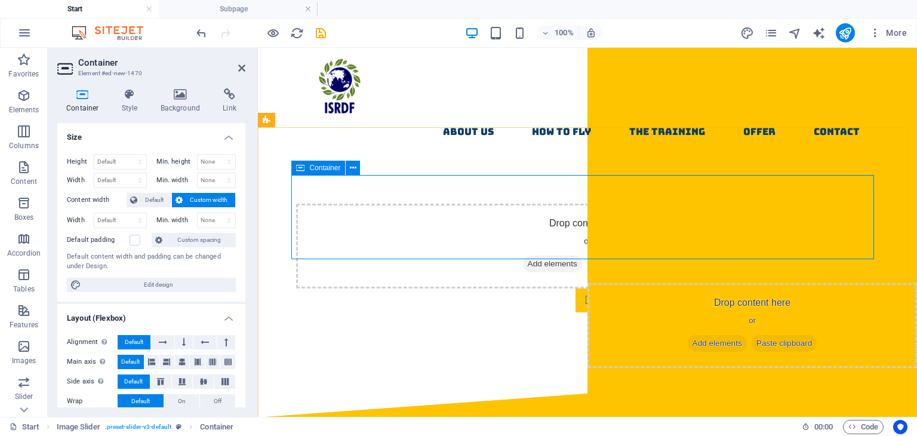
click at [554, 256] on span "Add elements" at bounding box center [552, 264] width 59 height 17
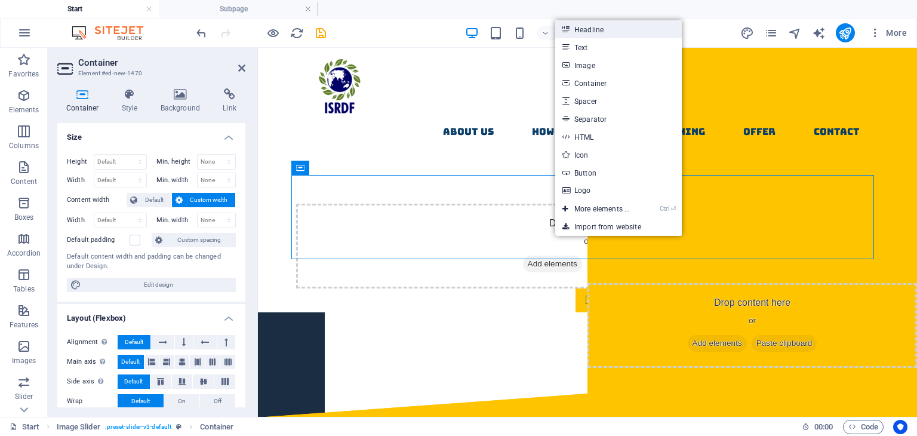
click at [587, 34] on link "Headline" at bounding box center [618, 29] width 127 height 18
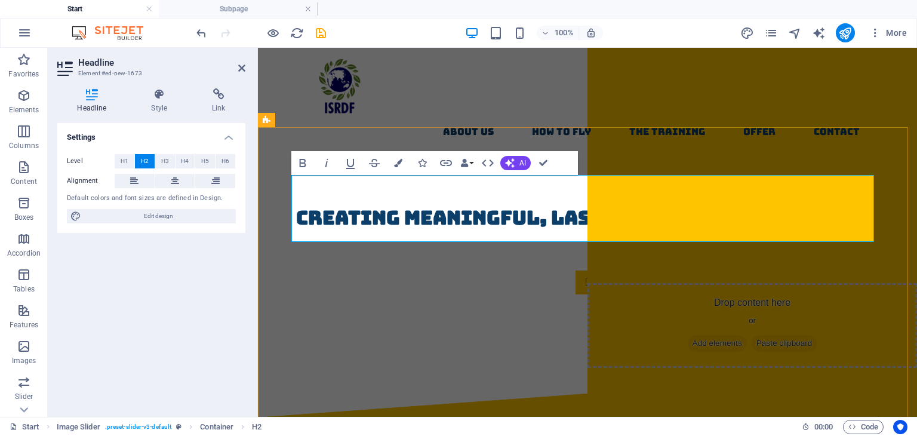
click at [457, 225] on h2 "Creating Meaningful, Lasting Change in Society. ‌" at bounding box center [587, 232] width 583 height 57
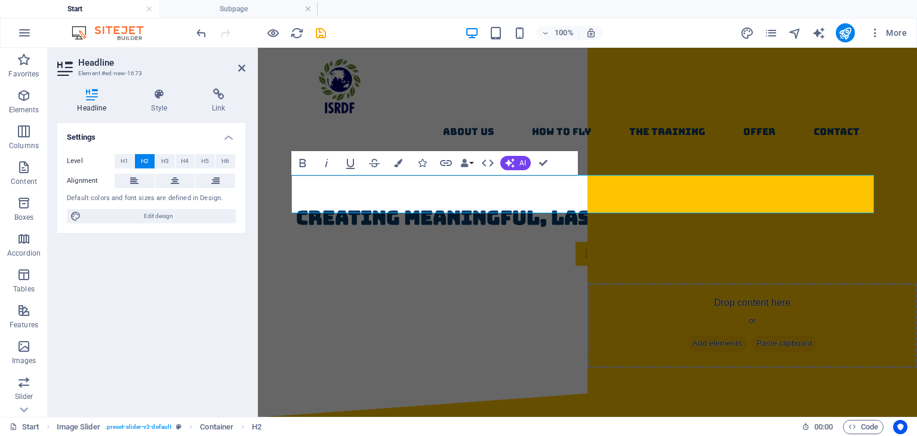
click at [242, 60] on h2 "Headline" at bounding box center [161, 62] width 167 height 11
click at [242, 66] on icon at bounding box center [241, 68] width 7 height 10
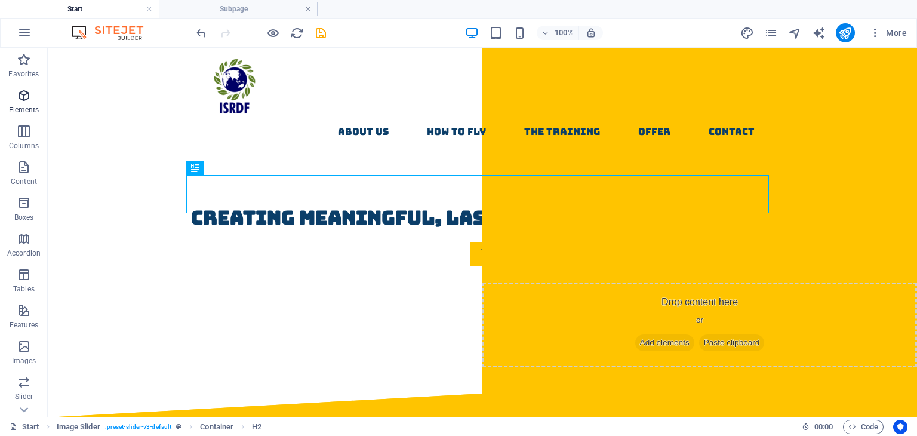
click at [30, 82] on button "Favorites" at bounding box center [24, 66] width 48 height 36
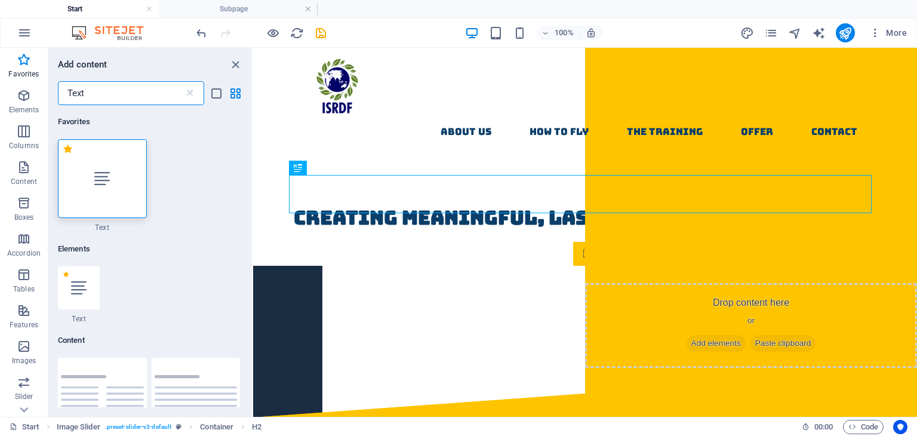
type input "Text"
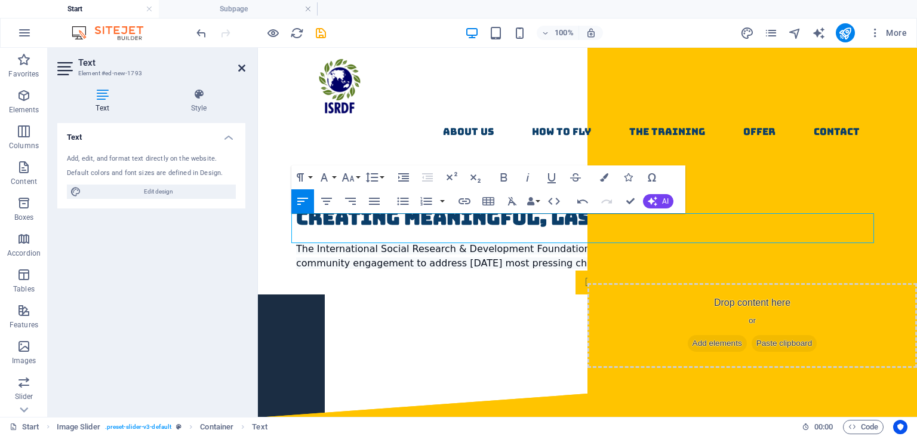
click at [241, 68] on icon at bounding box center [241, 68] width 7 height 10
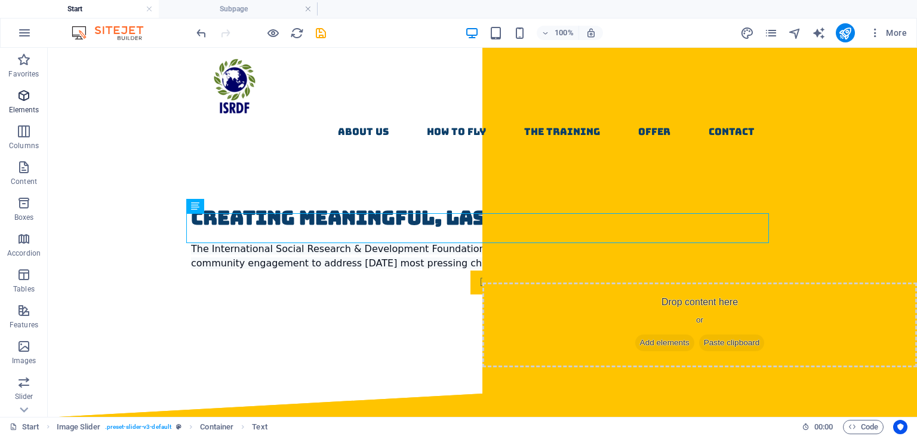
click at [26, 88] on icon "button" at bounding box center [24, 95] width 14 height 14
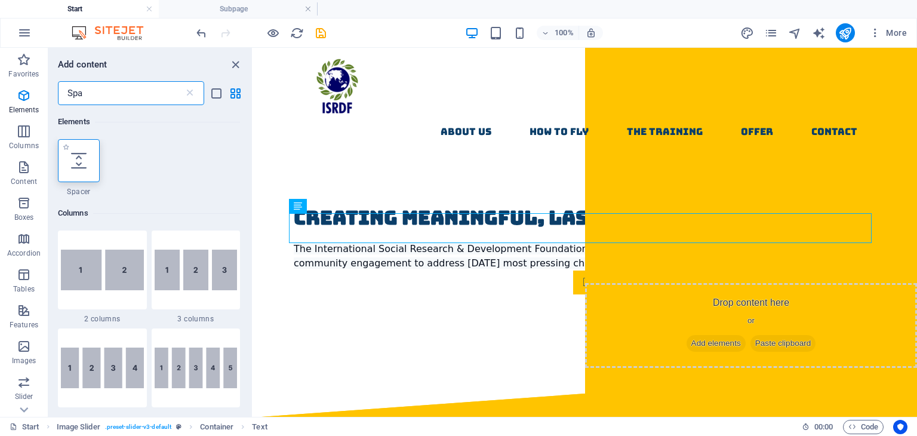
type input "Spa"
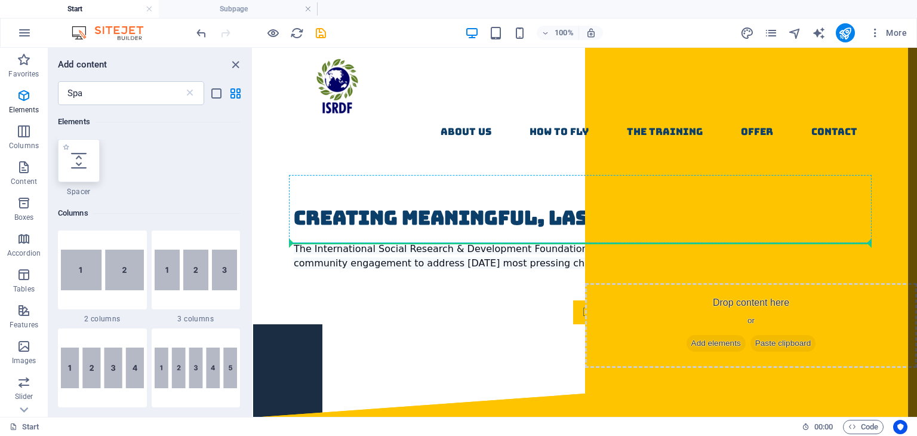
select select "px"
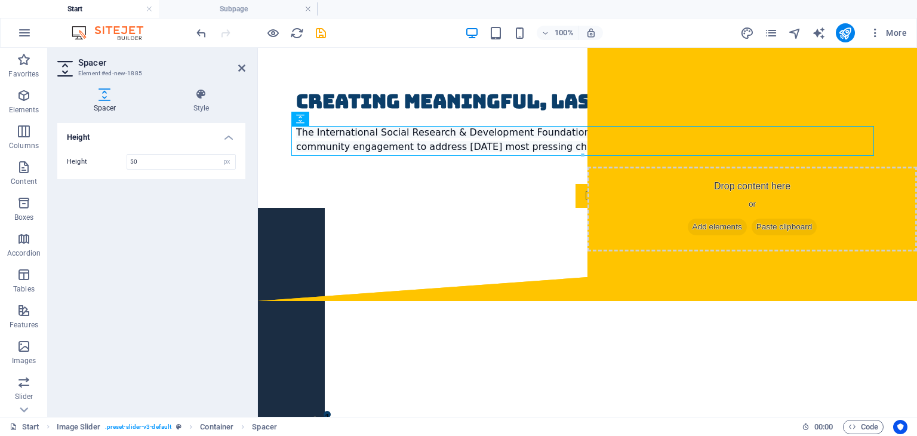
scroll to position [41, 0]
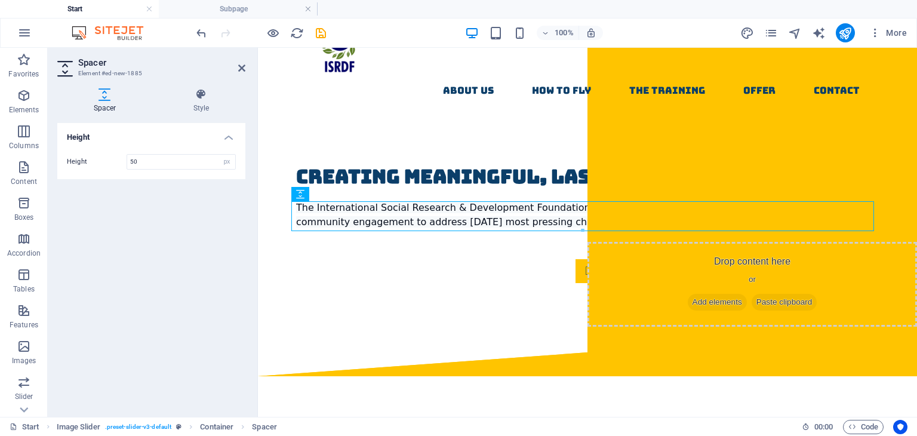
click at [245, 75] on aside "Spacer Element #ed-new-1885 Spacer Style Height Height 50 px rem vh vw Image Sl…" at bounding box center [153, 232] width 210 height 369
click at [19, 109] on p "Elements" at bounding box center [24, 110] width 30 height 10
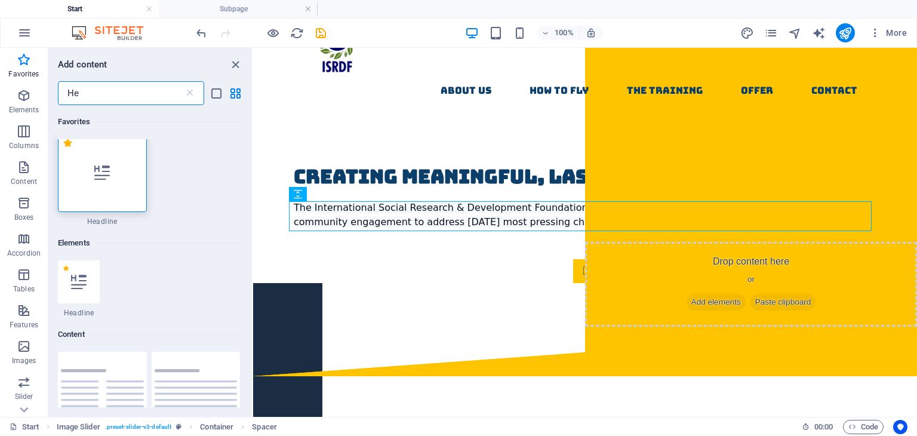
scroll to position [1, 0]
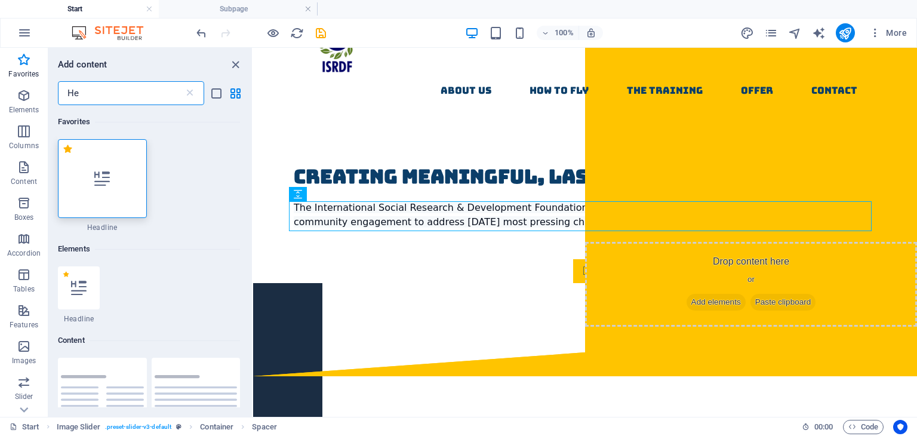
type input "He"
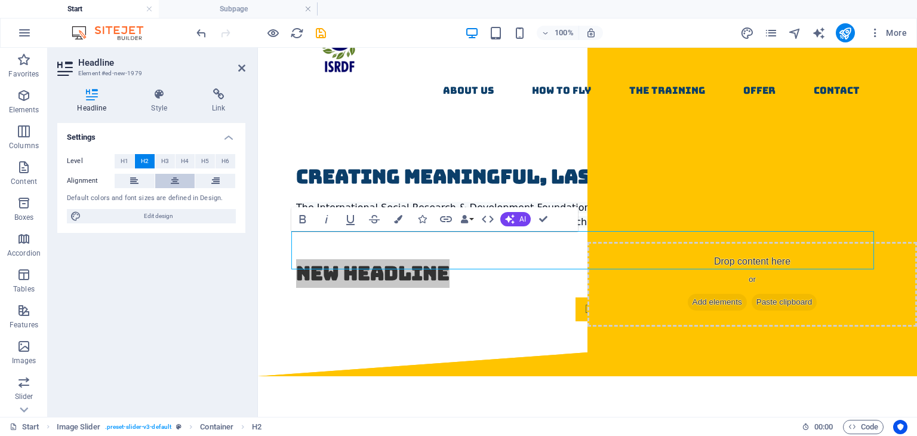
click at [170, 174] on button at bounding box center [175, 181] width 40 height 14
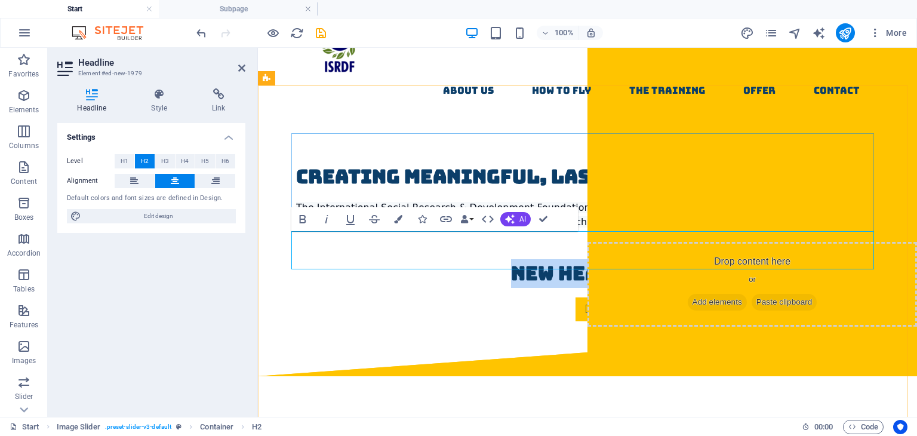
click at [573, 259] on h2 "New headline" at bounding box center [587, 273] width 583 height 29
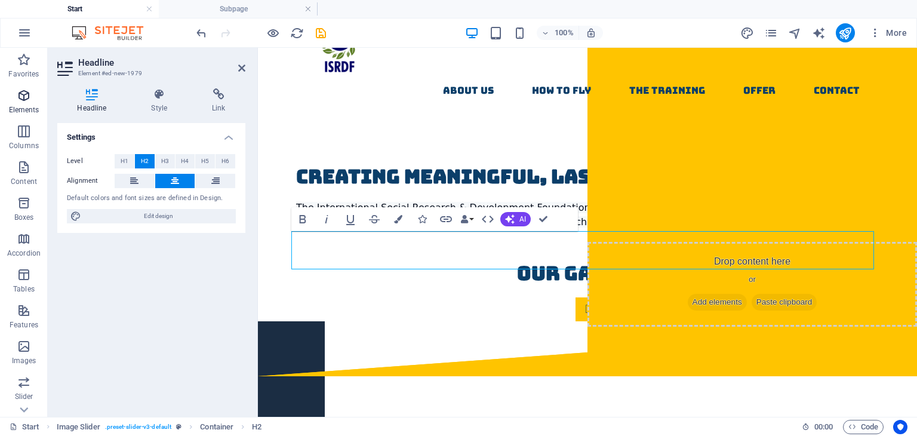
click at [31, 102] on span "Elements" at bounding box center [24, 102] width 48 height 29
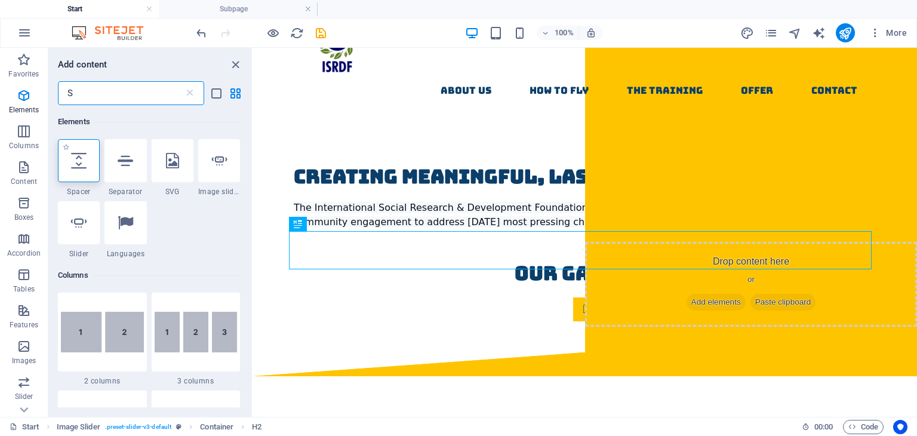
type input "S"
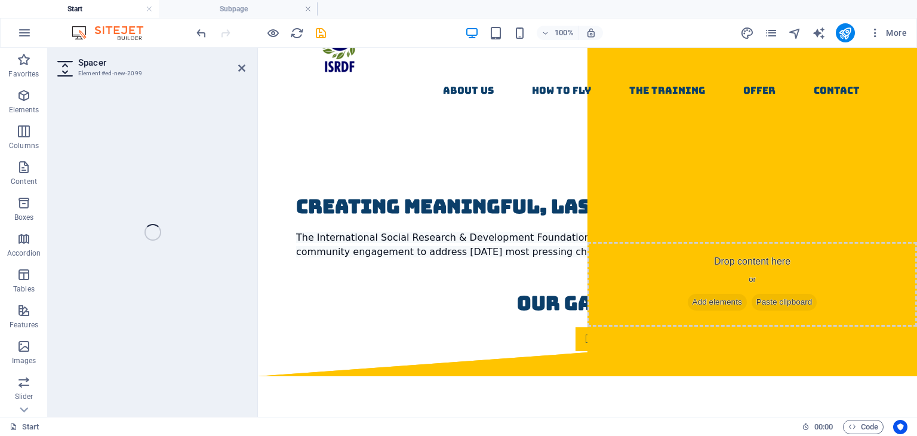
select select "px"
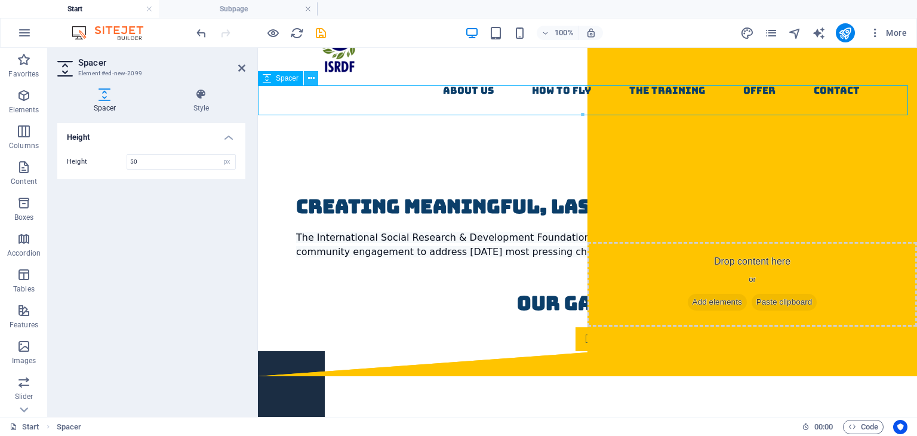
click at [313, 82] on icon at bounding box center [311, 78] width 7 height 13
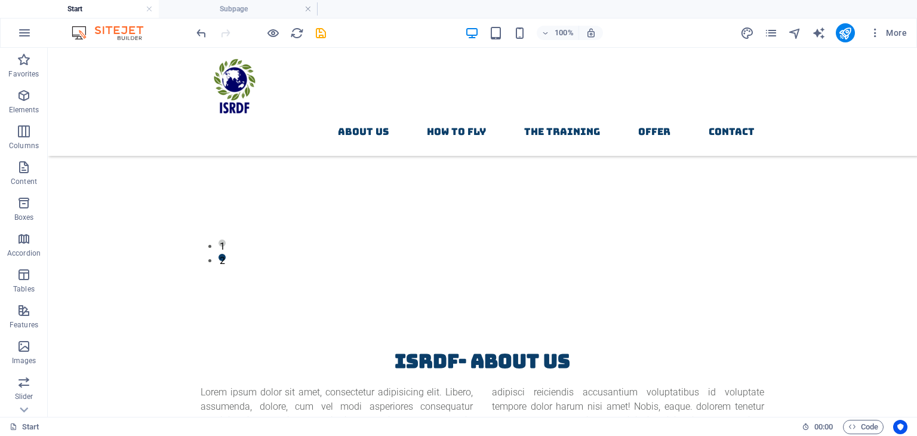
scroll to position [75, 0]
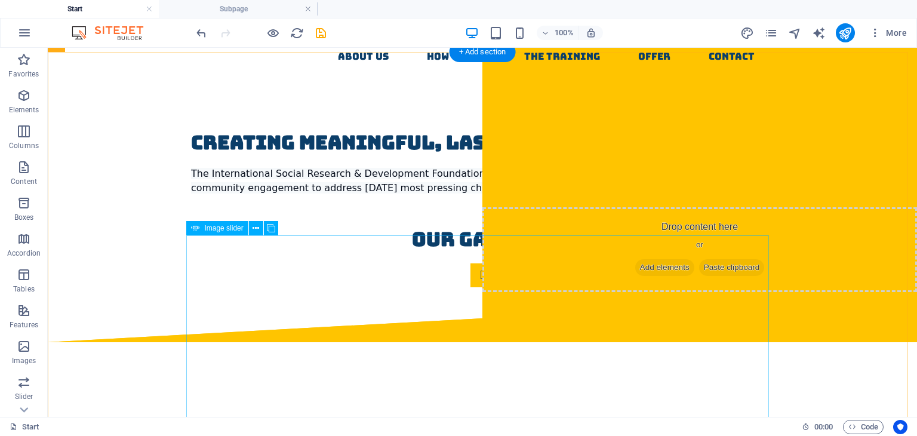
select select "px"
select select "ms"
select select "s"
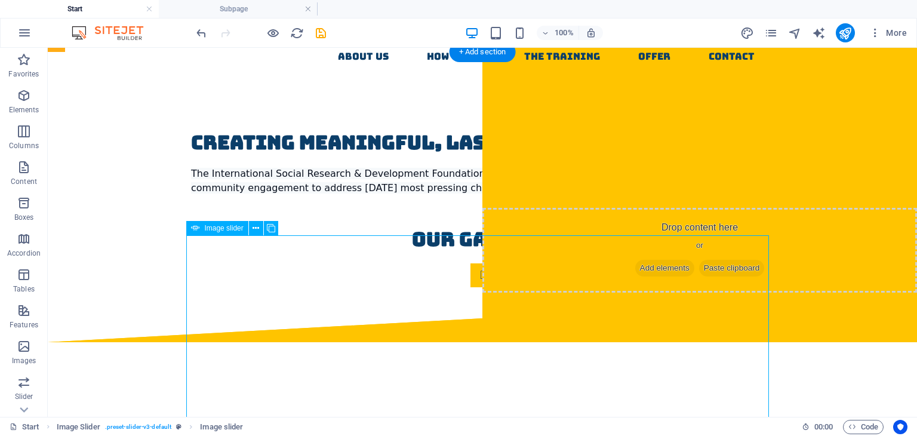
select select "progressive"
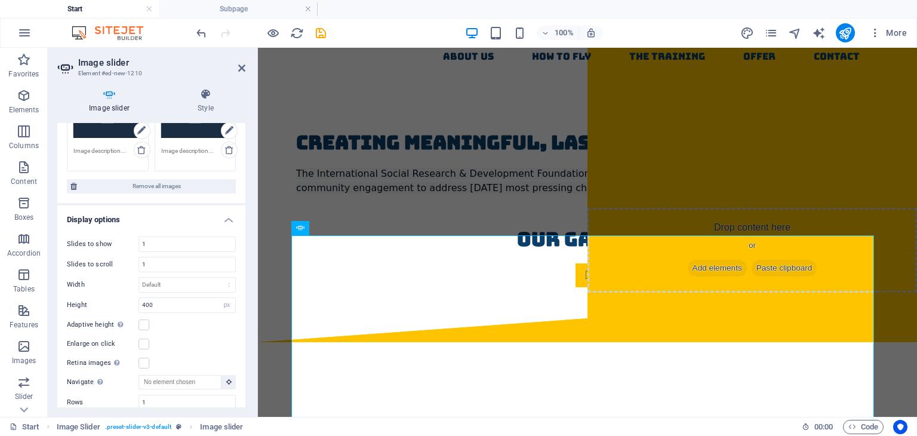
scroll to position [103, 0]
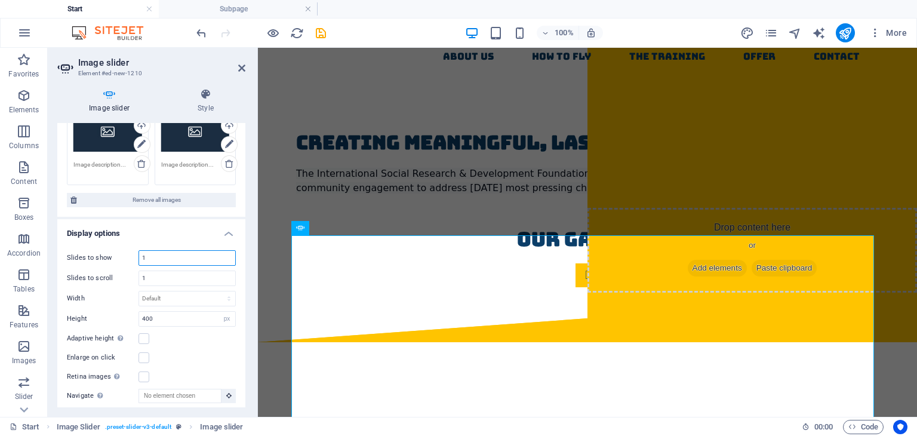
click at [213, 262] on input "1" at bounding box center [187, 258] width 96 height 14
type input "5"
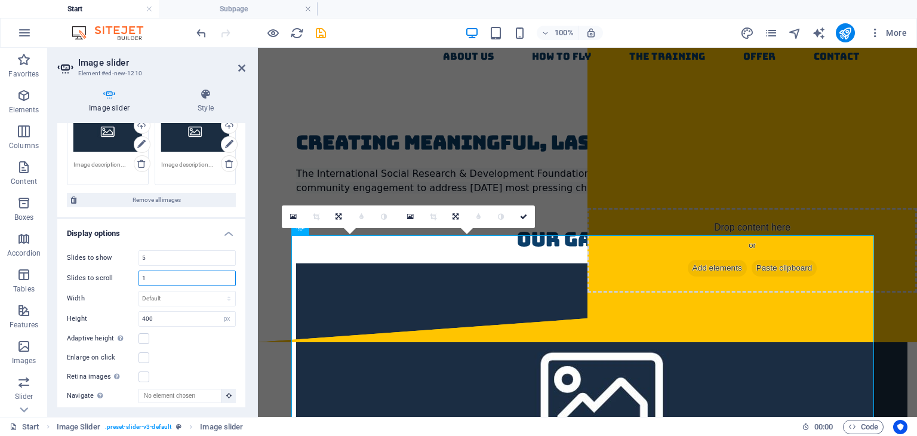
click at [197, 281] on input "1" at bounding box center [187, 278] width 96 height 14
type input "5"
click at [190, 261] on input "5" at bounding box center [187, 258] width 96 height 14
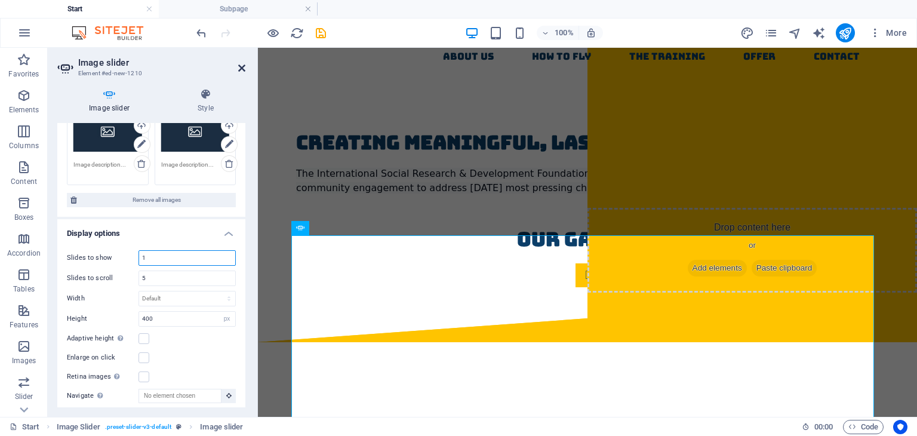
type input "1"
click at [240, 65] on icon at bounding box center [241, 68] width 7 height 10
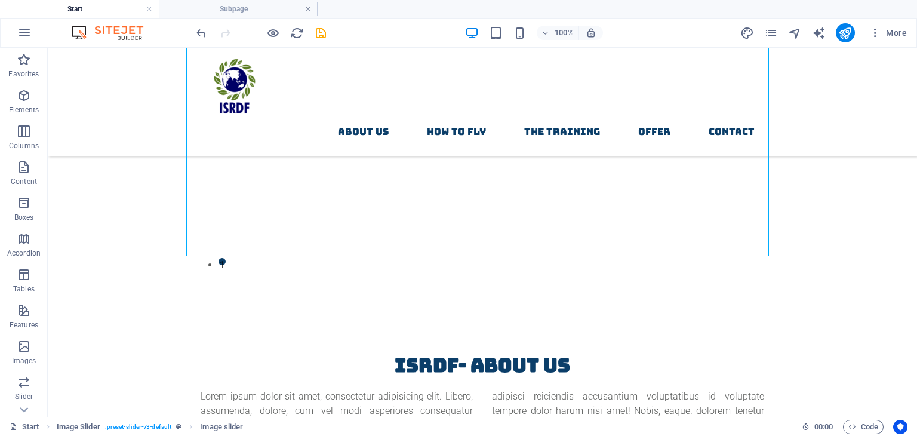
scroll to position [188, 0]
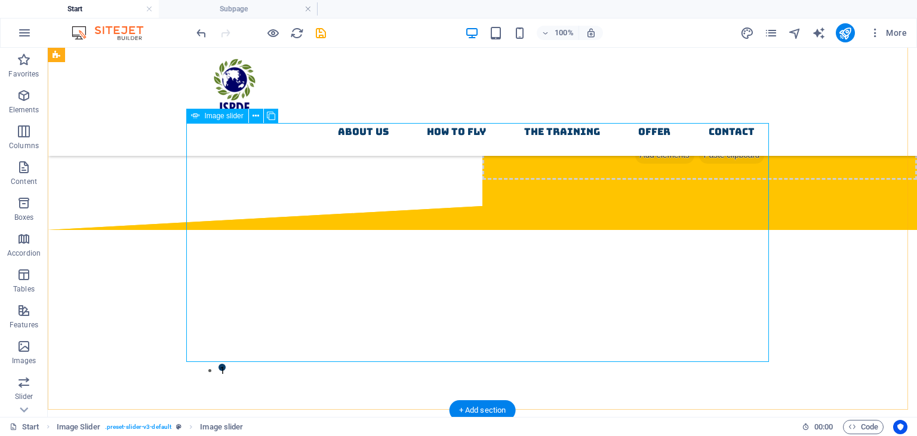
click at [226, 371] on button "1" at bounding box center [222, 367] width 7 height 7
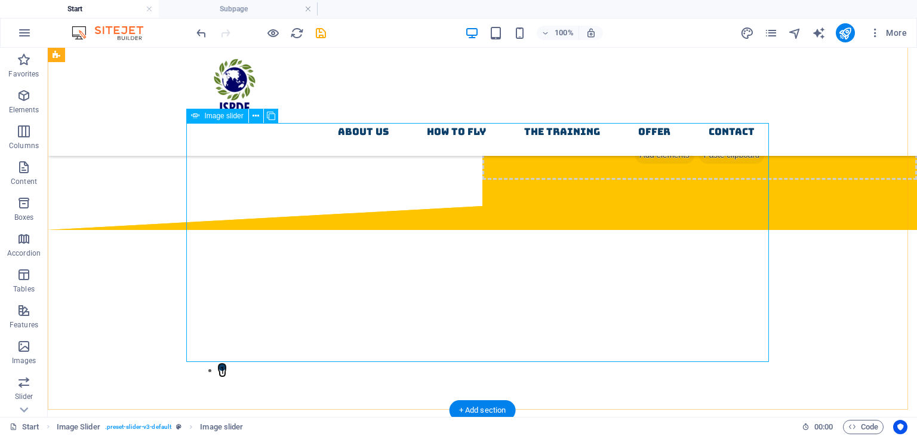
click at [437, 257] on div "1" at bounding box center [482, 241] width 583 height 239
select select "px"
select select "ms"
select select "s"
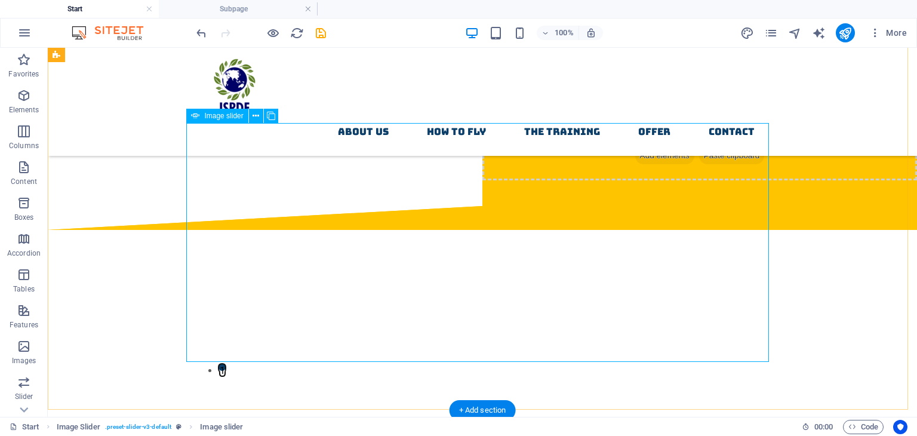
select select "progressive"
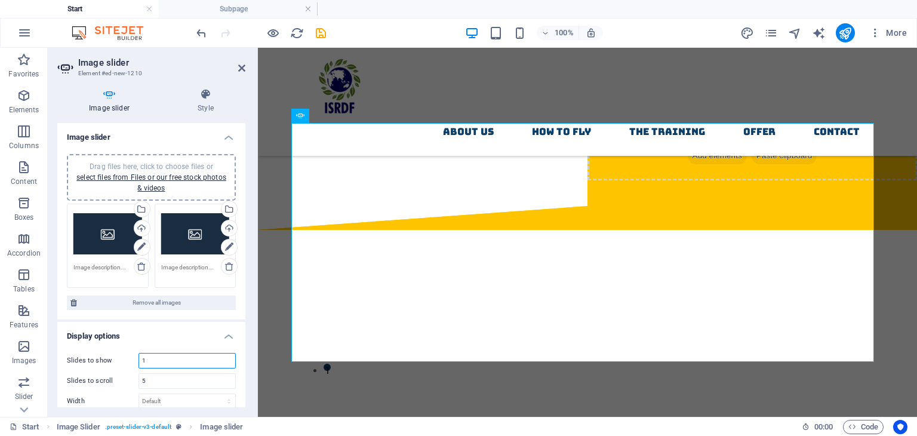
click at [171, 364] on input "1" at bounding box center [187, 361] width 96 height 14
type input "9"
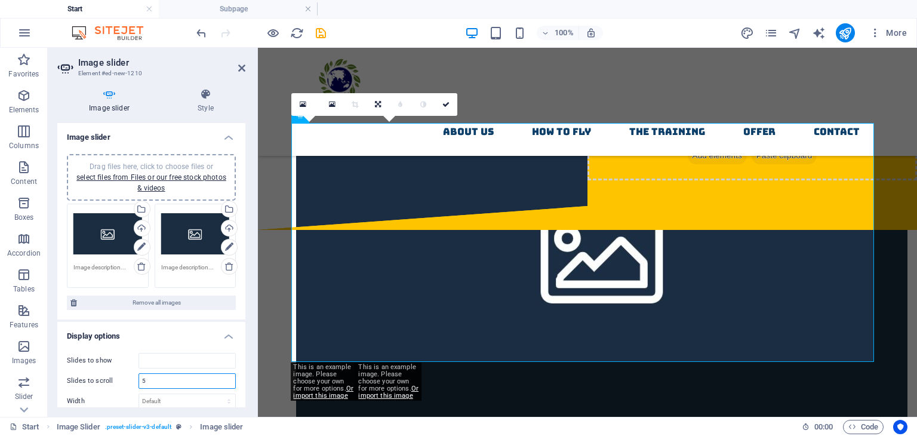
click at [176, 380] on input "5" at bounding box center [187, 381] width 96 height 14
type input "1"
click at [163, 365] on input "number" at bounding box center [187, 361] width 96 height 14
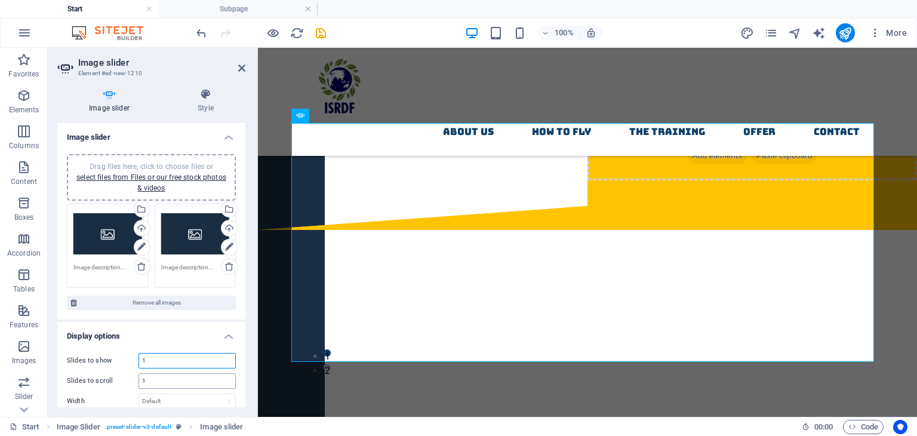
type input "1"
click at [207, 379] on input "1" at bounding box center [187, 381] width 96 height 14
click at [194, 364] on input "1" at bounding box center [187, 361] width 96 height 14
type input "7"
click at [182, 379] on input "1" at bounding box center [187, 381] width 96 height 14
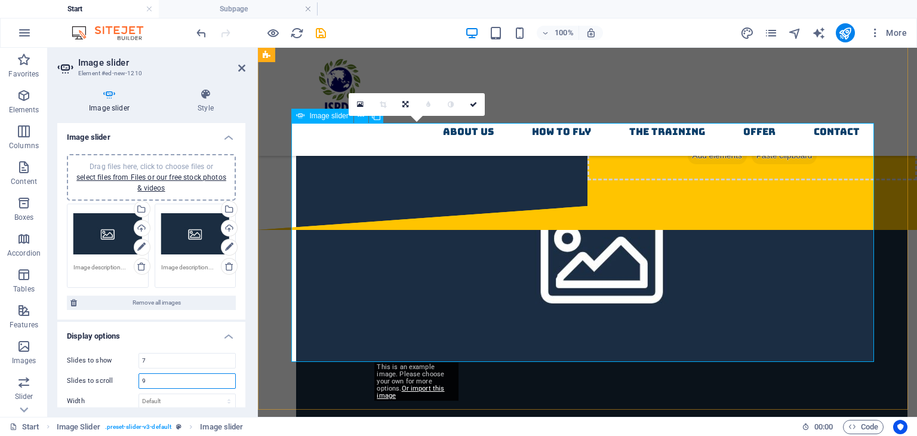
type input "9"
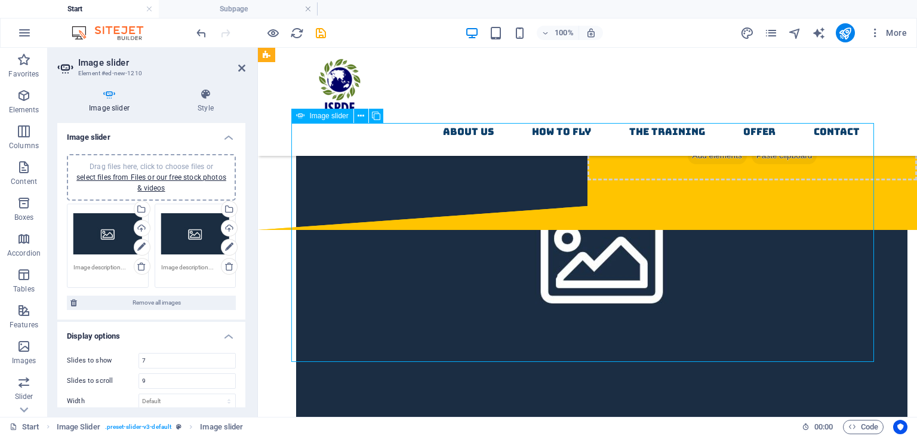
drag, startPoint x: 418, startPoint y: 254, endPoint x: 572, endPoint y: 238, distance: 154.9
click at [572, 238] on div "Image Slider" at bounding box center [587, 241] width 583 height 239
click at [180, 359] on input "7" at bounding box center [187, 361] width 96 height 14
click at [174, 382] on input "9" at bounding box center [187, 381] width 96 height 14
click at [170, 364] on input "number" at bounding box center [187, 361] width 96 height 14
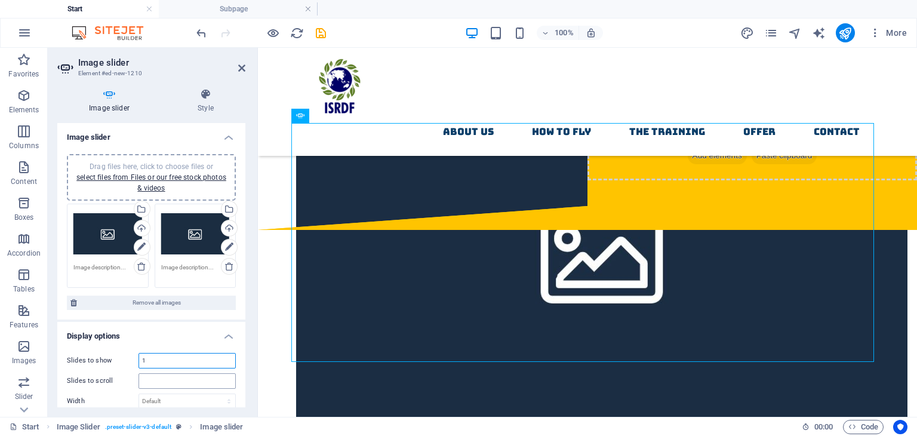
type input "1"
click at [162, 380] on input "number" at bounding box center [187, 381] width 96 height 14
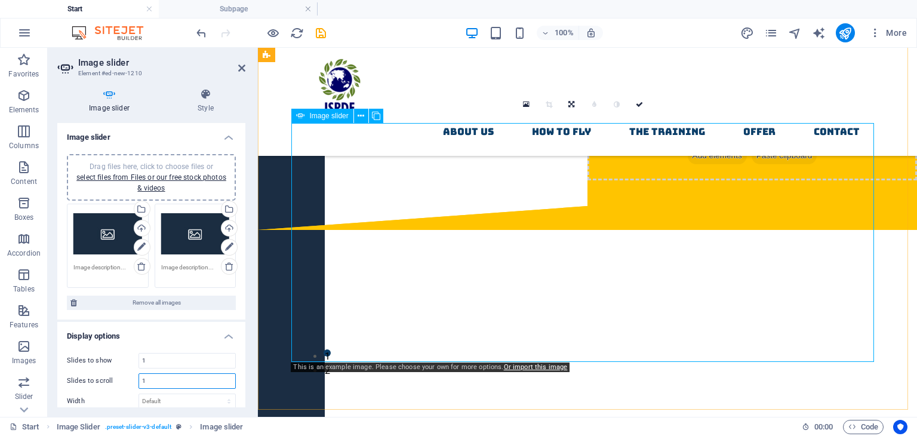
type input "1"
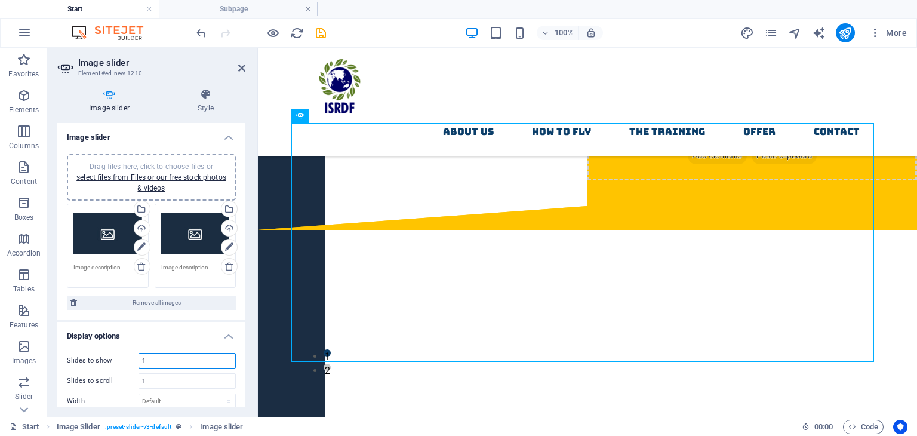
click at [215, 361] on input "1" at bounding box center [187, 361] width 96 height 14
type input "9"
click at [198, 380] on input "1" at bounding box center [187, 381] width 96 height 14
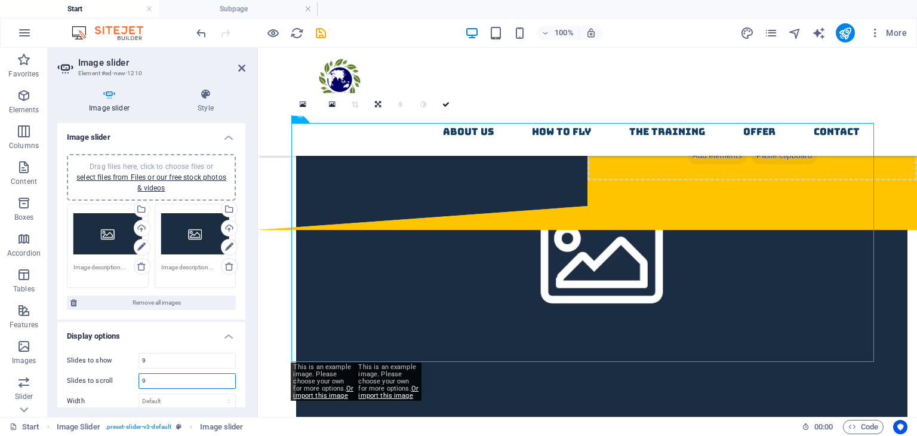
scroll to position [5, 0]
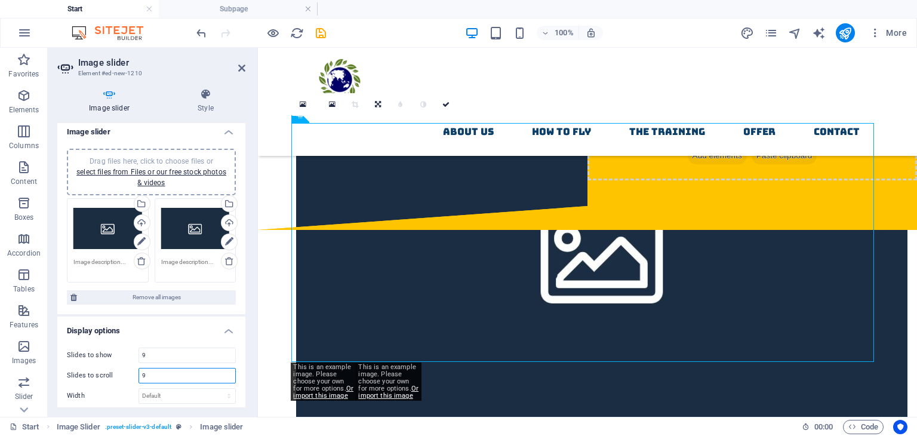
type input "9"
drag, startPoint x: 241, startPoint y: 235, endPoint x: 244, endPoint y: 247, distance: 12.8
click at [244, 247] on div "Image slider Drag files here, click to choose files or select files from Files …" at bounding box center [151, 265] width 188 height 284
click at [242, 239] on div "Drag files here, click to choose files or select files from Files or our free s…" at bounding box center [151, 226] width 188 height 175
drag, startPoint x: 242, startPoint y: 239, endPoint x: 244, endPoint y: 290, distance: 50.8
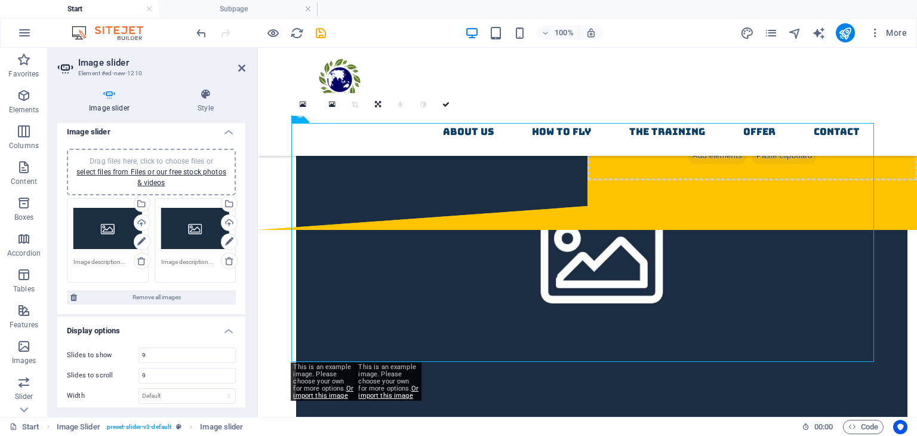
click at [244, 290] on div "Image slider Drag files here, click to choose files or select files from Files …" at bounding box center [151, 265] width 188 height 284
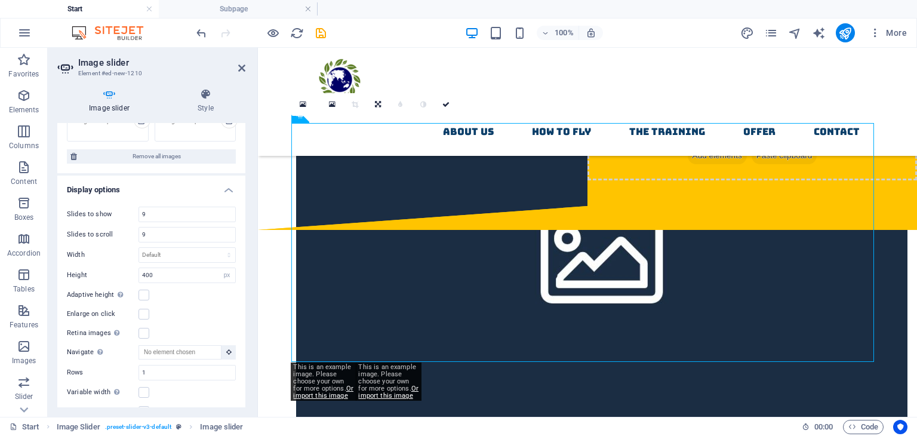
scroll to position [165, 0]
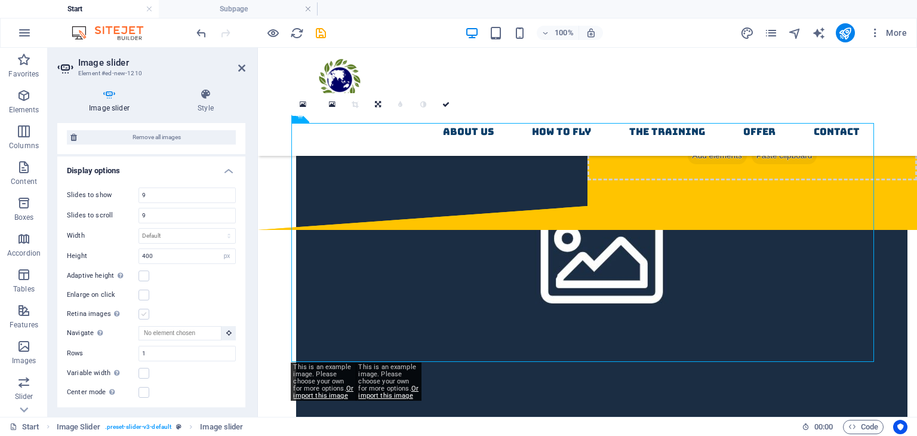
click at [143, 313] on label at bounding box center [144, 314] width 11 height 11
click at [0, 0] on input "Retina images Automatically load retina image and smartphone optimized sizes." at bounding box center [0, 0] width 0 height 0
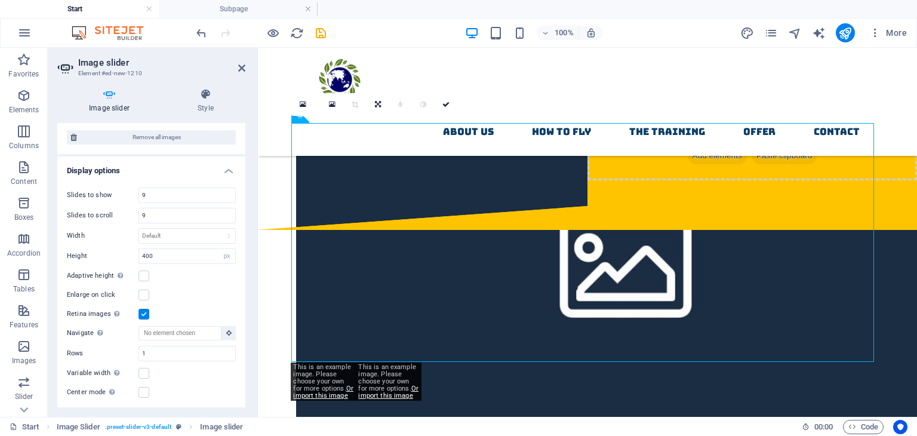
click at [143, 313] on label at bounding box center [144, 314] width 11 height 11
click at [0, 0] on input "Retina images Automatically load retina image and smartphone optimized sizes." at bounding box center [0, 0] width 0 height 0
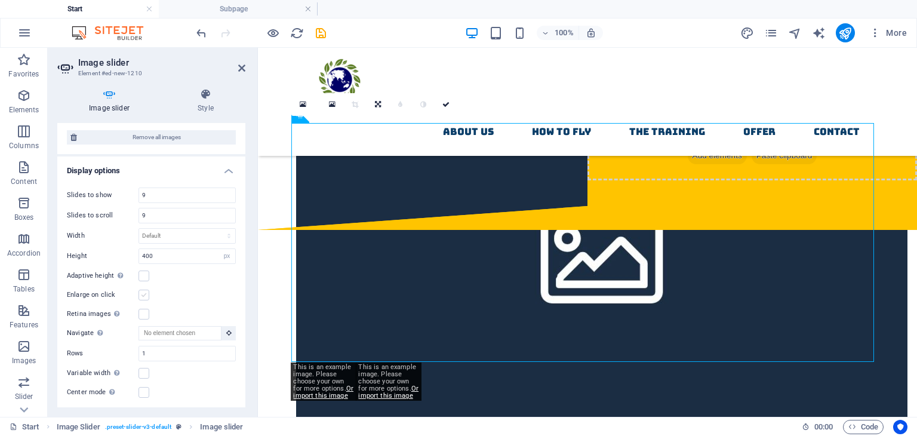
click at [143, 297] on label at bounding box center [144, 295] width 11 height 11
click at [0, 0] on input "Enlarge on click" at bounding box center [0, 0] width 0 height 0
click at [143, 297] on label at bounding box center [144, 295] width 11 height 11
click at [0, 0] on input "Enlarge on click" at bounding box center [0, 0] width 0 height 0
click at [143, 297] on label at bounding box center [144, 295] width 11 height 11
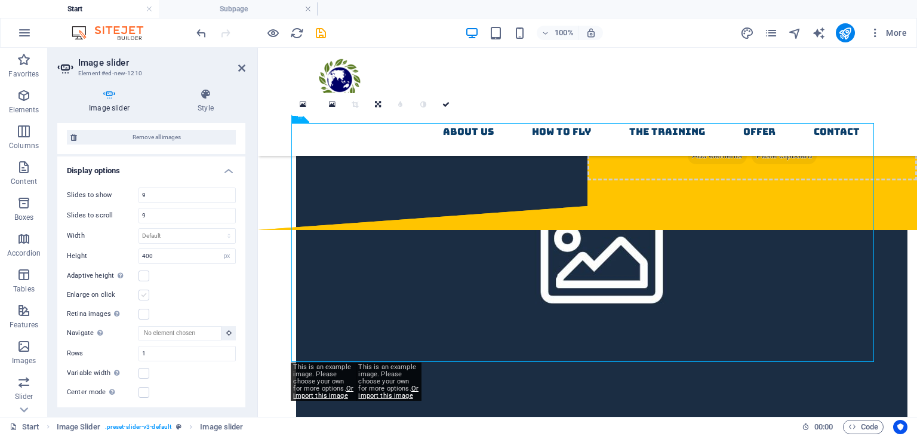
click at [0, 0] on input "Enlarge on click" at bounding box center [0, 0] width 0 height 0
click at [143, 297] on label at bounding box center [144, 295] width 11 height 11
click at [0, 0] on input "Enlarge on click" at bounding box center [0, 0] width 0 height 0
click at [141, 276] on label at bounding box center [144, 276] width 11 height 11
click at [0, 0] on input "Adaptive height Automatically adjust the height for single slide horizontal sli…" at bounding box center [0, 0] width 0 height 0
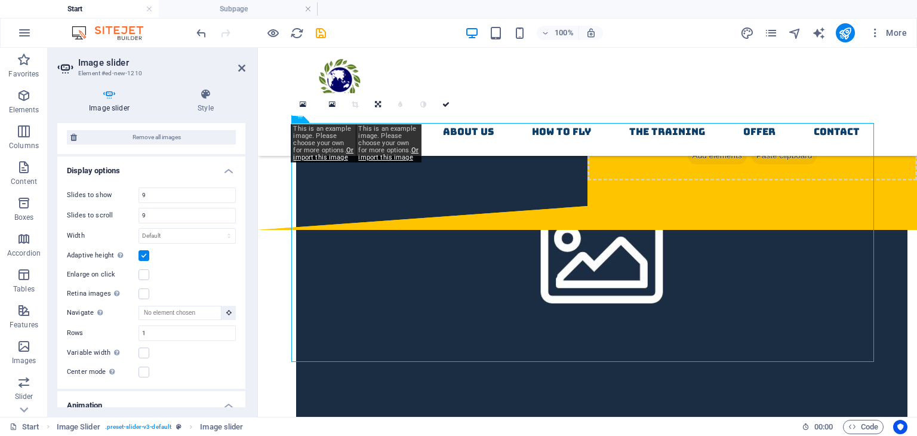
click at [141, 276] on label at bounding box center [144, 274] width 11 height 11
click at [0, 0] on input "Enlarge on click" at bounding box center [0, 0] width 0 height 0
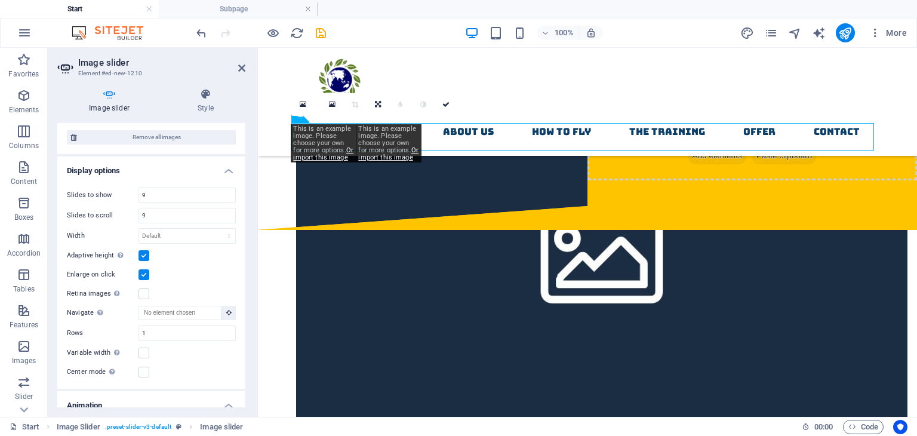
click at [143, 268] on div "Enlarge on click" at bounding box center [151, 275] width 169 height 14
click at [143, 256] on label at bounding box center [144, 255] width 11 height 11
click at [0, 0] on input "Adaptive height Automatically adjust the height for single slide horizontal sli…" at bounding box center [0, 0] width 0 height 0
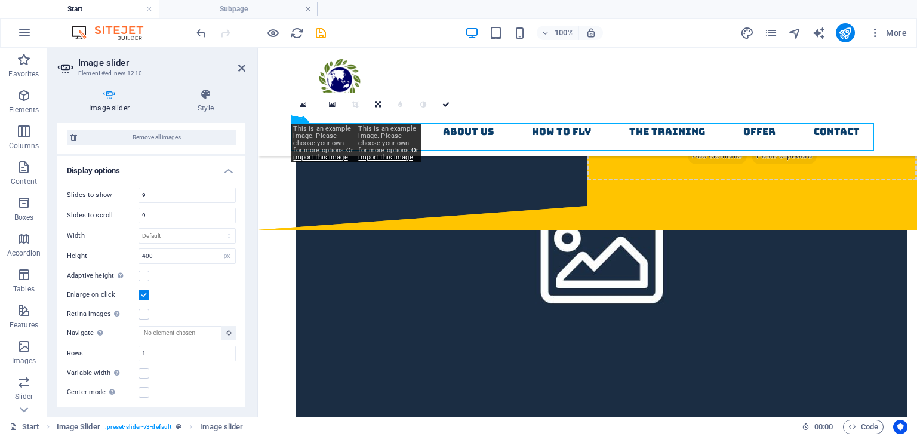
click at [142, 282] on div "Slides to show 9 Slides to scroll 9 Width Default px % rem em vw vh Height 400 …" at bounding box center [151, 293] width 188 height 231
click at [143, 288] on div "Enlarge on click" at bounding box center [151, 295] width 169 height 14
click at [145, 290] on label at bounding box center [144, 295] width 11 height 11
click at [0, 0] on input "Enlarge on click" at bounding box center [0, 0] width 0 height 0
drag, startPoint x: 161, startPoint y: 211, endPoint x: 132, endPoint y: 212, distance: 29.3
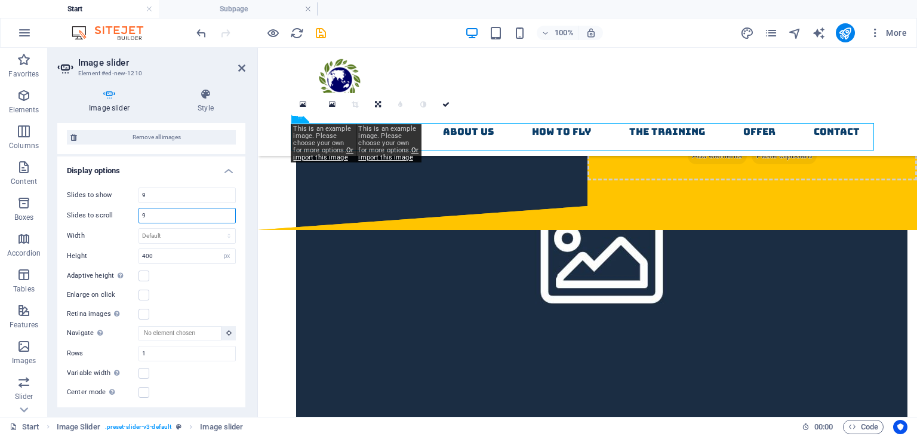
click at [159, 211] on input "9" at bounding box center [187, 215] width 96 height 14
type input "1"
click at [161, 192] on input "9" at bounding box center [187, 195] width 96 height 14
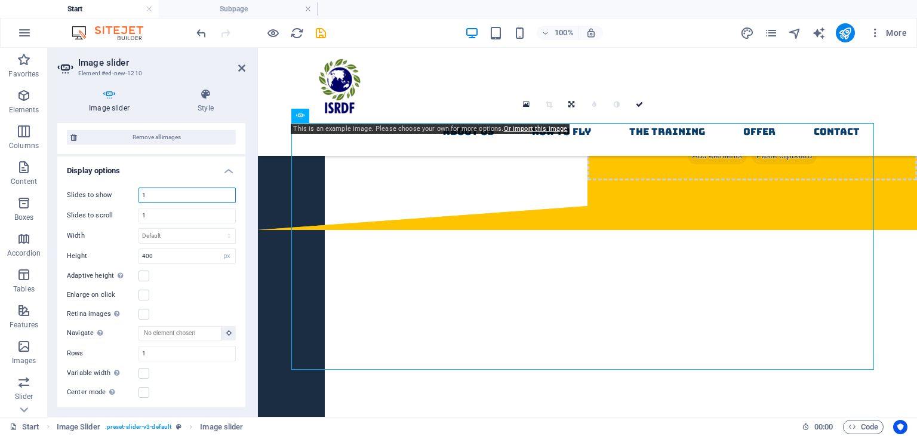
type input "1"
click at [241, 60] on h2 "Image slider" at bounding box center [161, 62] width 167 height 11
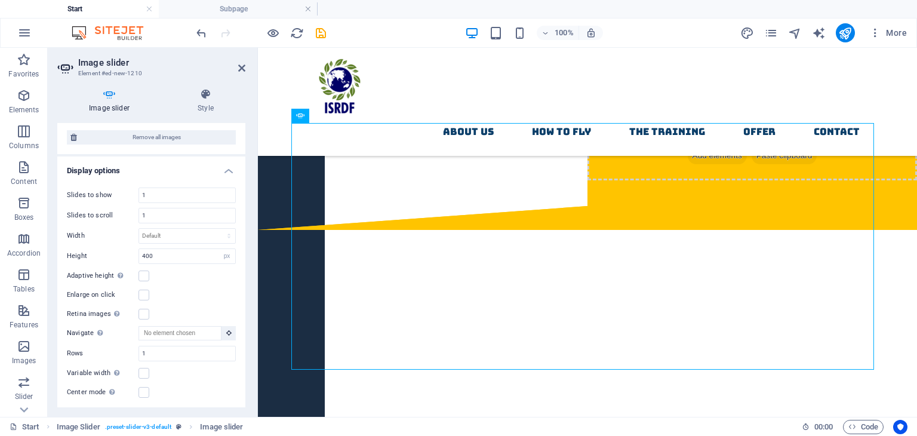
click at [236, 69] on header "Image slider Element #ed-new-1210" at bounding box center [151, 63] width 188 height 31
drag, startPoint x: 239, startPoint y: 69, endPoint x: 268, endPoint y: 39, distance: 40.5
click at [239, 69] on icon at bounding box center [241, 68] width 7 height 10
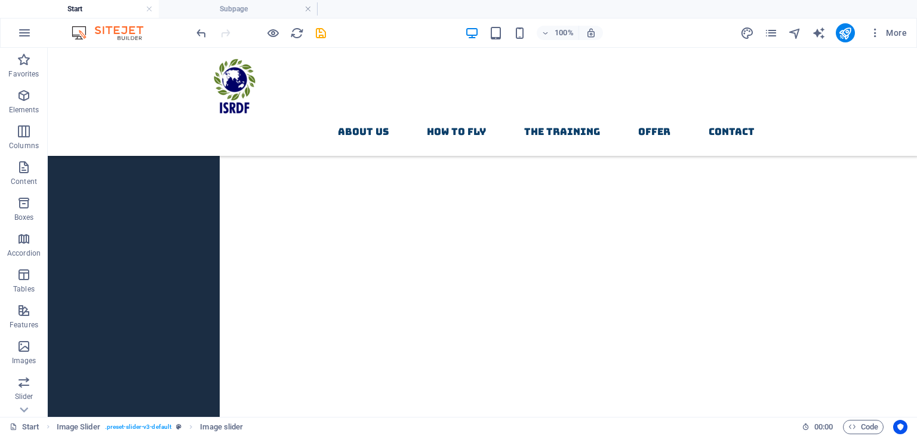
scroll to position [776, 0]
click at [375, 118] on nav "About Us How to fly The Training Offer contact" at bounding box center [483, 132] width 564 height 29
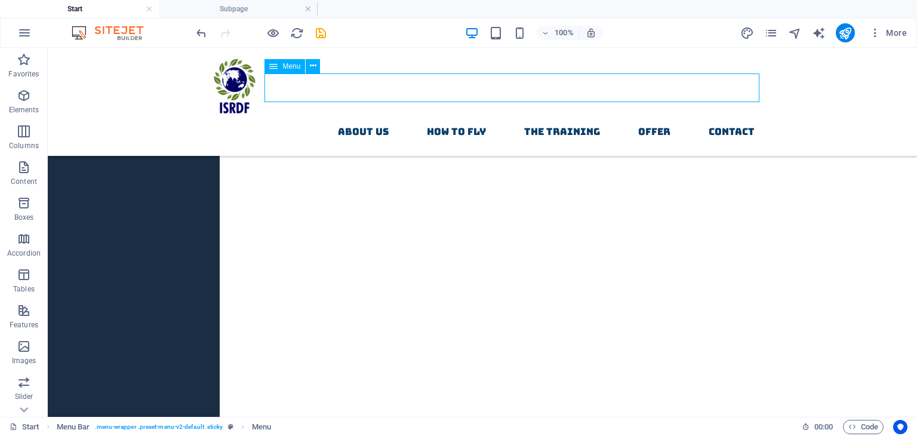
click at [372, 118] on nav "About Us How to fly The Training Offer contact" at bounding box center [483, 132] width 564 height 29
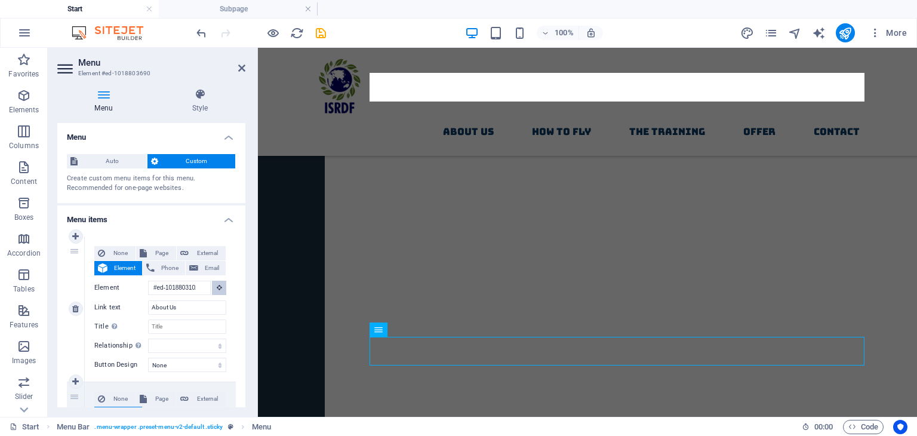
scroll to position [697, 0]
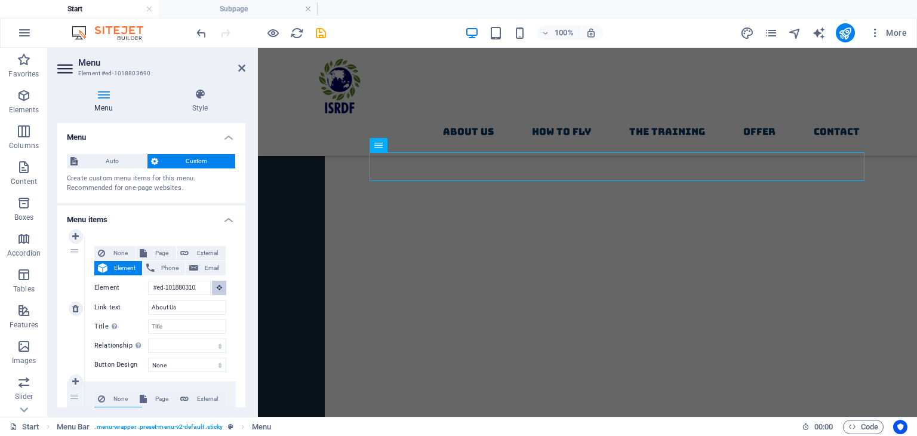
click at [217, 285] on icon at bounding box center [219, 287] width 5 height 6
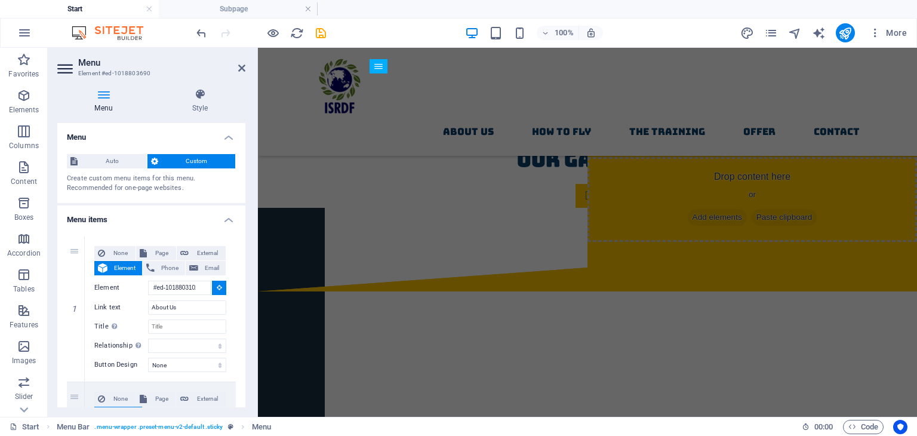
scroll to position [142, 0]
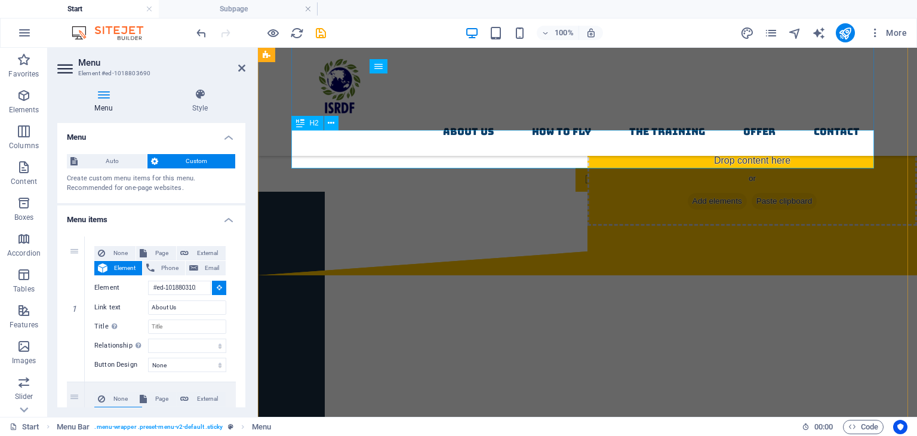
click at [733, 132] on div "Our gallery" at bounding box center [587, 144] width 583 height 29
type input "#ed-new-1979"
select select
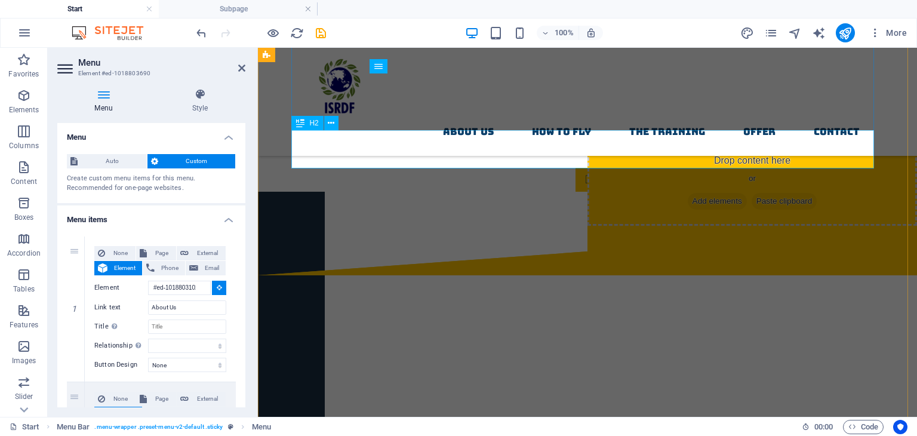
select select
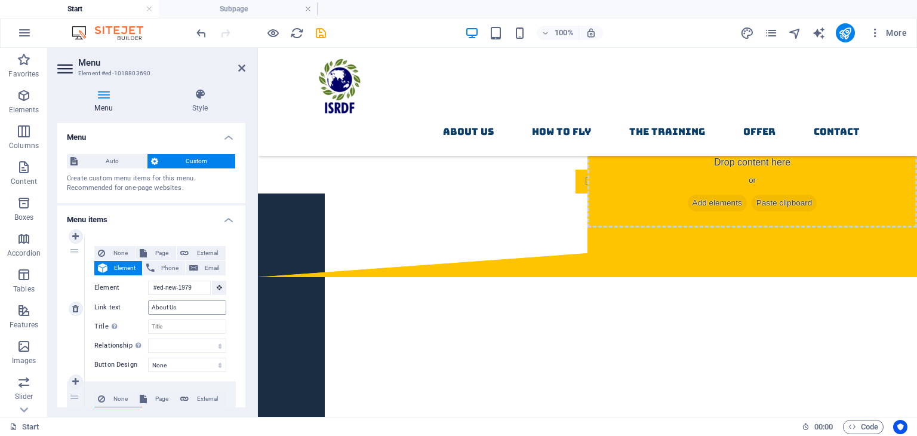
scroll to position [63, 0]
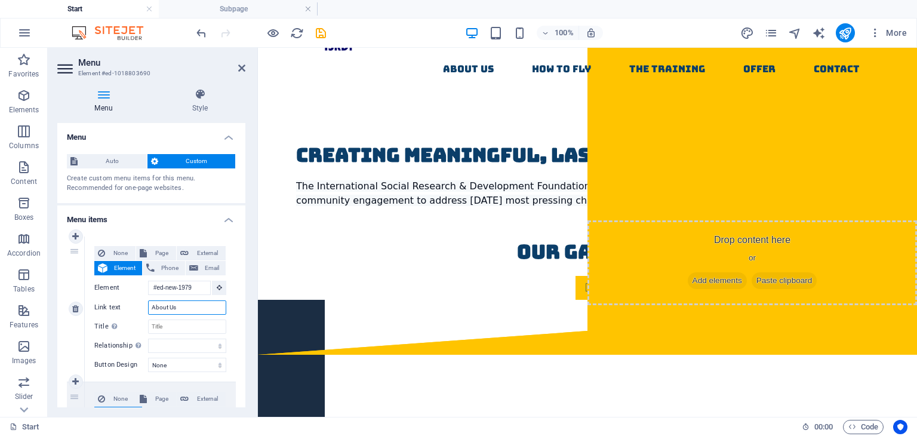
drag, startPoint x: 190, startPoint y: 311, endPoint x: 131, endPoint y: 302, distance: 60.5
click at [131, 302] on div "Link text About Us" at bounding box center [160, 307] width 132 height 14
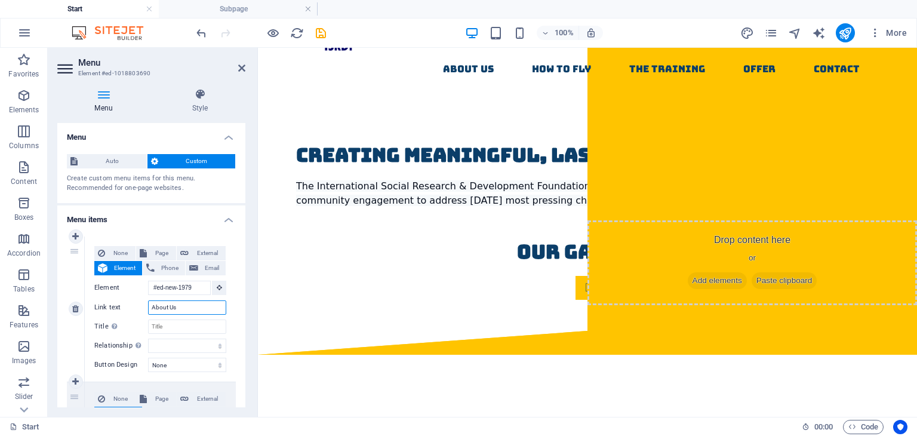
type input "O"
select select
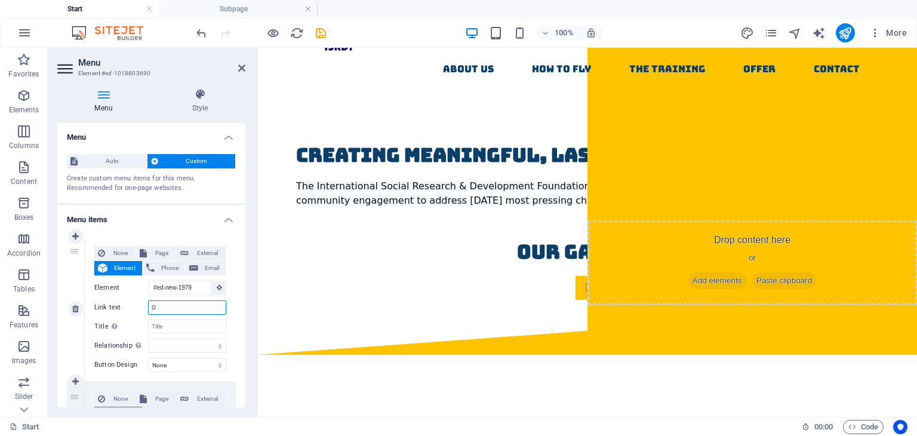
select select
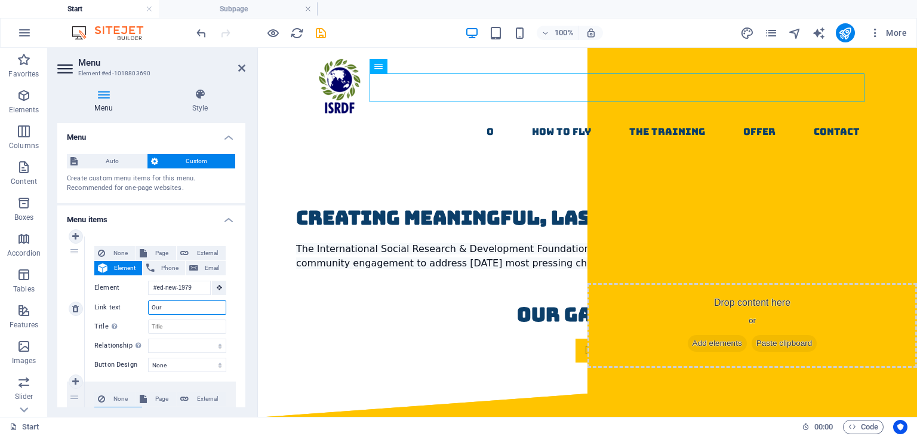
type input "Our"
select select
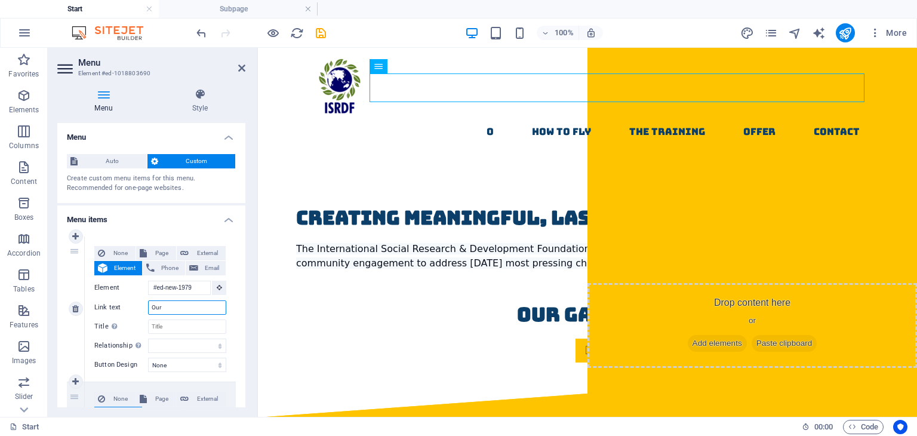
select select
type input "Our [PERSON_NAME]"
select select
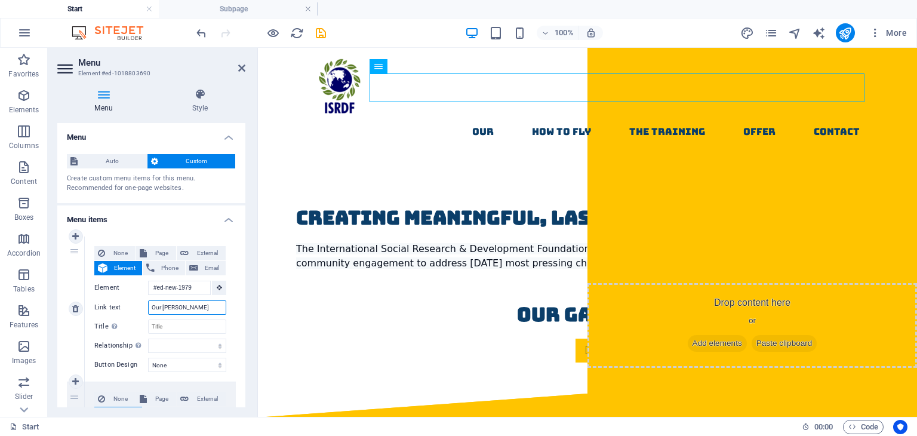
select select
type input "Our Gallary"
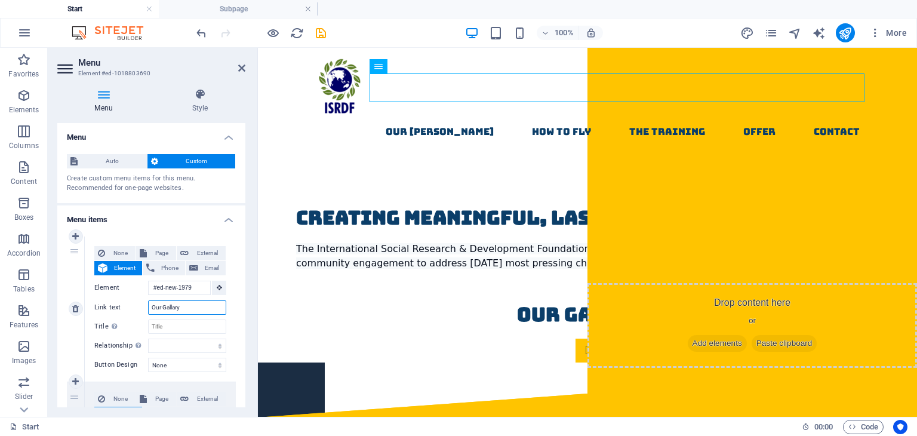
select select
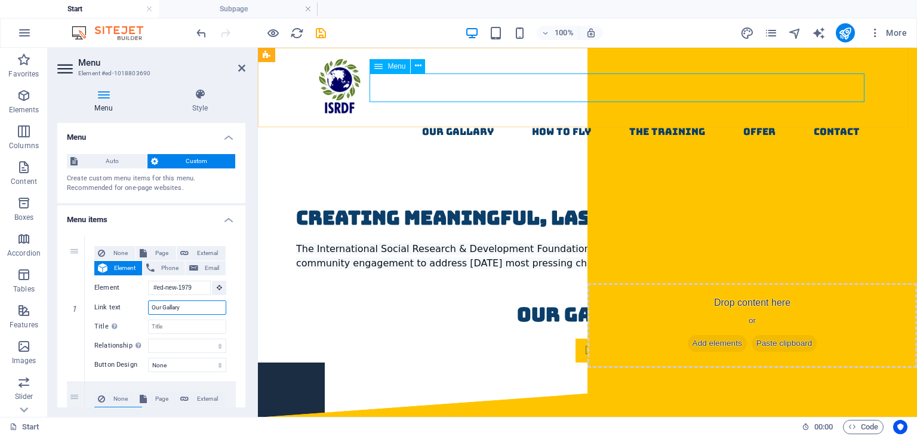
type input "Our Gallary"
click at [568, 118] on nav "Our Gallary How to fly The Training Offer contact" at bounding box center [588, 132] width 564 height 29
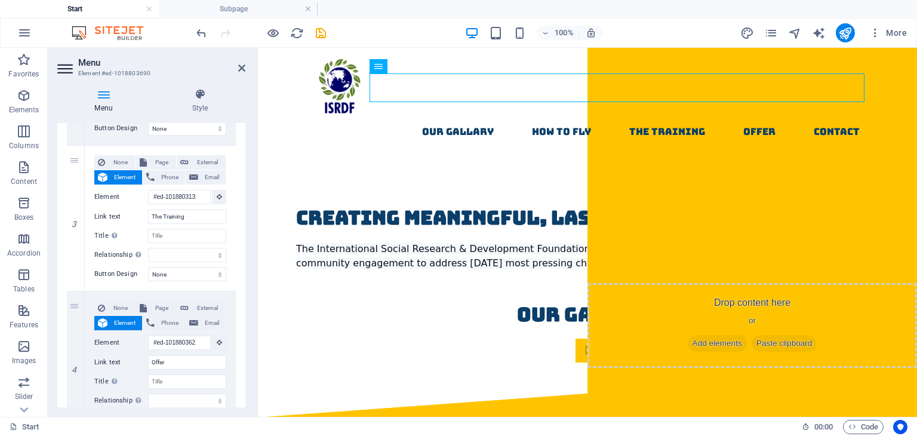
scroll to position [590, 0]
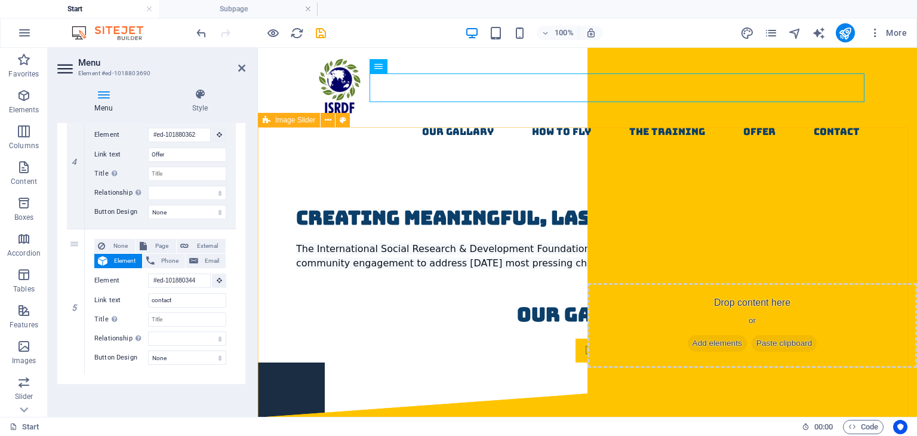
drag, startPoint x: 242, startPoint y: 345, endPoint x: 240, endPoint y: 239, distance: 105.1
click at [247, 208] on div "Menu Style Menu Auto Custom Create custom menu items for this menu. Recommended…" at bounding box center [151, 248] width 207 height 338
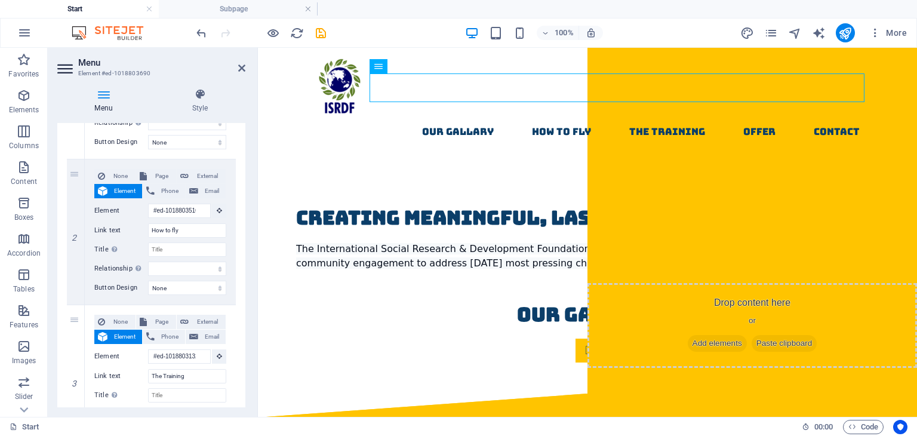
scroll to position [223, 0]
drag, startPoint x: 187, startPoint y: 232, endPoint x: 138, endPoint y: 232, distance: 49.0
click at [138, 232] on div "Link text How to fly" at bounding box center [160, 230] width 132 height 14
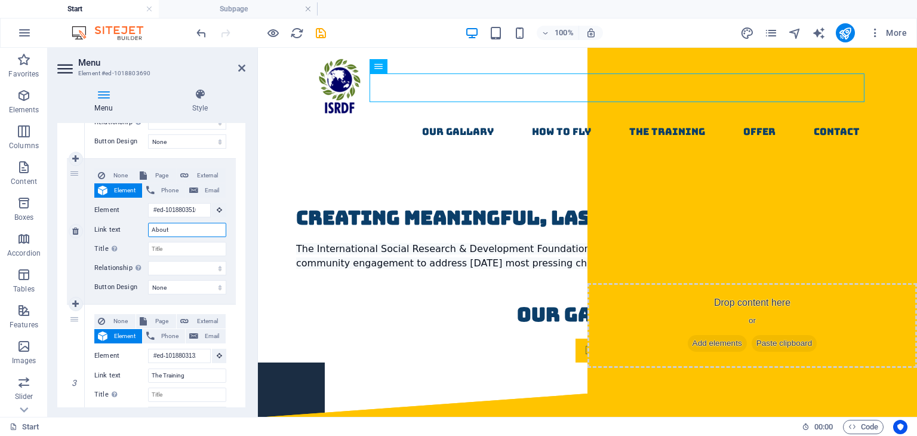
type input "About"
select select
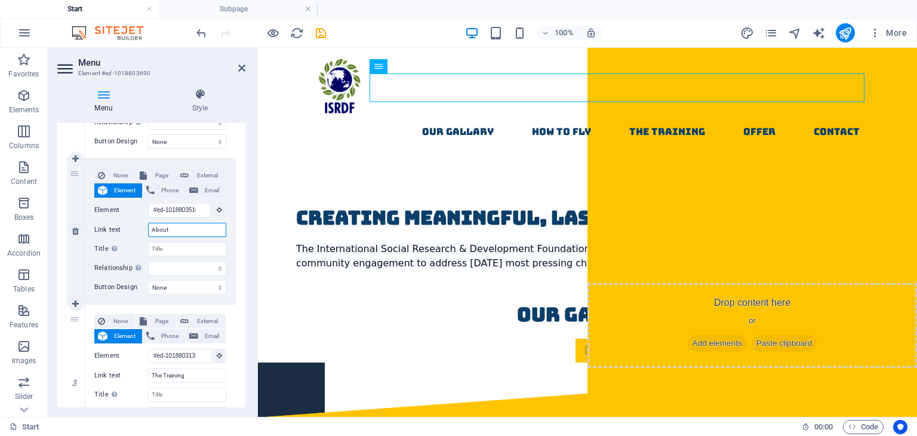
select select
type input "About US"
select select
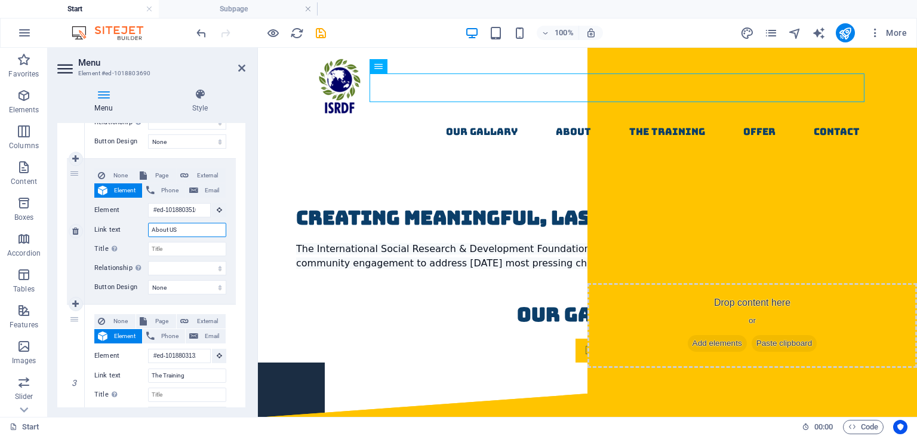
select select
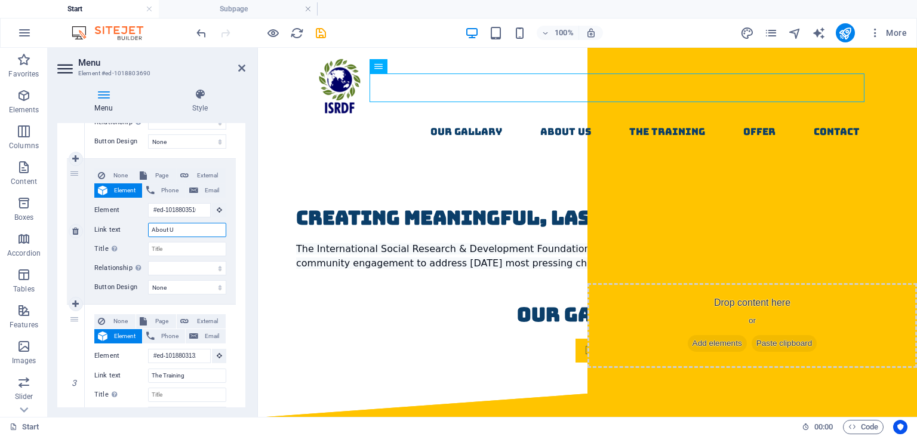
type input "About Us"
select select
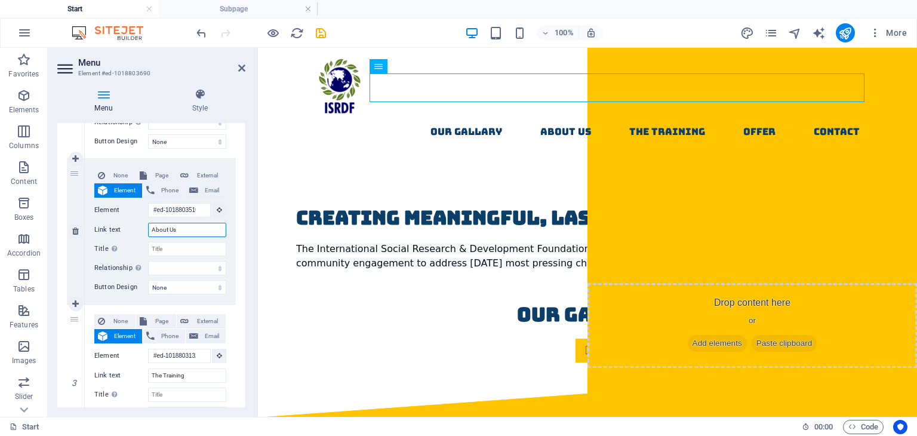
select select
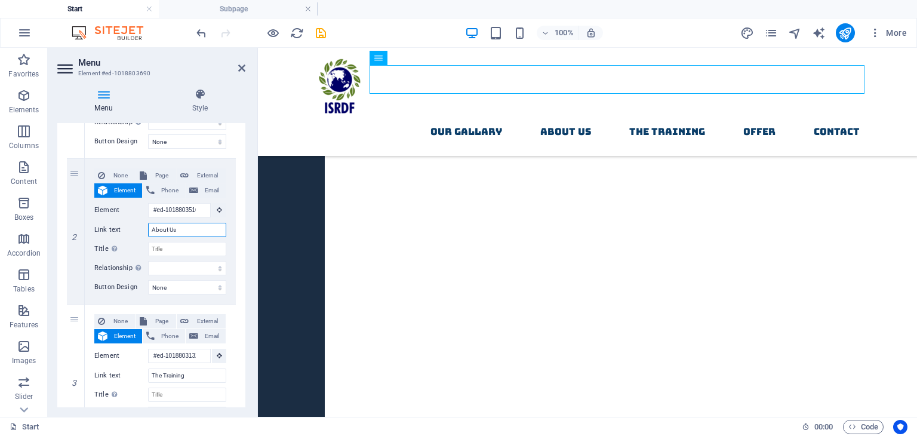
scroll to position [436, 0]
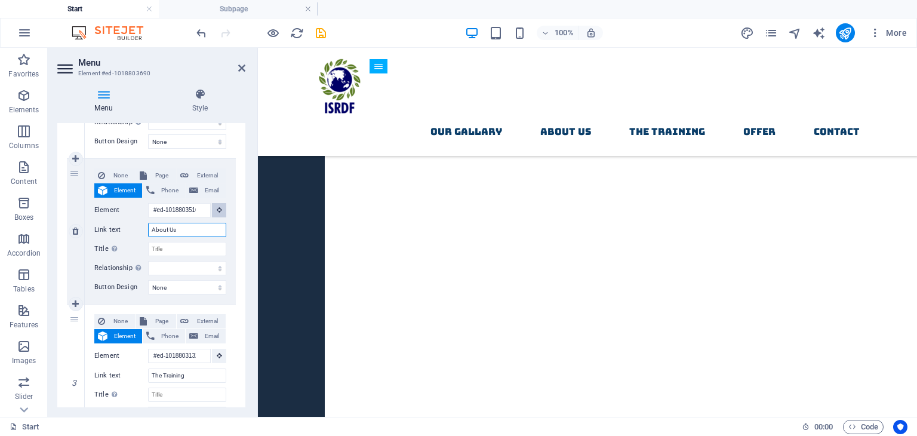
type input "About Us"
click at [217, 207] on icon at bounding box center [219, 210] width 5 height 6
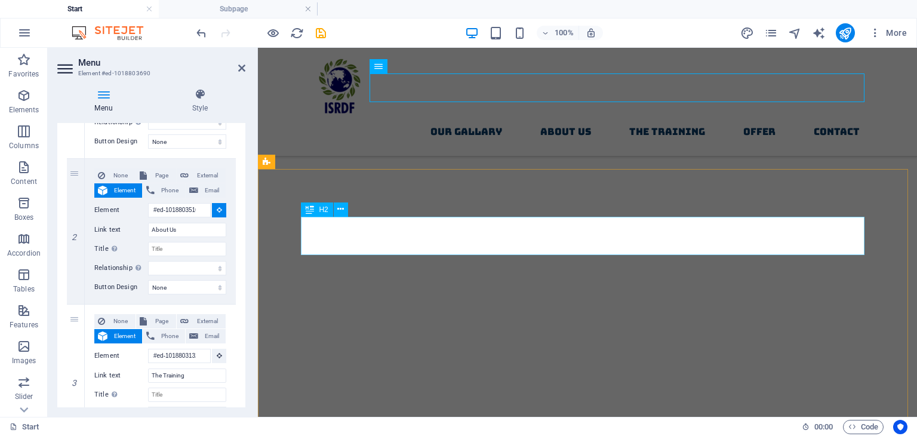
select select
type input "#ed-1018803105"
select select
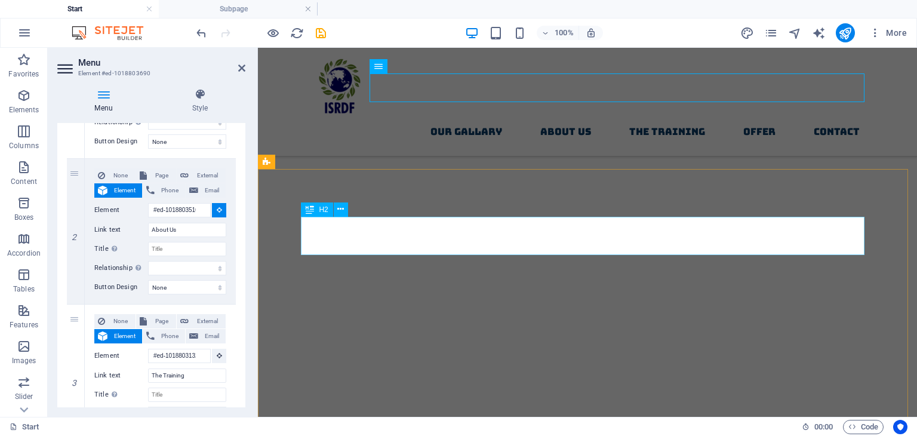
select select
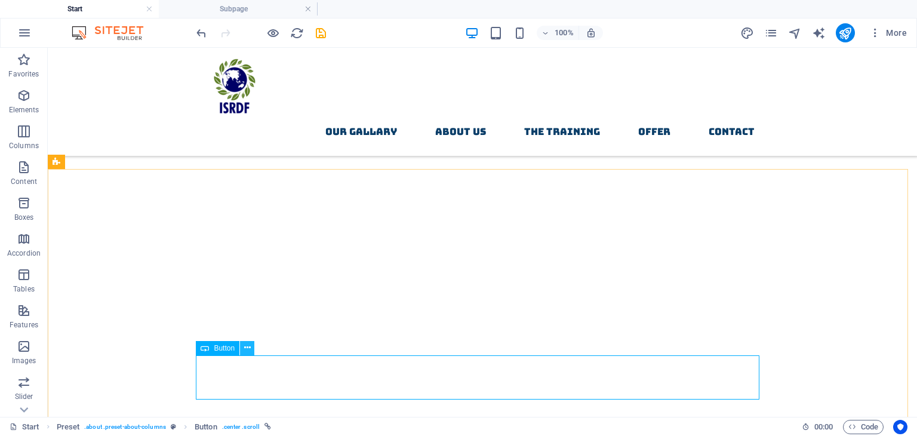
click at [244, 354] on icon at bounding box center [247, 348] width 7 height 13
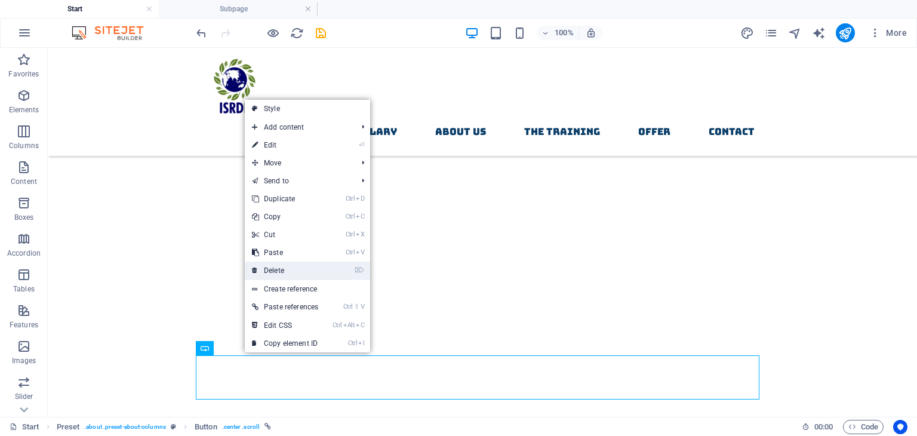
click at [296, 275] on link "⌦ Delete" at bounding box center [285, 271] width 81 height 18
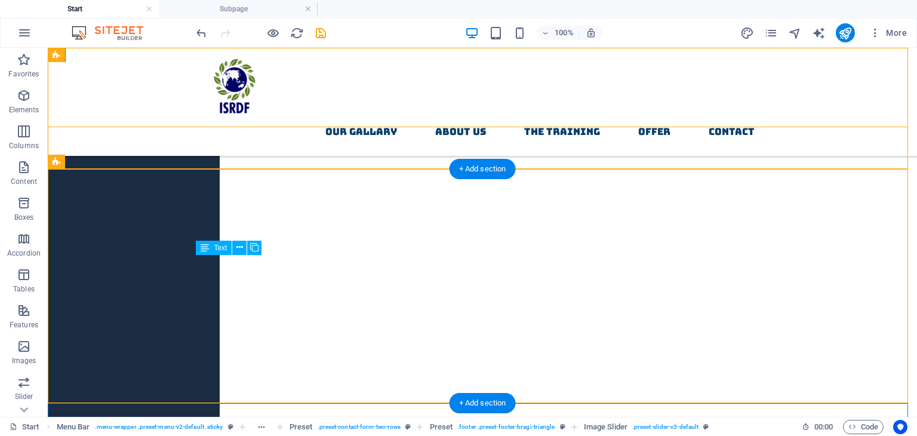
drag, startPoint x: 425, startPoint y: 340, endPoint x: 214, endPoint y: 339, distance: 210.2
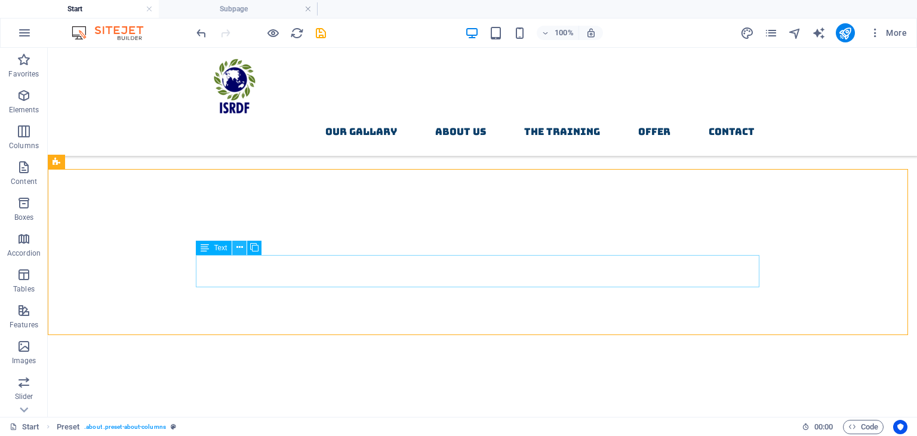
click at [239, 251] on icon at bounding box center [239, 247] width 7 height 13
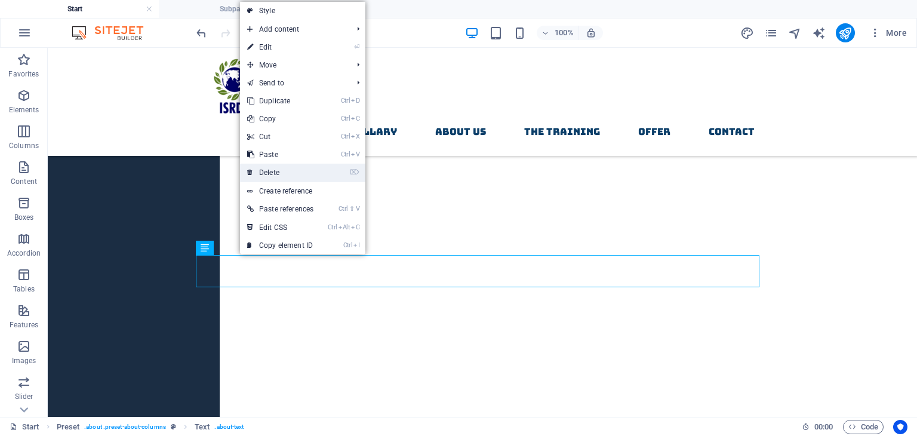
click at [276, 173] on link "⌦ Delete" at bounding box center [280, 173] width 81 height 18
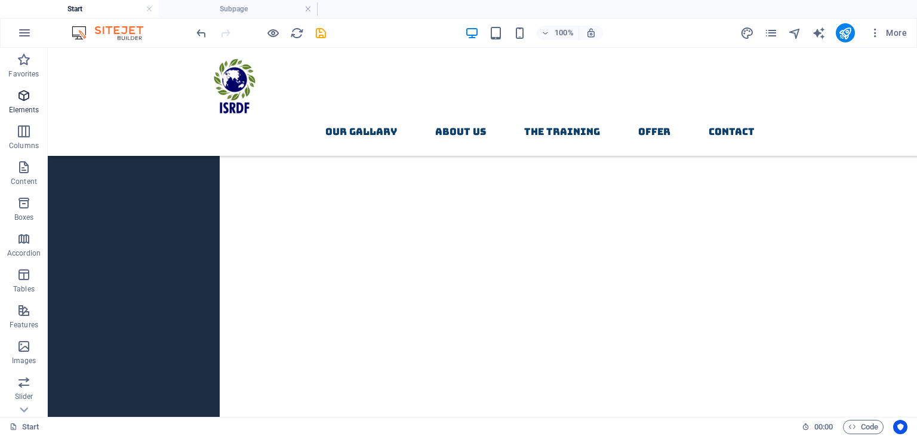
click at [14, 108] on p "Elements" at bounding box center [24, 110] width 30 height 10
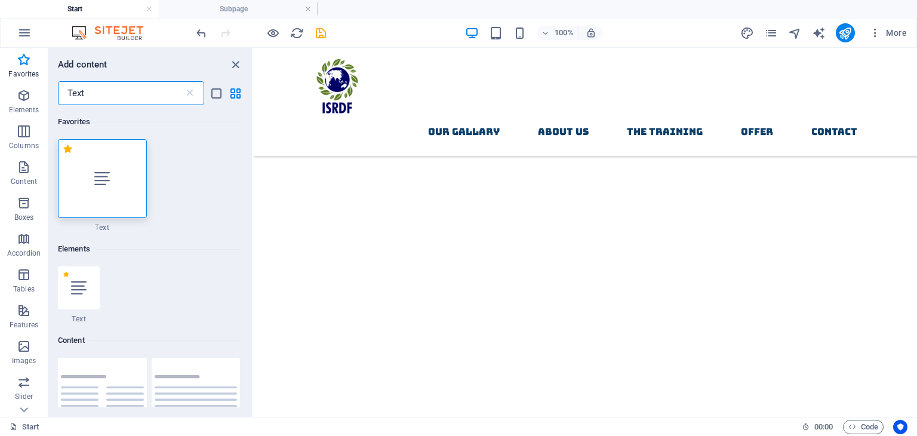
scroll to position [0, 0]
type input "Text"
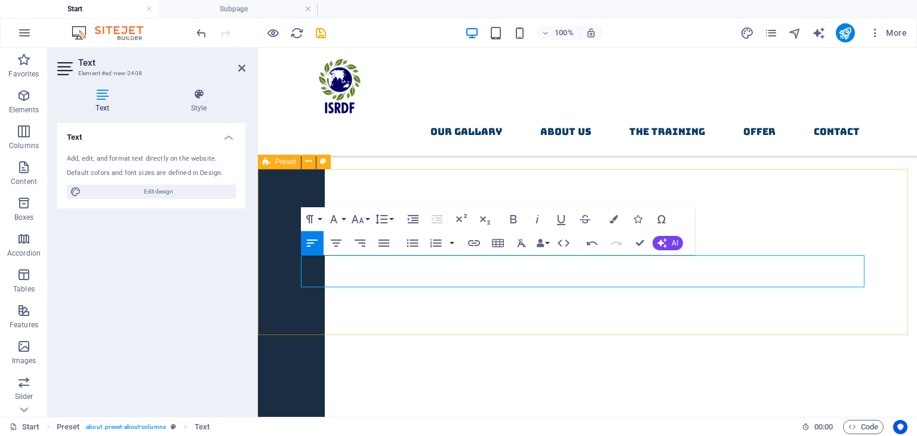
copy span "The International Social Research & Development Foundation (ISRDF) is a registe…"
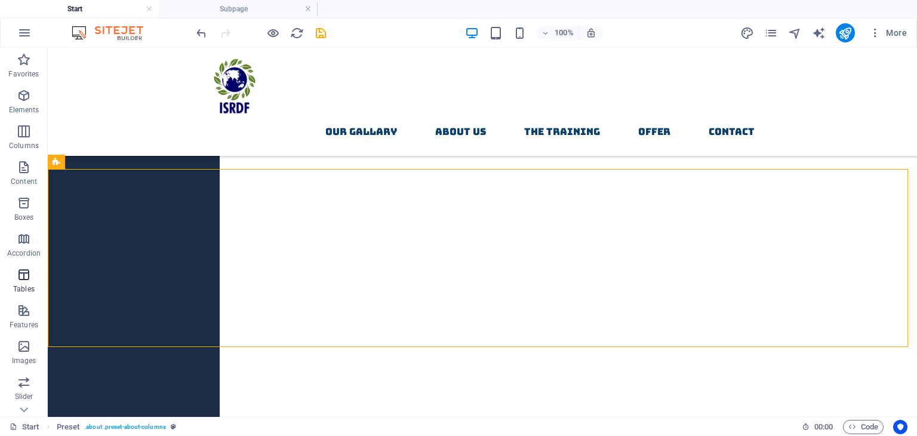
click at [27, 272] on icon "button" at bounding box center [24, 275] width 14 height 14
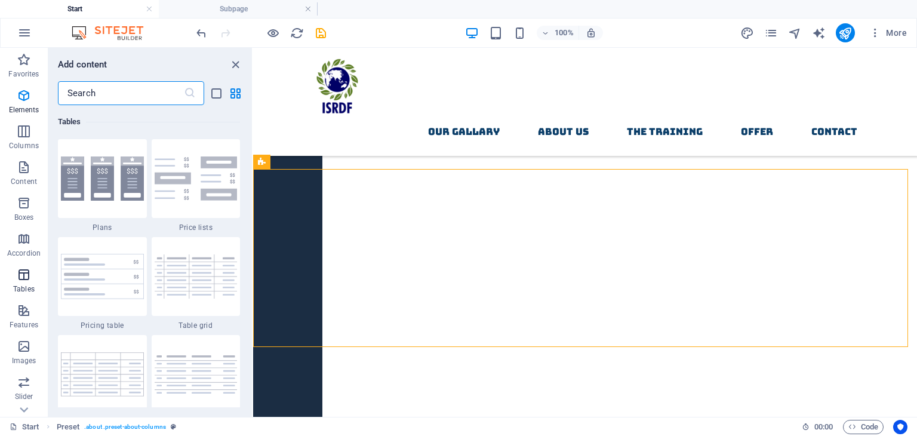
scroll to position [4234, 0]
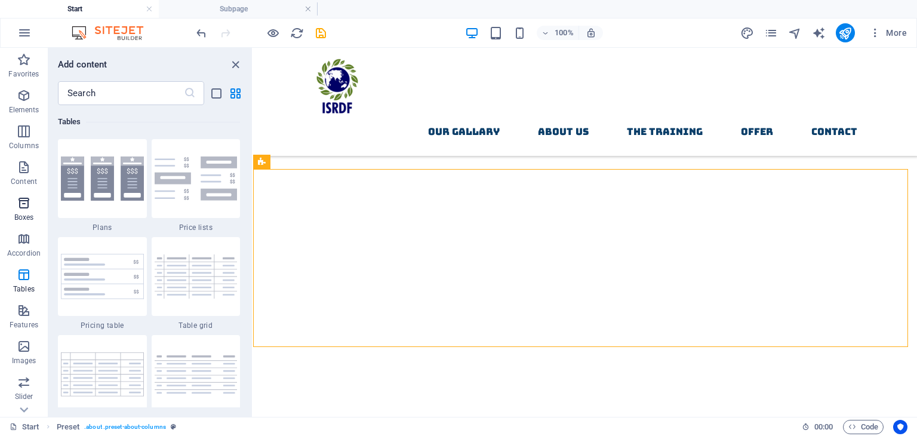
click at [22, 214] on p "Boxes" at bounding box center [24, 218] width 20 height 10
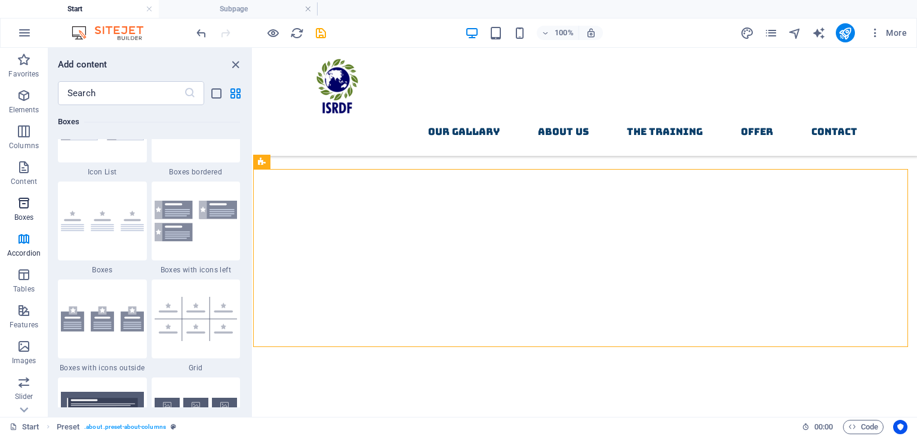
scroll to position [3392, 0]
